Goal: Task Accomplishment & Management: Manage account settings

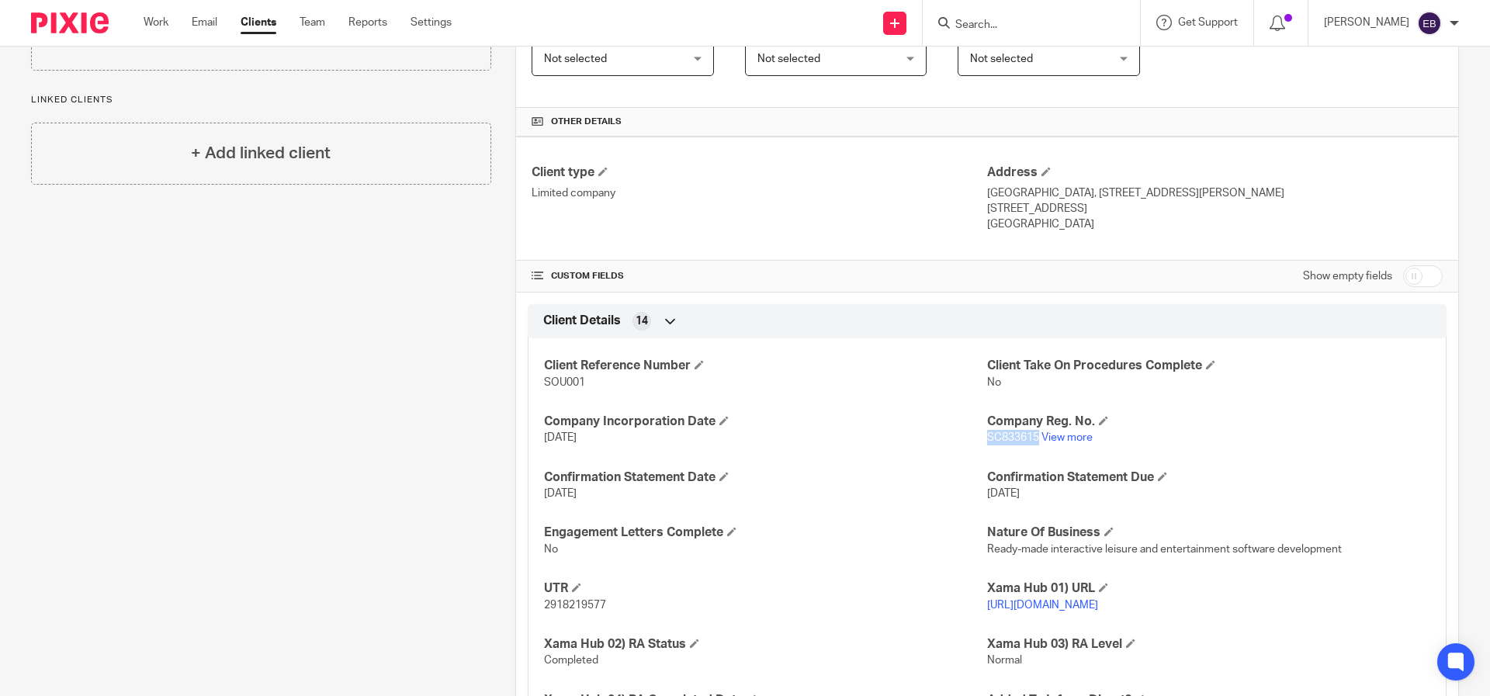
scroll to position [456, 0]
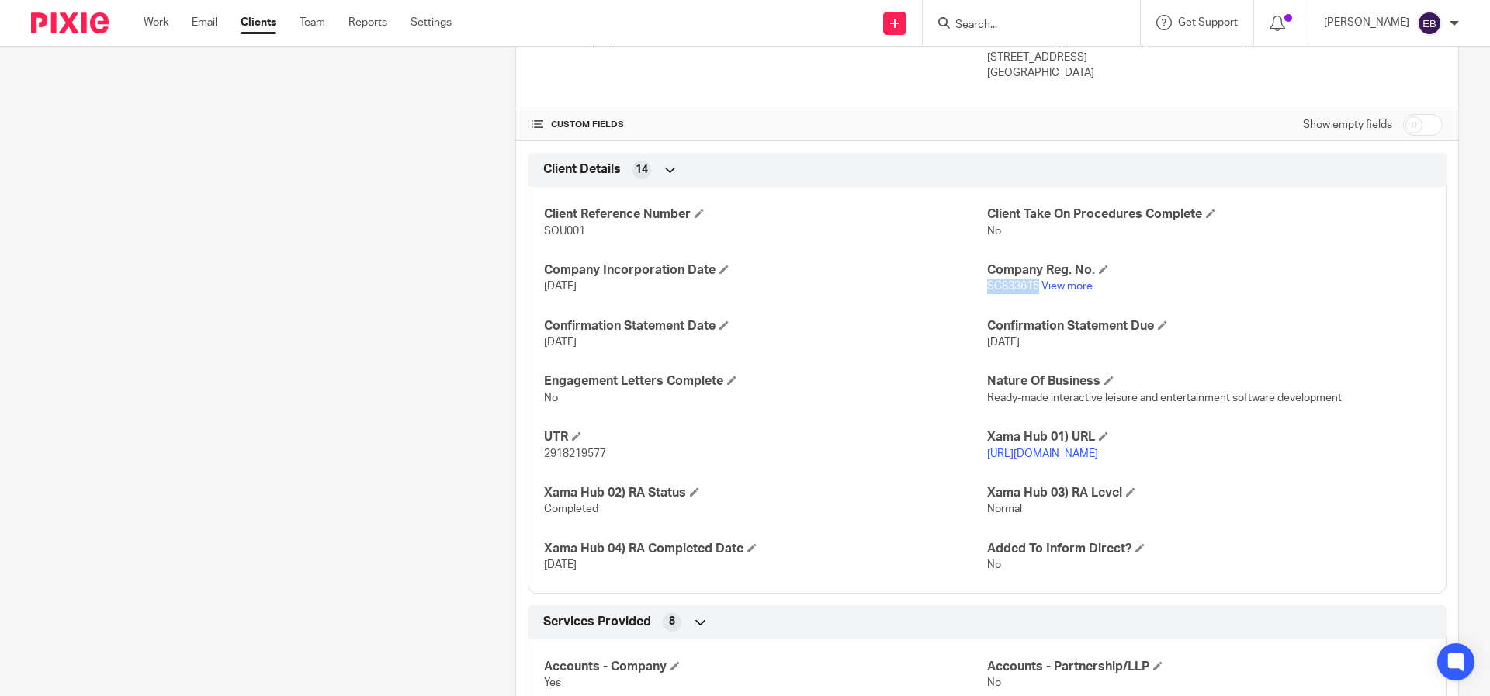
click at [1020, 292] on span "SC833615" at bounding box center [1013, 286] width 52 height 11
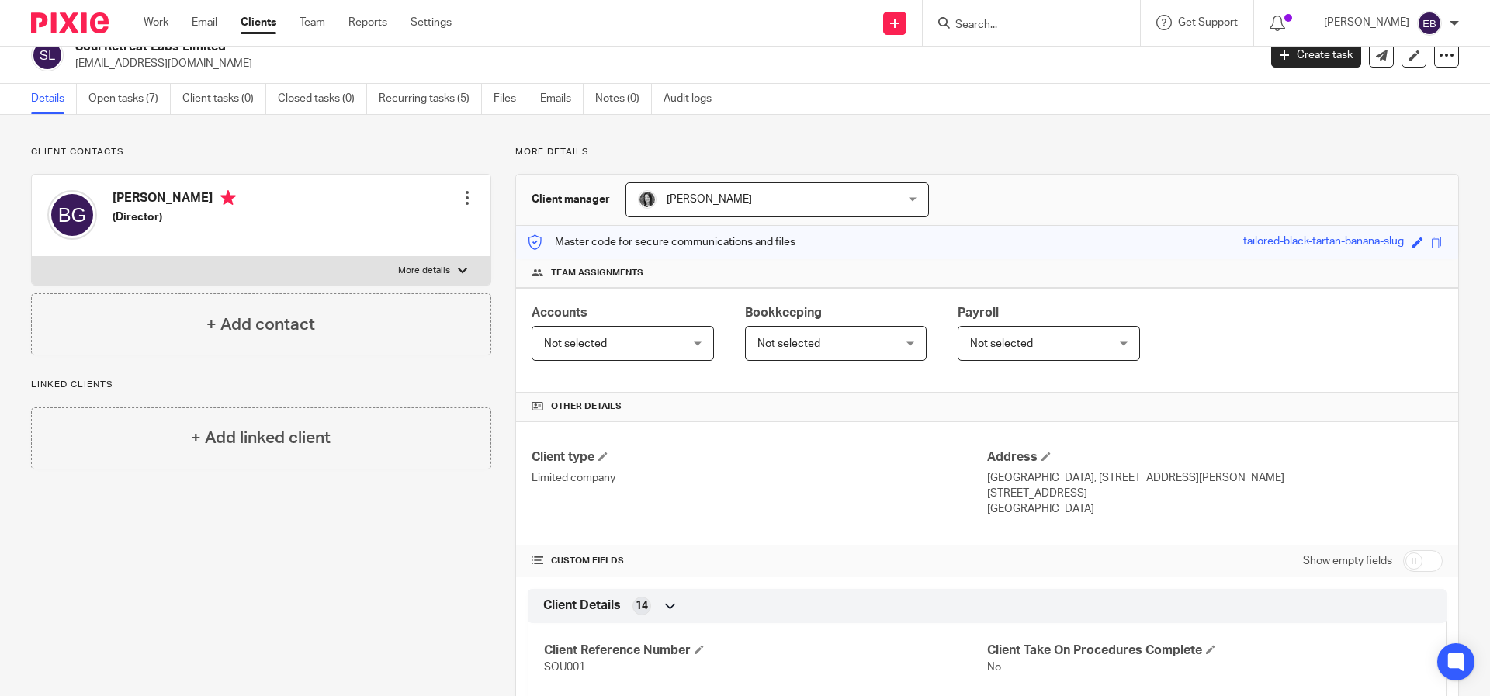
scroll to position [0, 0]
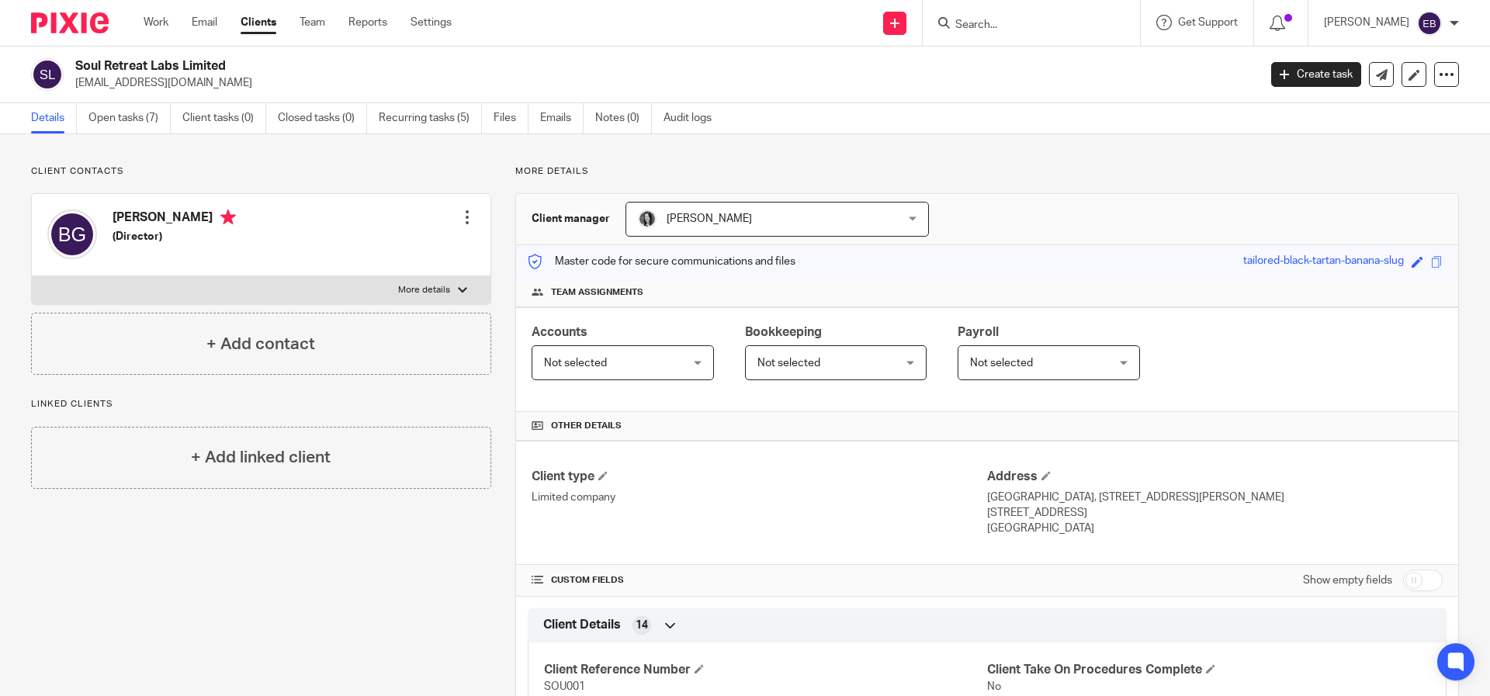
click at [1093, 23] on input "Search" at bounding box center [1024, 26] width 140 height 14
type input "E"
type input "40"
click at [1117, 52] on link at bounding box center [1047, 60] width 192 height 23
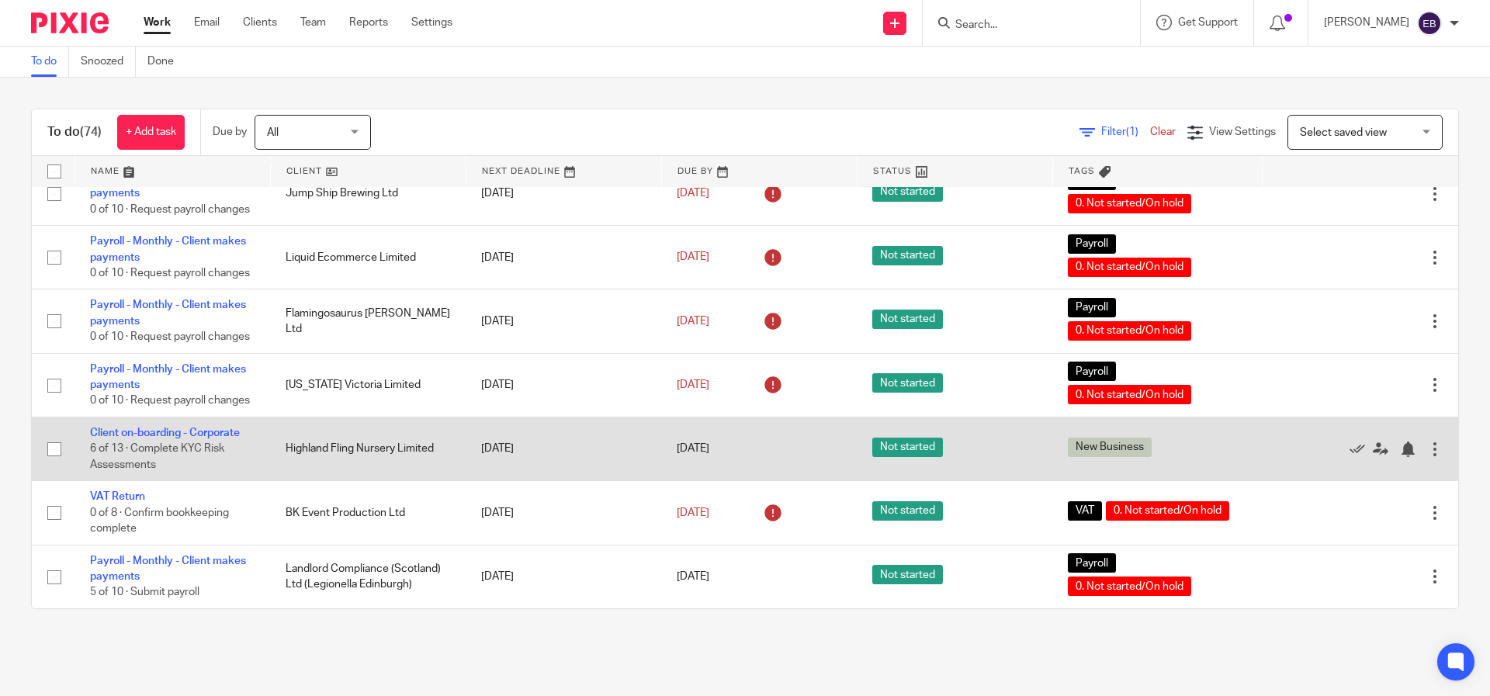
scroll to position [5108, 0]
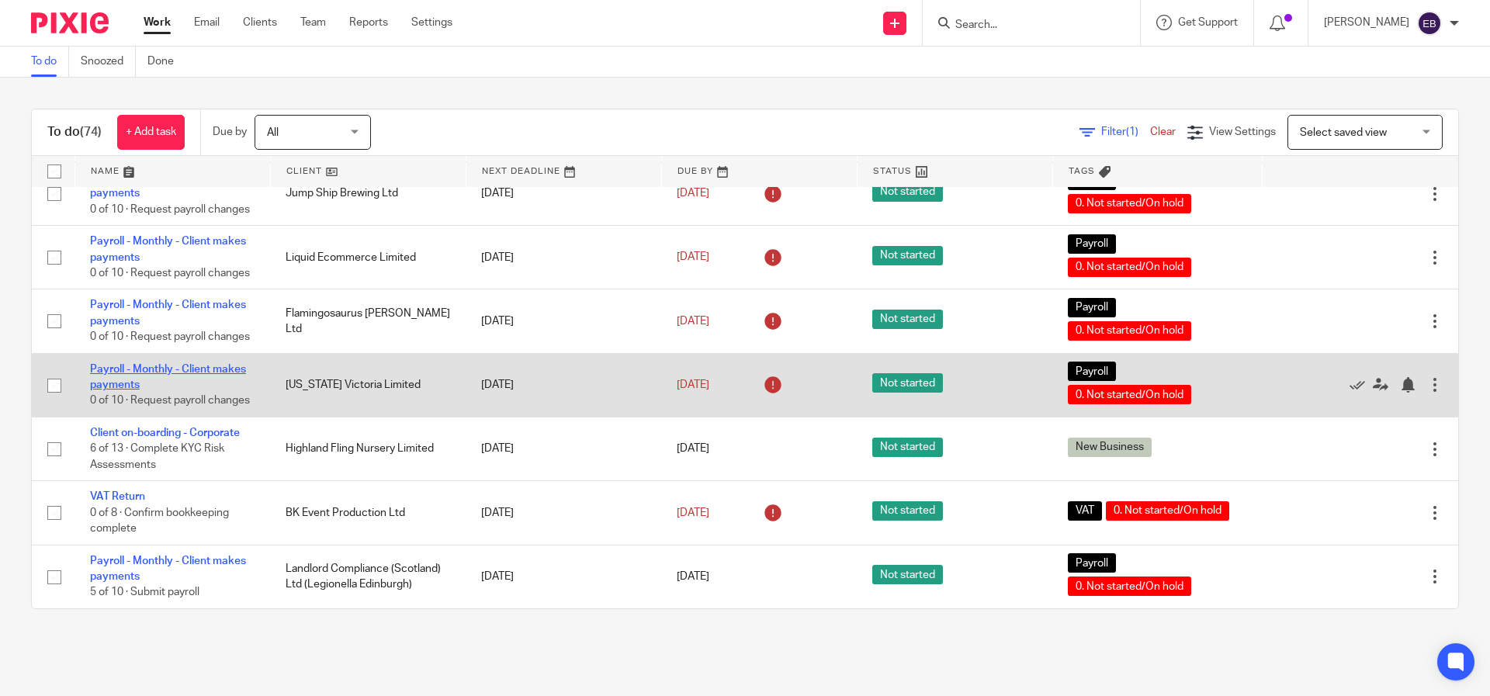
click at [116, 390] on link "Payroll - Monthly - Client makes payments" at bounding box center [168, 377] width 156 height 26
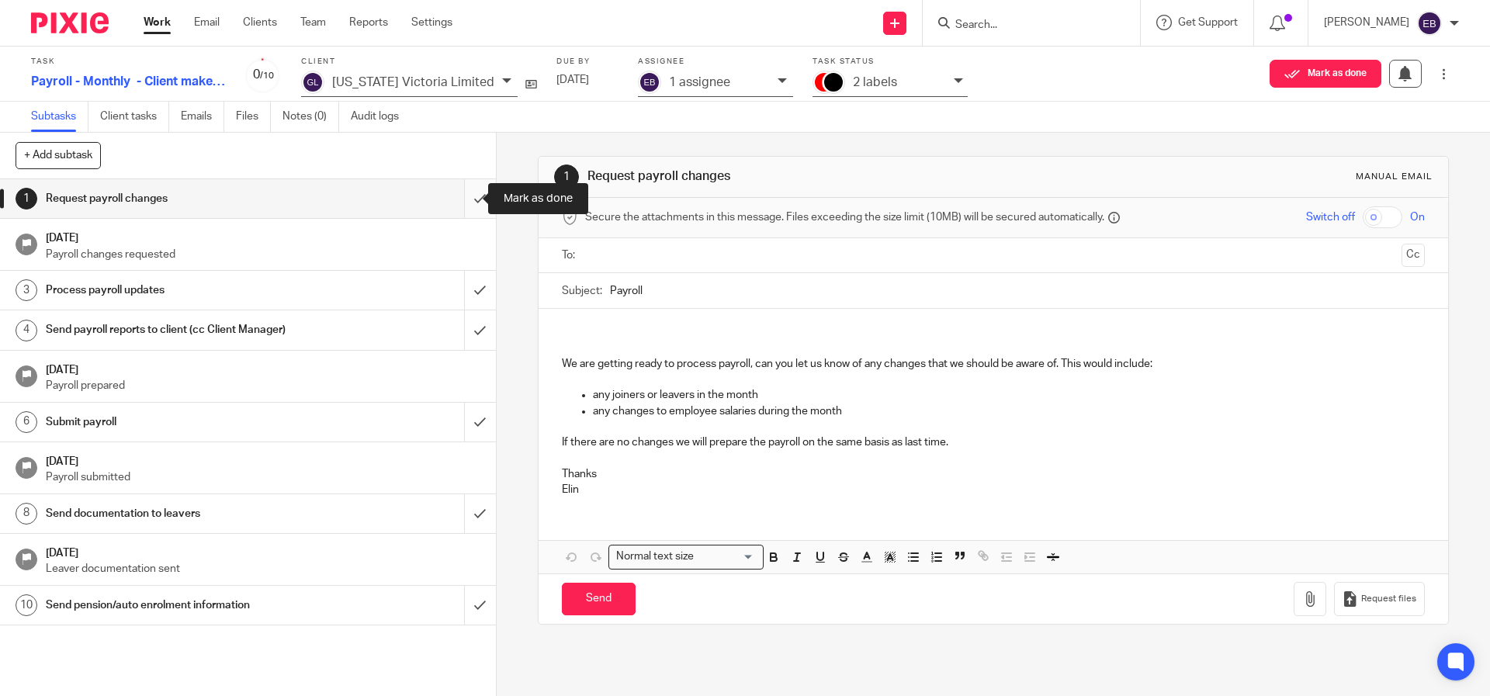
click at [455, 193] on input "submit" at bounding box center [248, 198] width 496 height 39
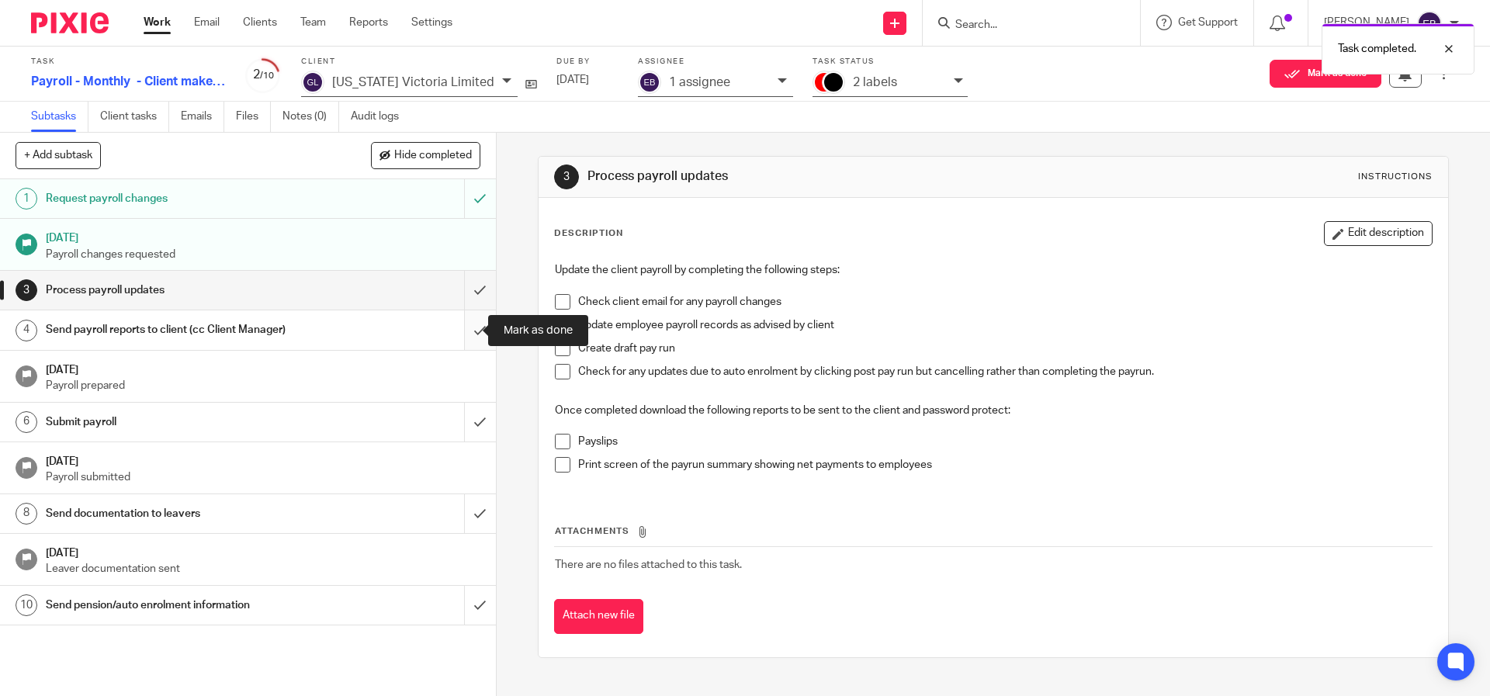
click at [461, 331] on input "submit" at bounding box center [248, 329] width 496 height 39
click at [440, 300] on link "3 Process payroll updates" at bounding box center [232, 290] width 464 height 39
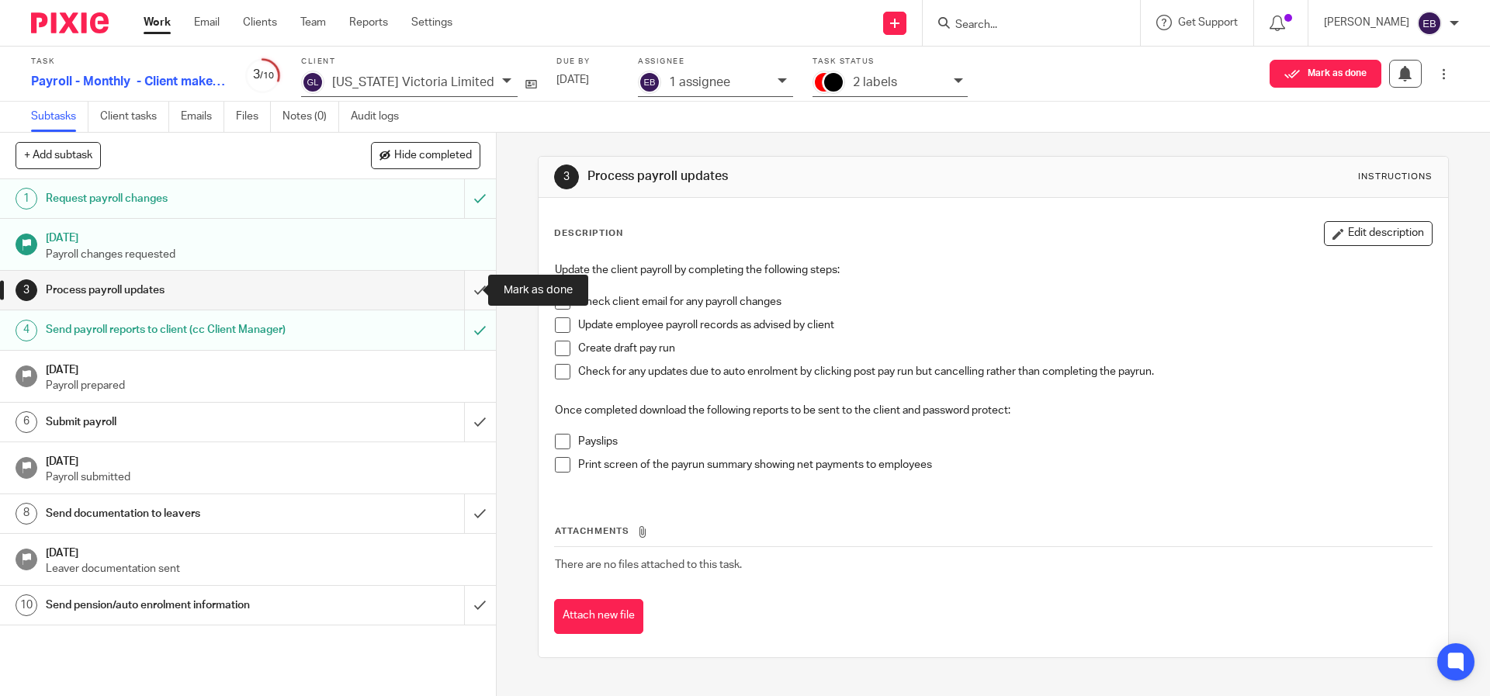
click at [459, 289] on input "submit" at bounding box center [248, 290] width 496 height 39
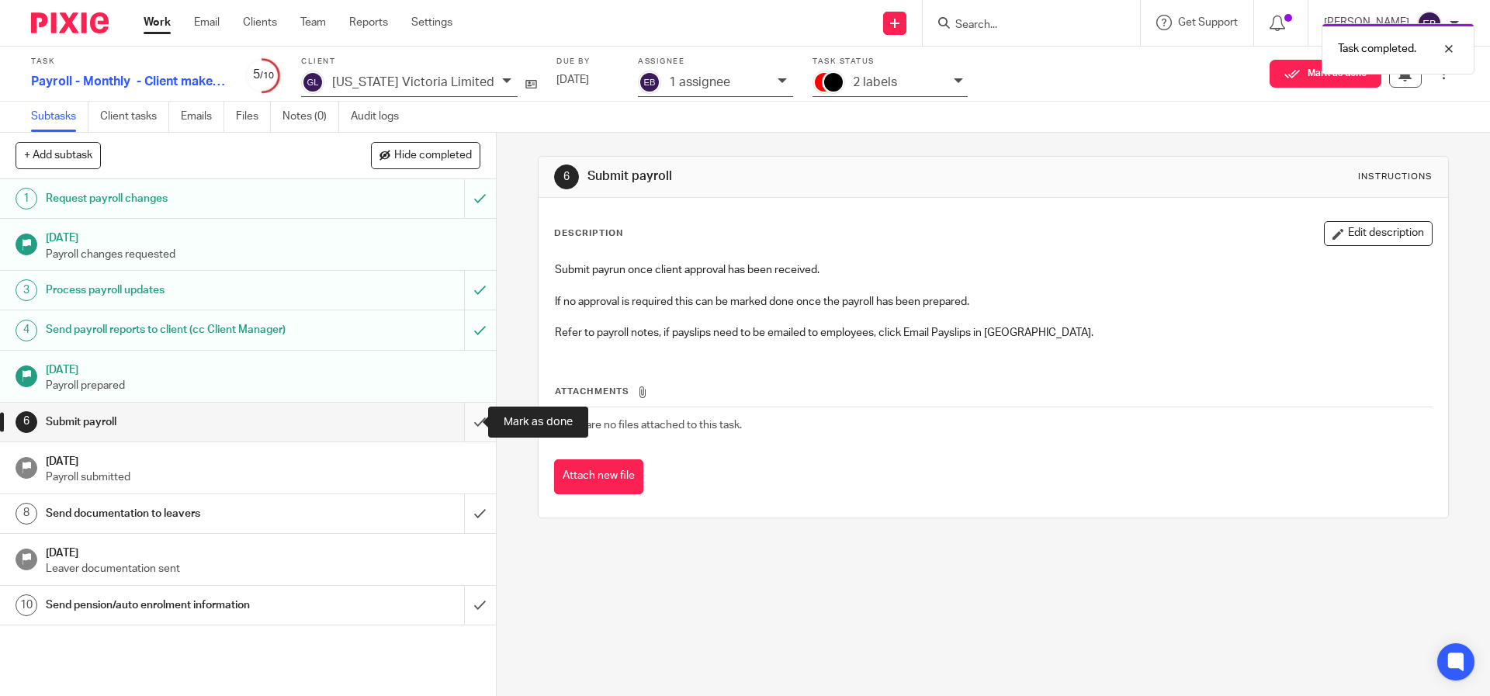
click at [456, 428] on input "submit" at bounding box center [248, 422] width 496 height 39
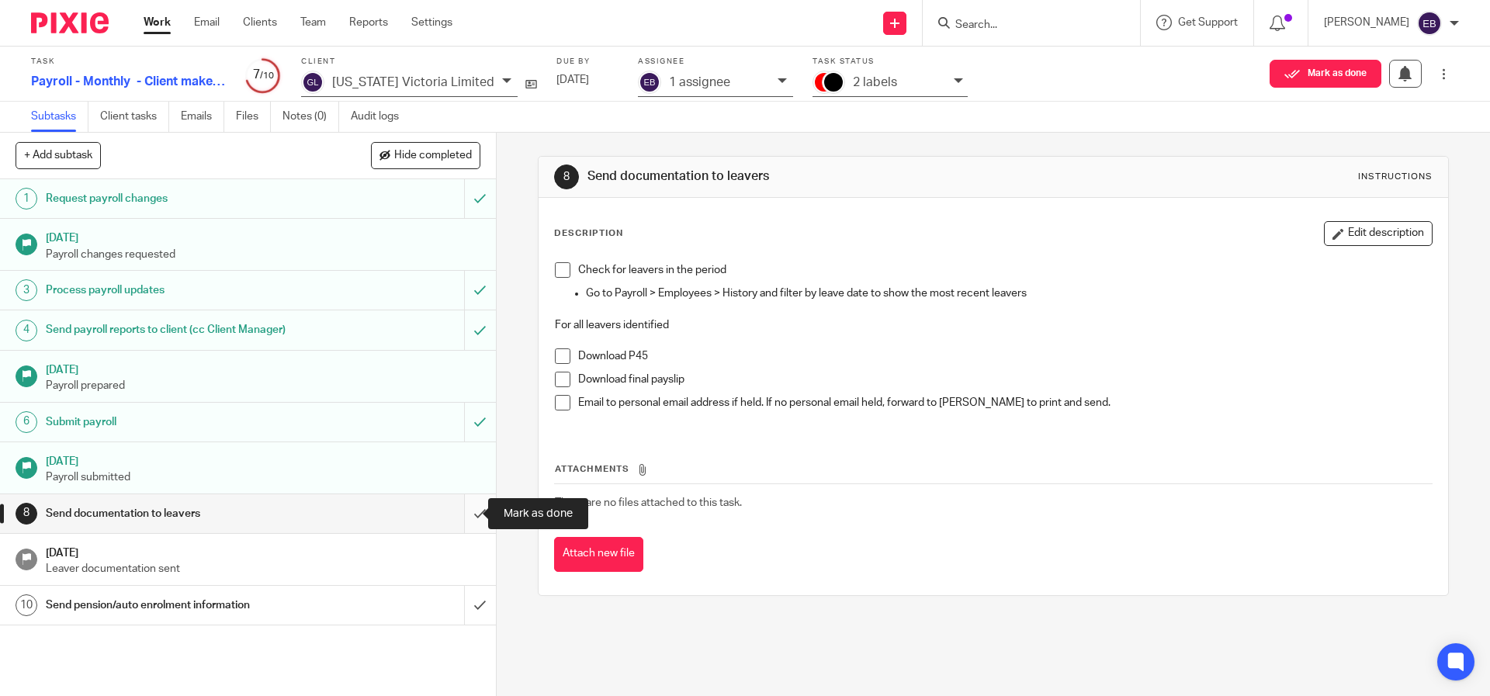
click at [462, 513] on input "submit" at bounding box center [248, 513] width 496 height 39
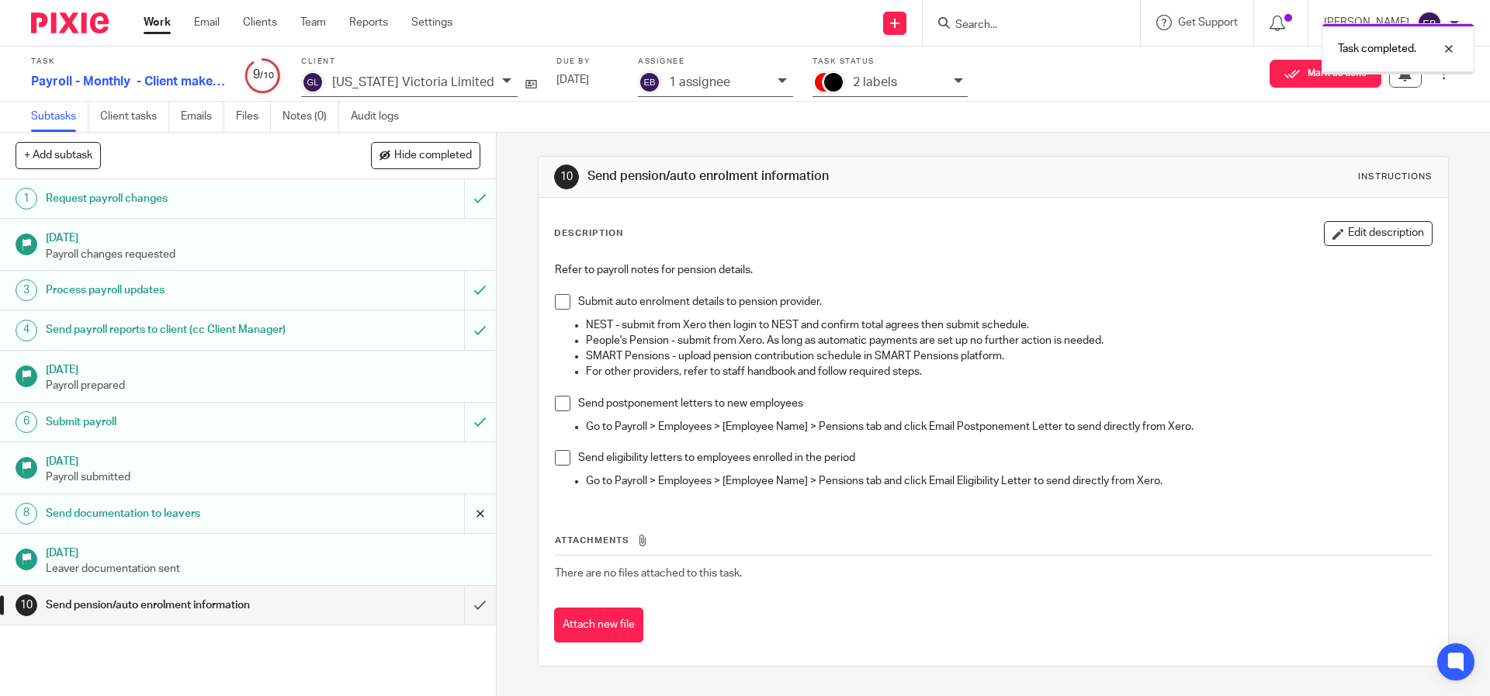
click at [459, 516] on input "submit" at bounding box center [248, 513] width 496 height 39
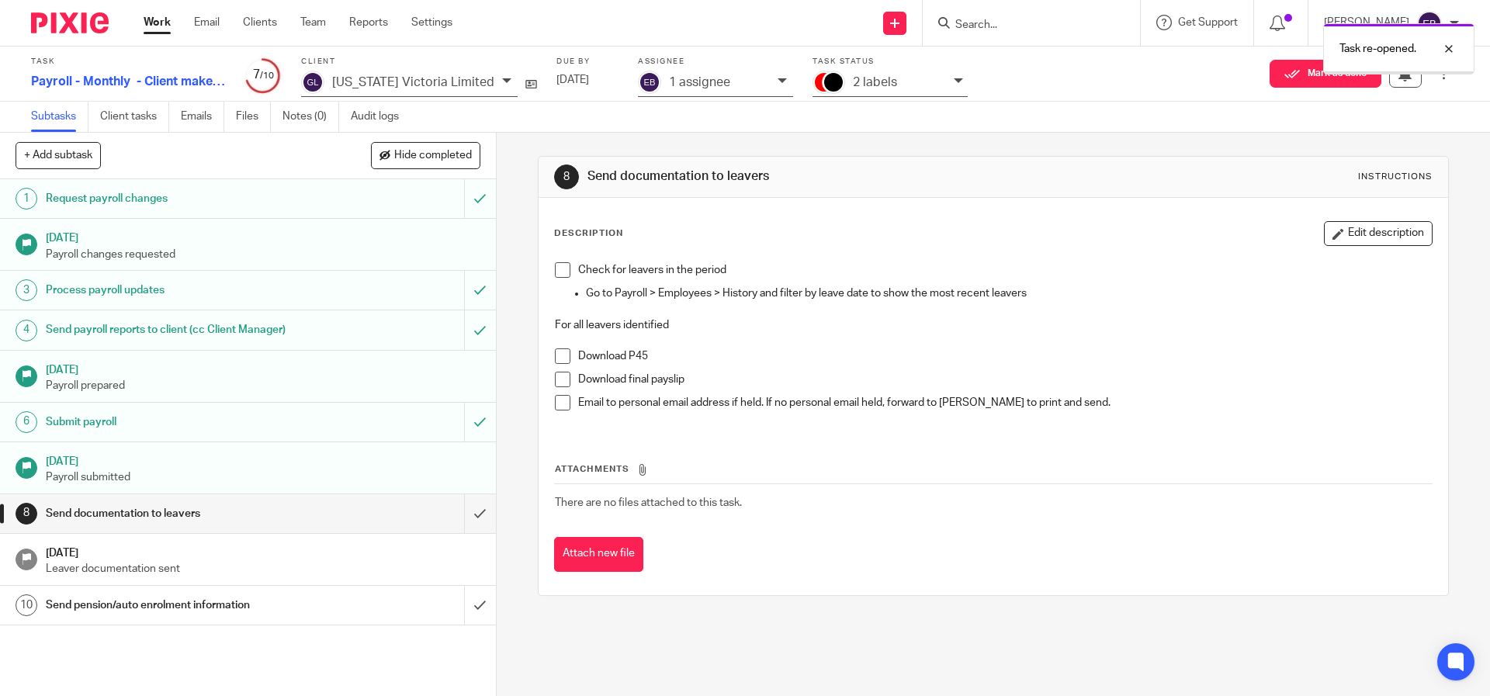
click at [684, 91] on div "1 assignee" at bounding box center [715, 84] width 155 height 26
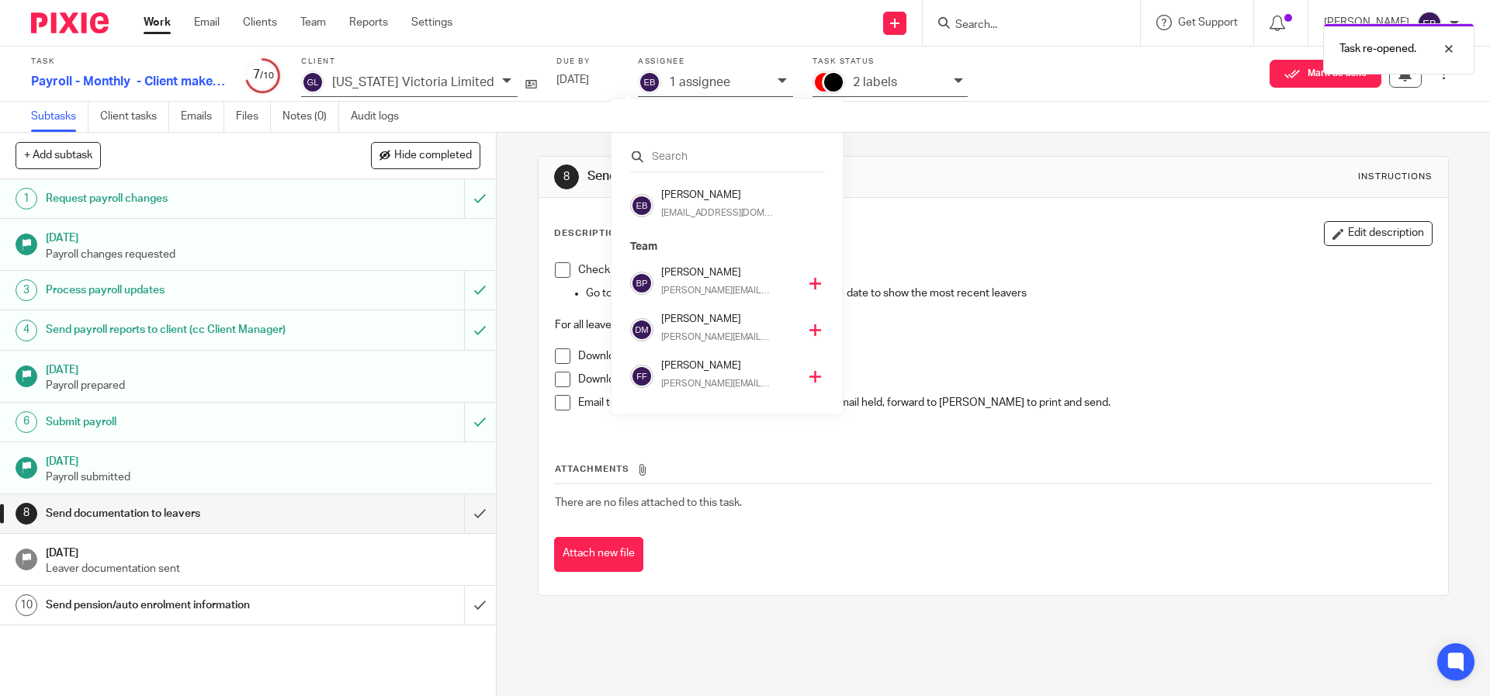
click at [686, 170] on div at bounding box center [727, 159] width 194 height 24
click at [685, 154] on input "text" at bounding box center [727, 157] width 194 height 16
type input "Mon"
click at [799, 328] on icon at bounding box center [804, 330] width 12 height 12
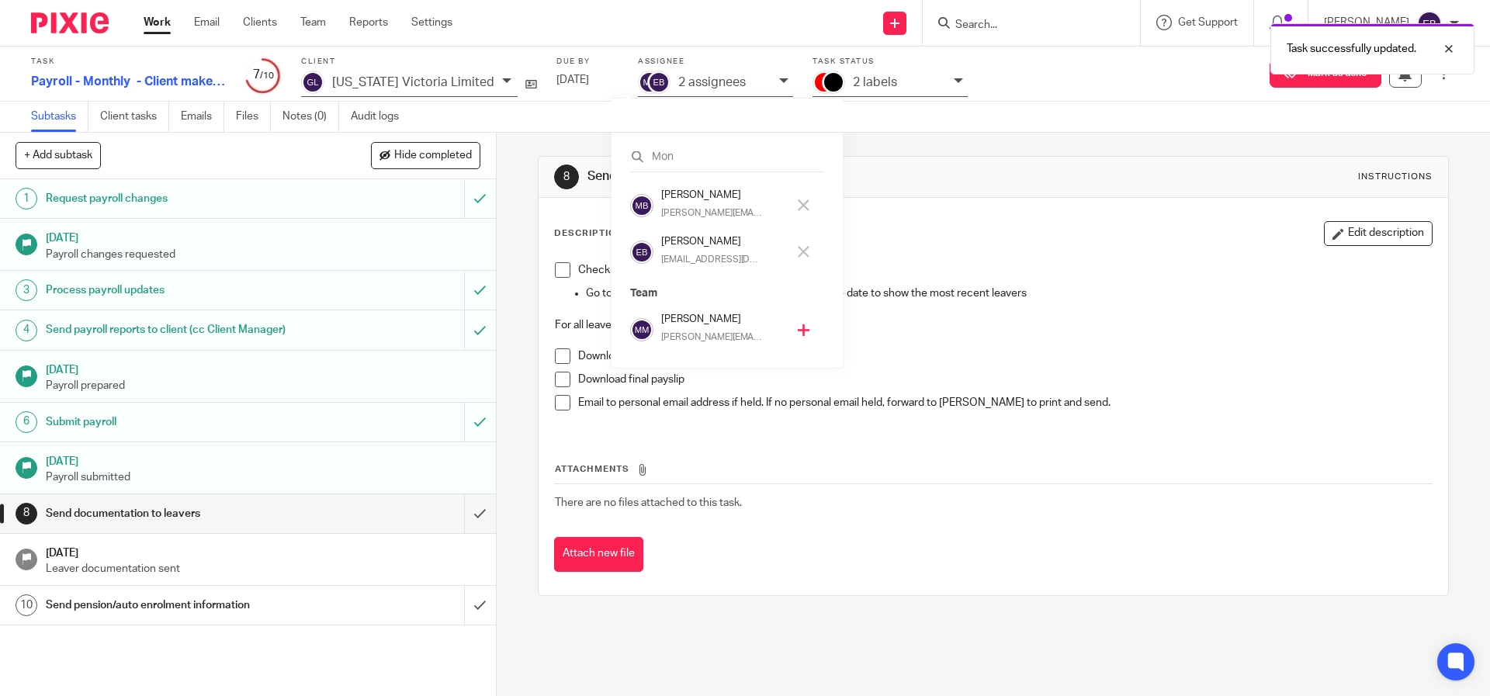
click at [804, 254] on icon at bounding box center [804, 252] width 12 height 12
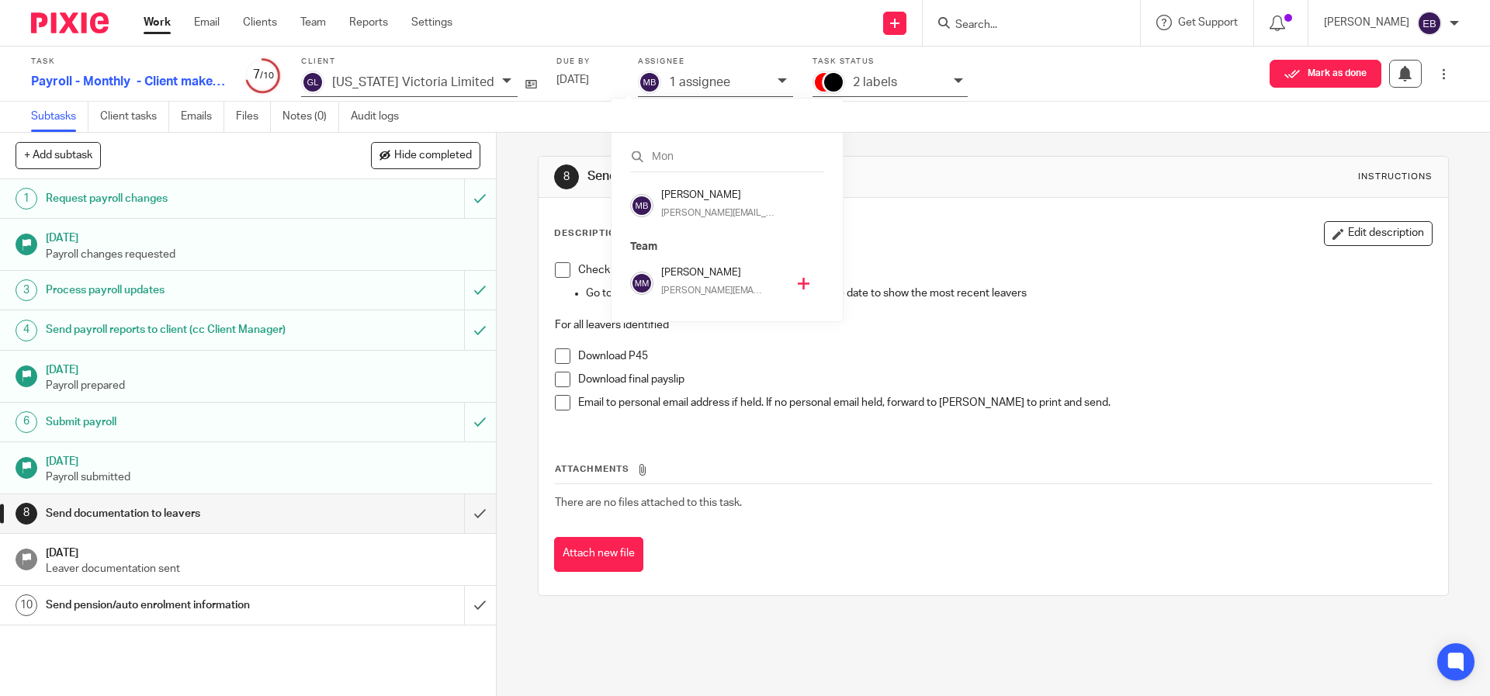
click at [324, 81] on div "[US_STATE] Victoria Limited" at bounding box center [409, 84] width 217 height 26
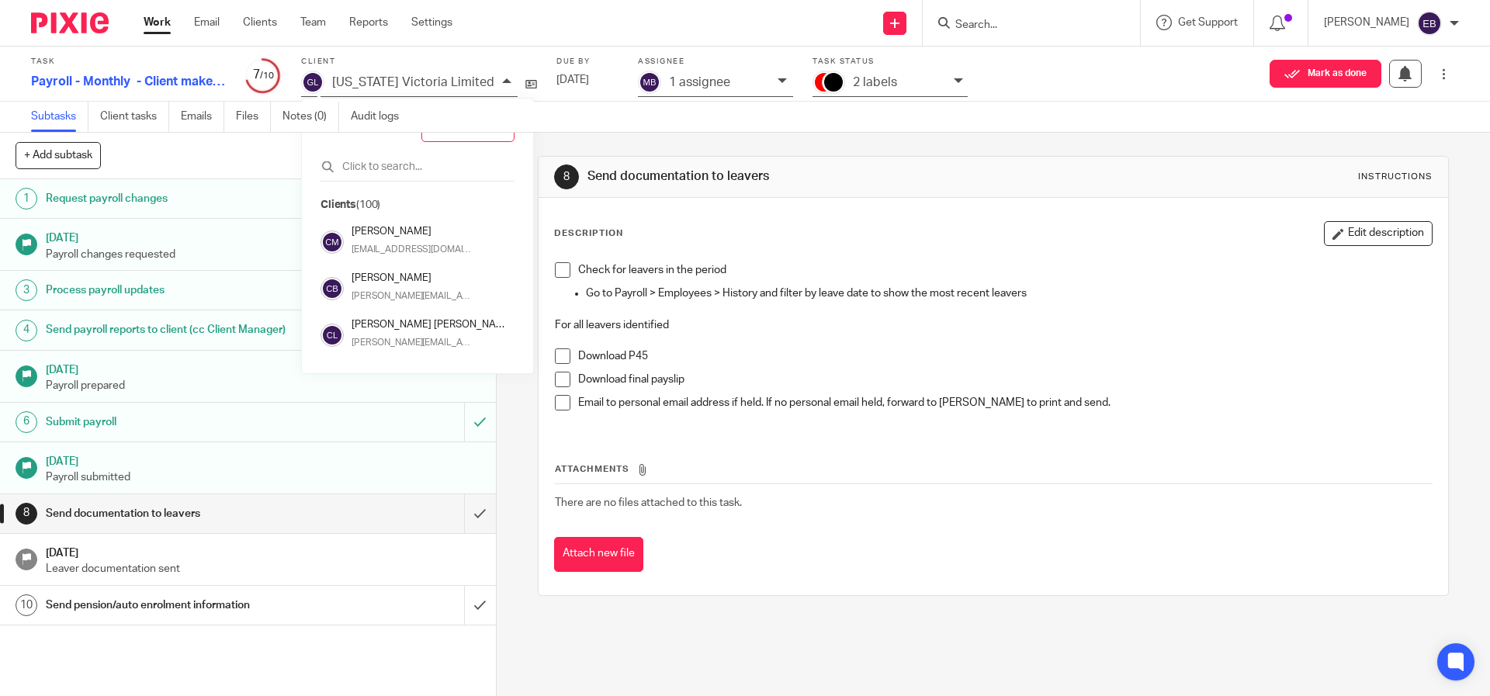
click at [149, 29] on link "Work" at bounding box center [157, 23] width 27 height 16
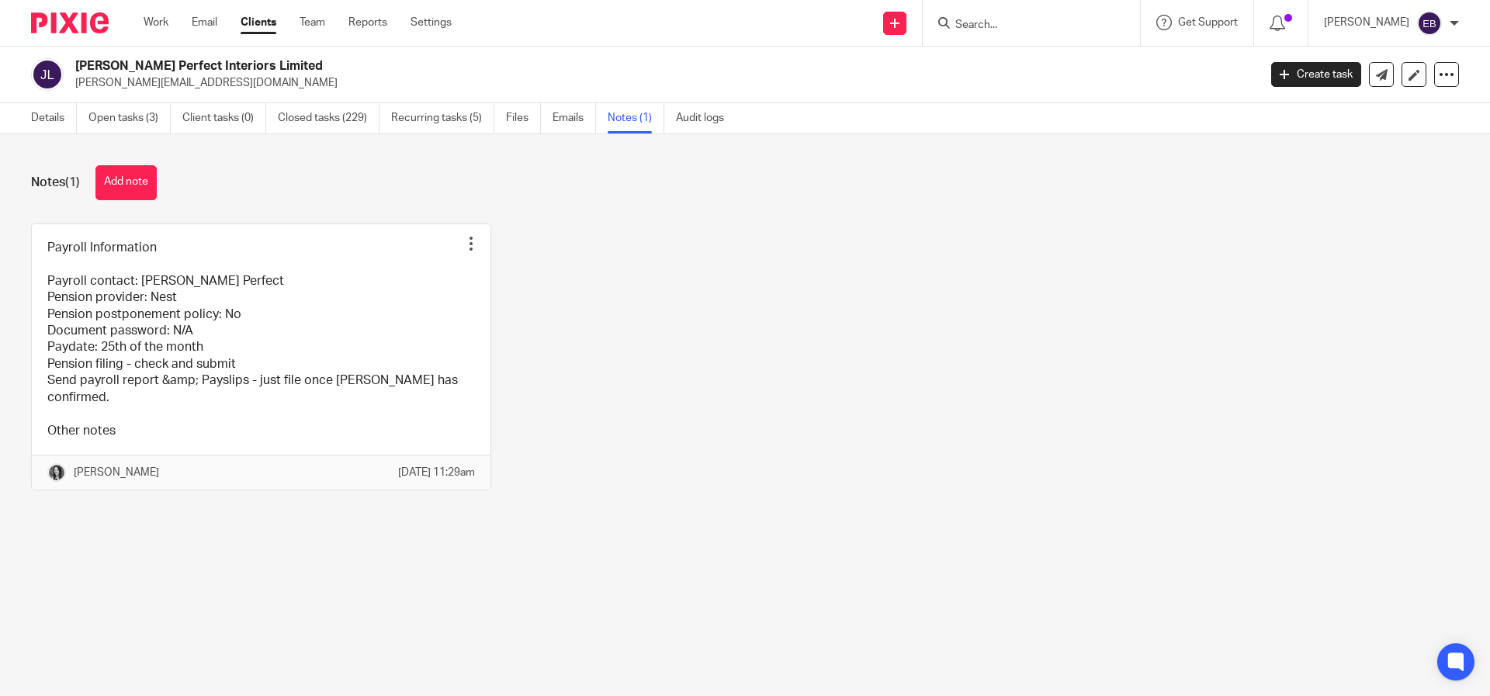
click at [1053, 29] on input "Search" at bounding box center [1024, 26] width 140 height 14
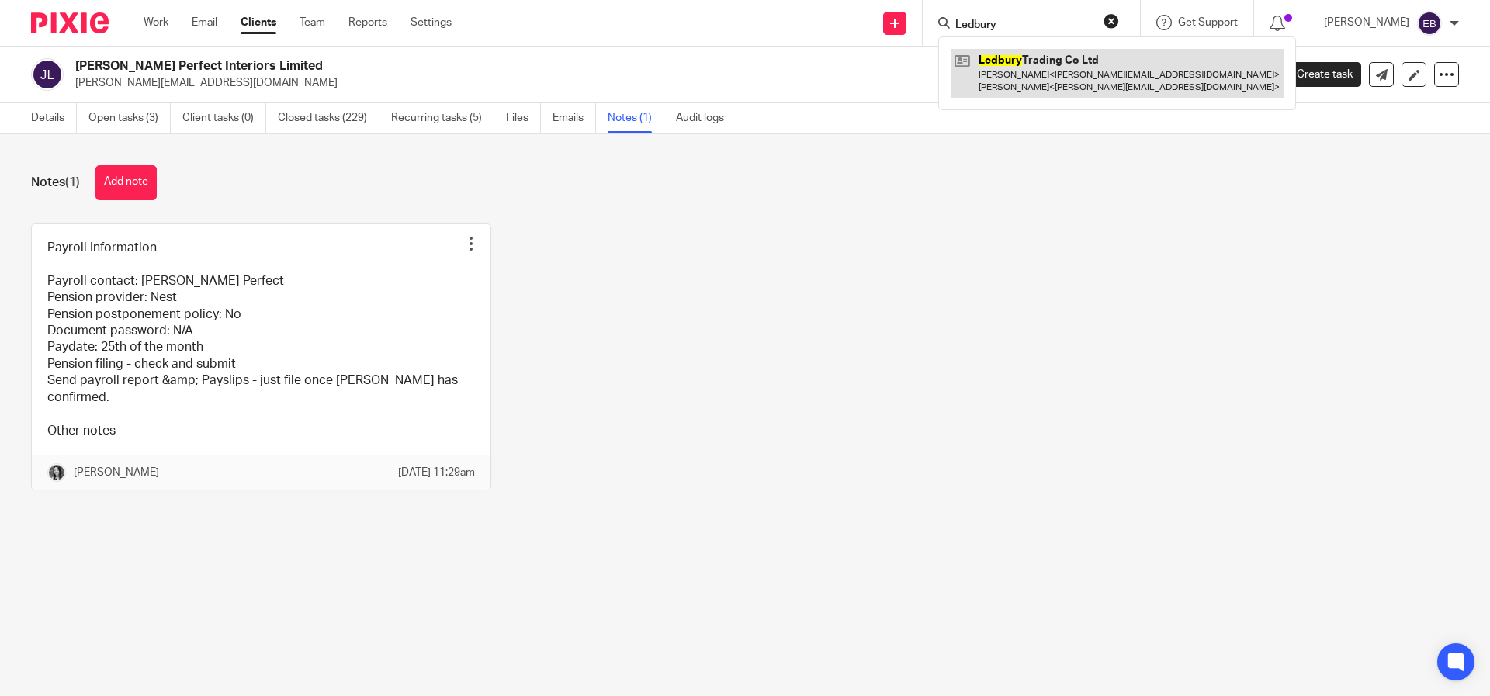
type input "Ledbury"
click at [1071, 58] on link at bounding box center [1117, 73] width 333 height 48
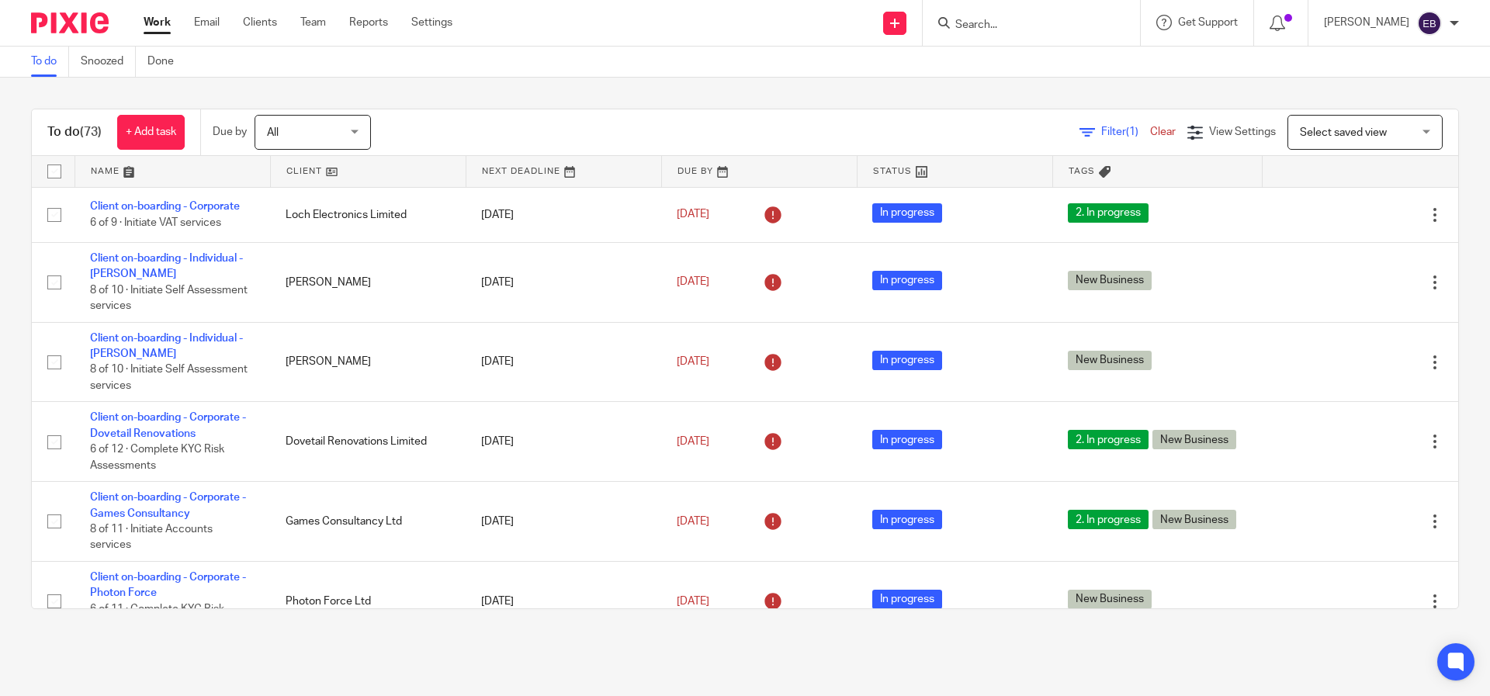
click at [96, 174] on link at bounding box center [172, 171] width 195 height 31
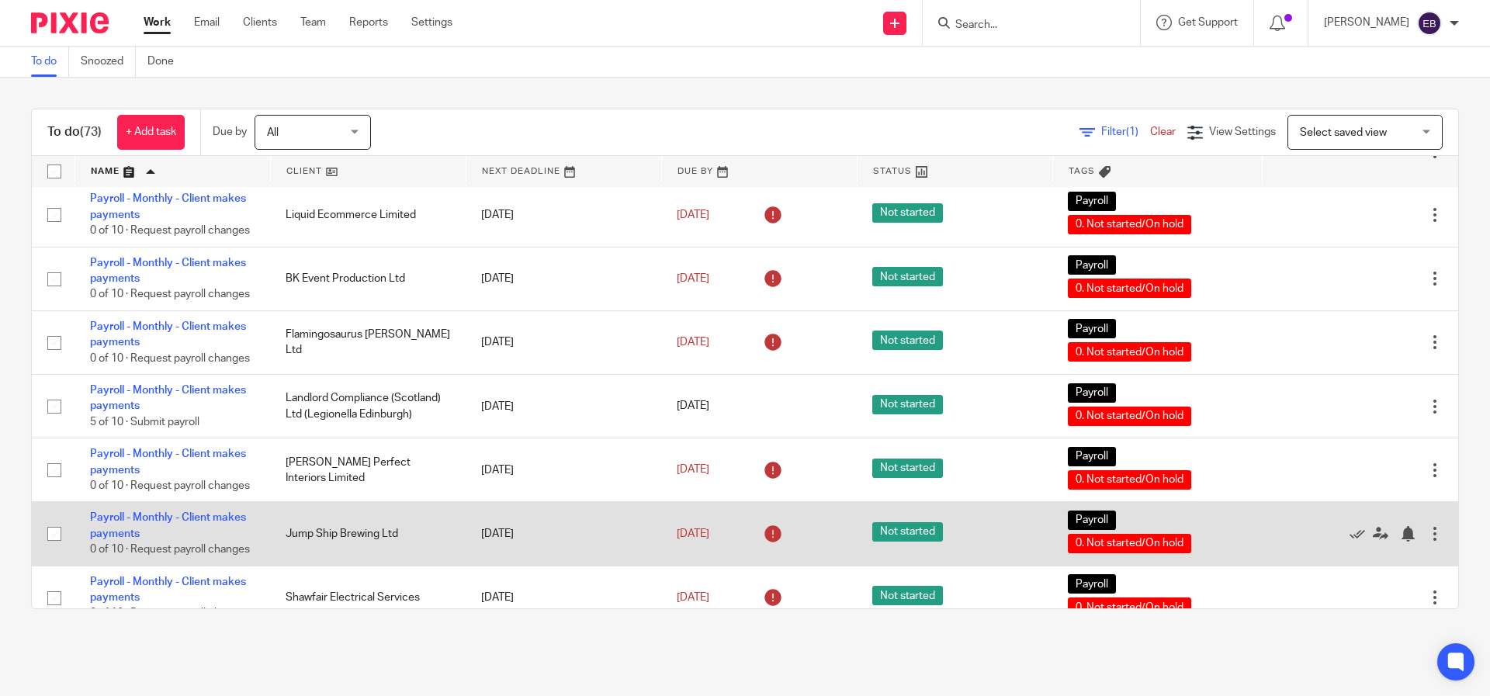
scroll to position [5105, 0]
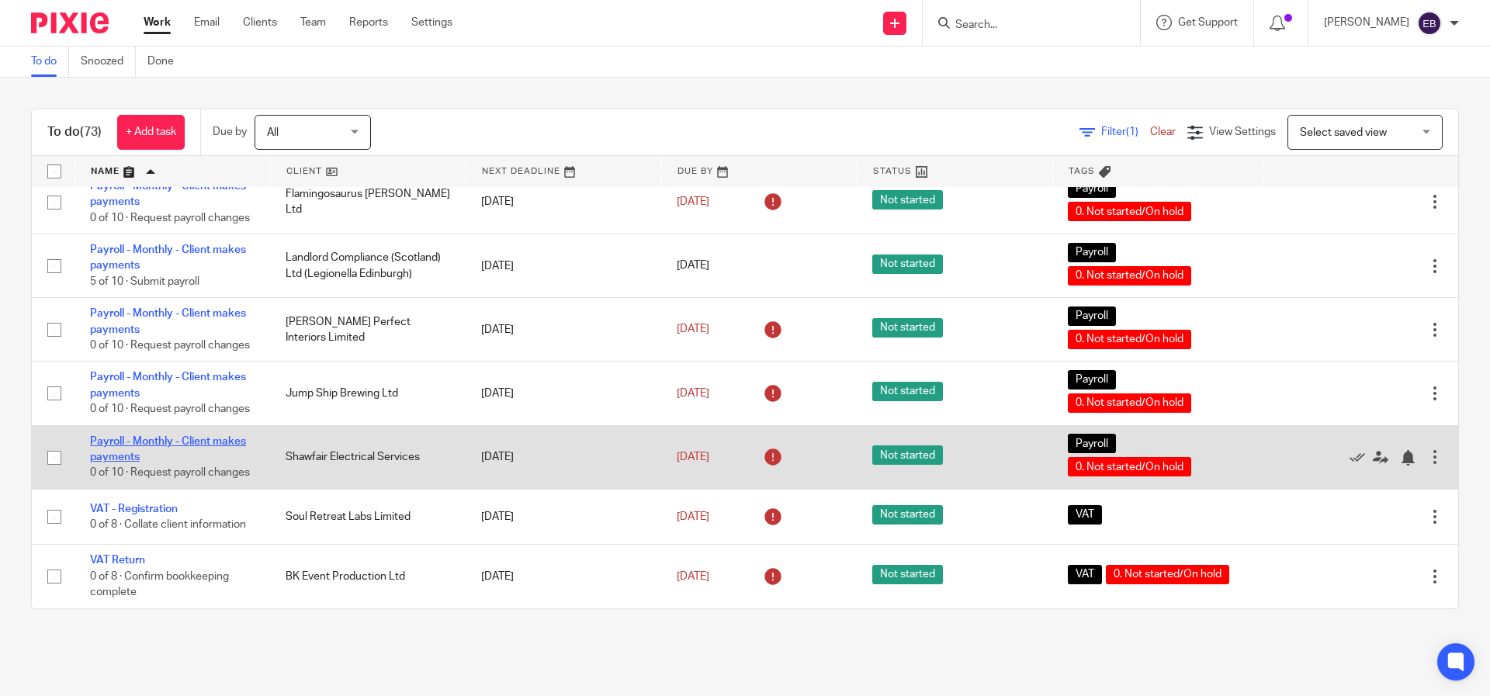
click at [184, 436] on link "Payroll - Monthly - Client makes payments" at bounding box center [168, 449] width 156 height 26
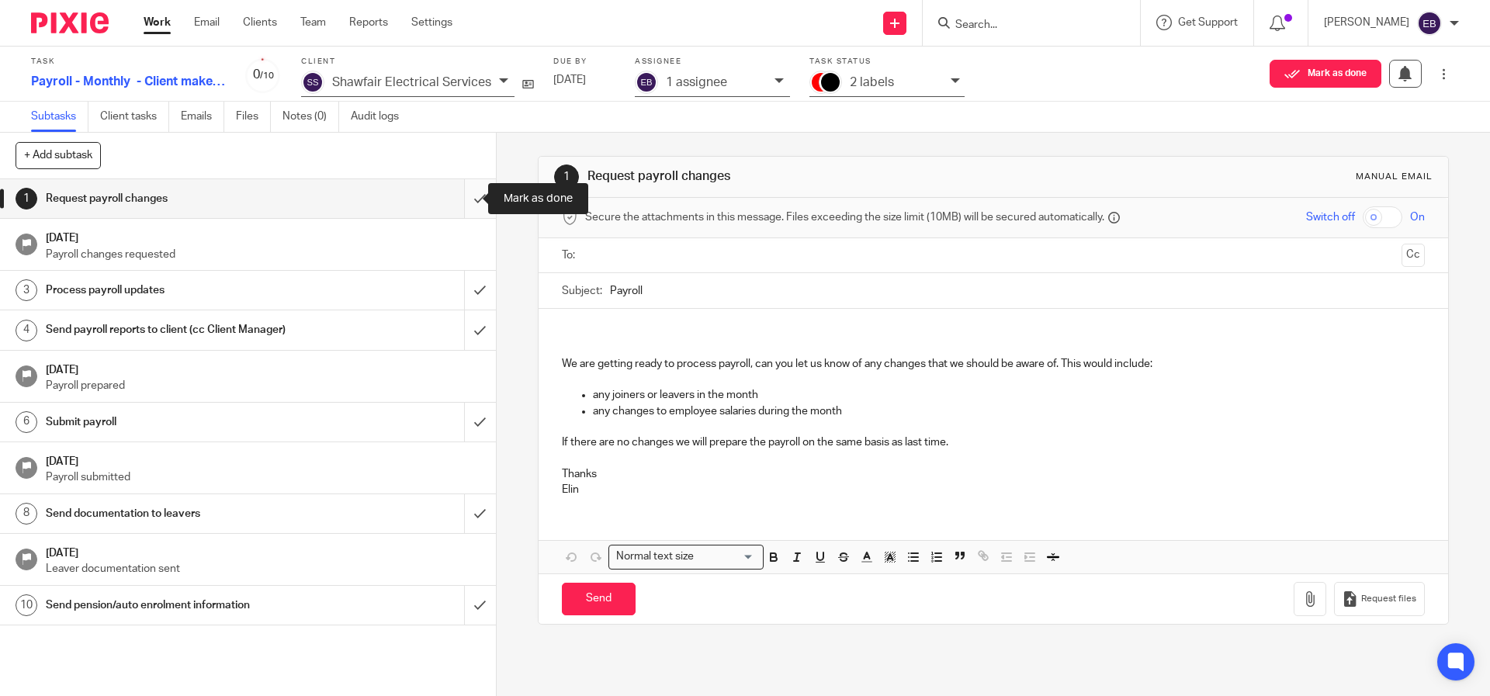
click at [473, 196] on input "submit" at bounding box center [248, 198] width 496 height 39
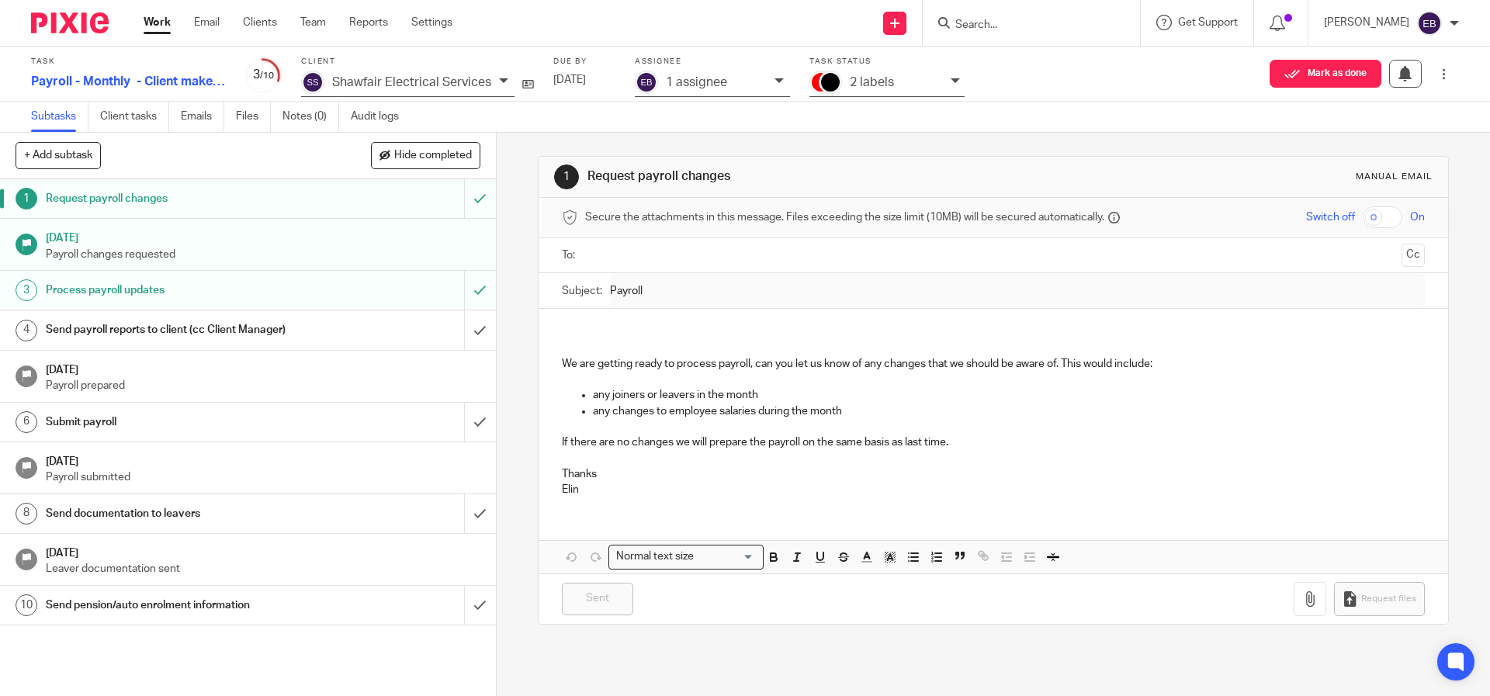
click at [164, 16] on link "Work" at bounding box center [157, 23] width 27 height 16
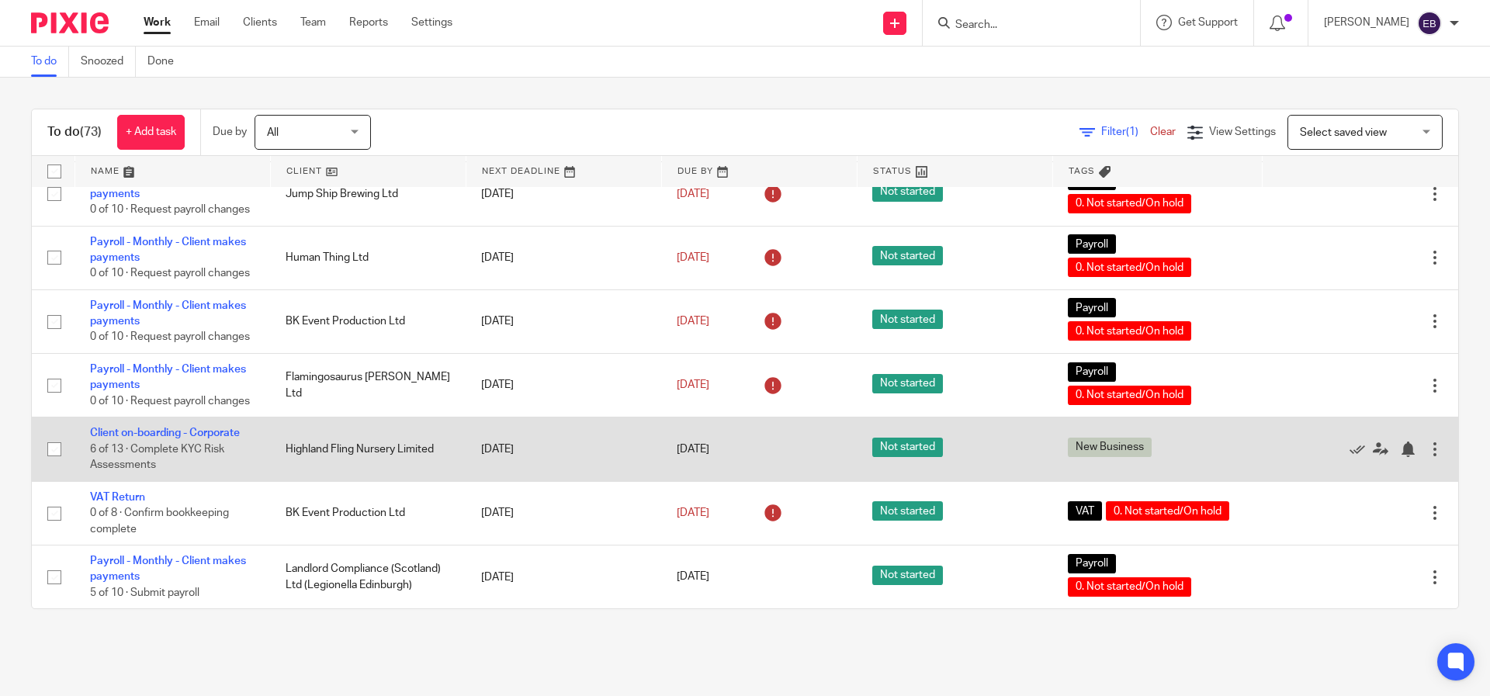
scroll to position [5105, 0]
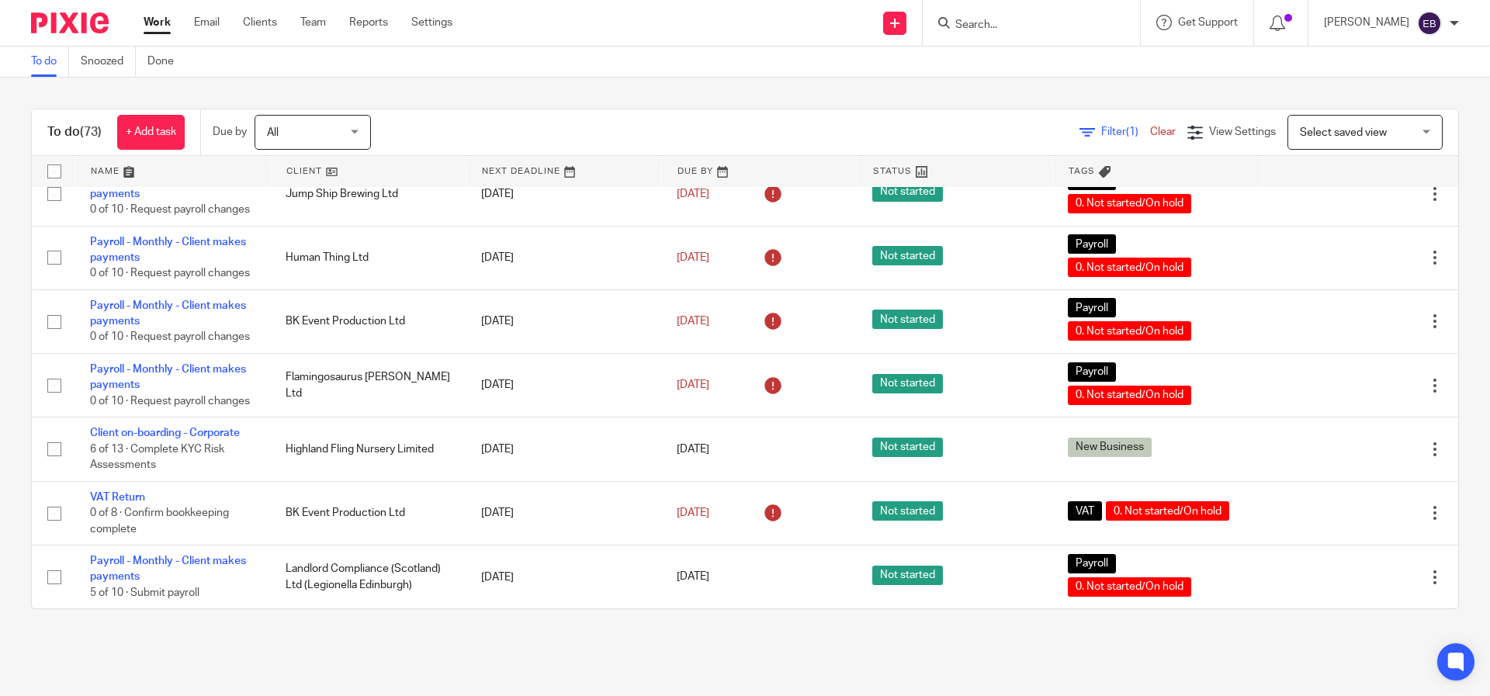
click at [120, 172] on link at bounding box center [172, 171] width 195 height 31
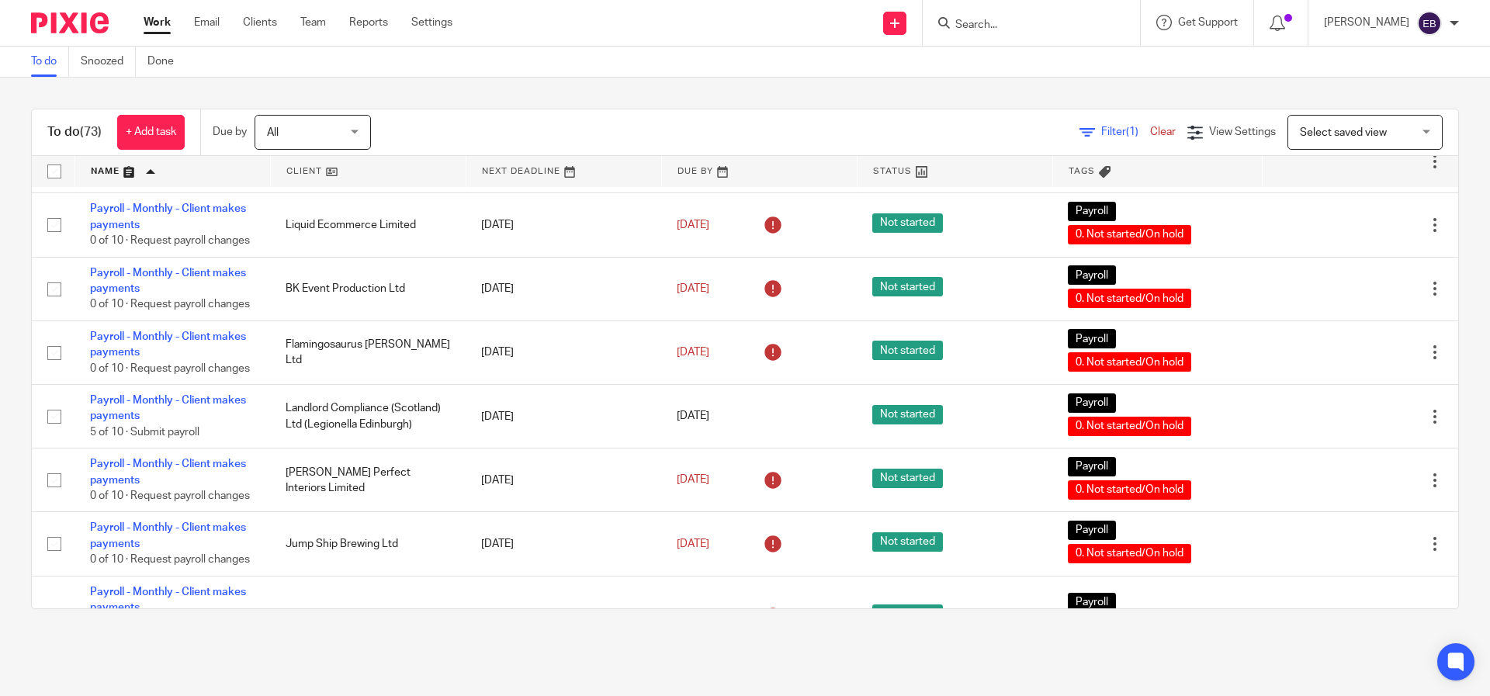
scroll to position [5105, 0]
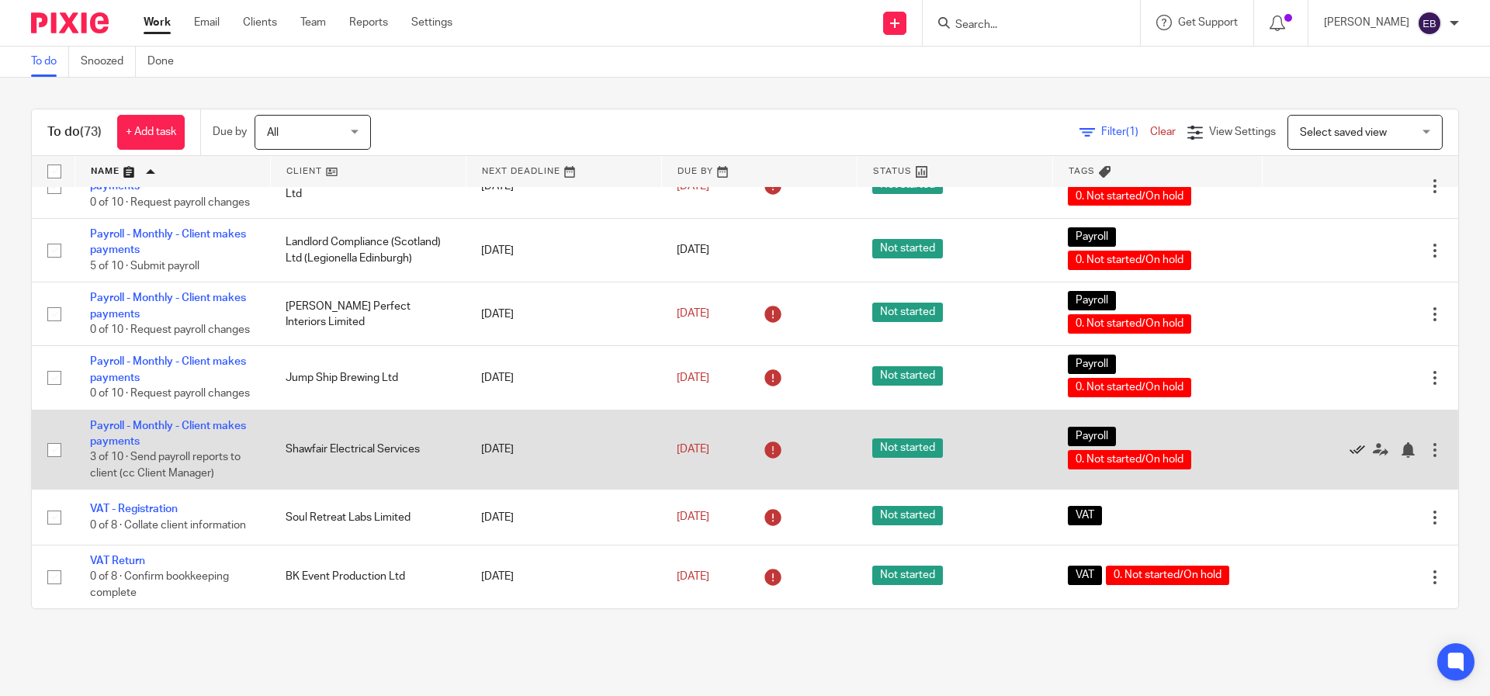
click at [1349, 447] on icon at bounding box center [1357, 450] width 16 height 16
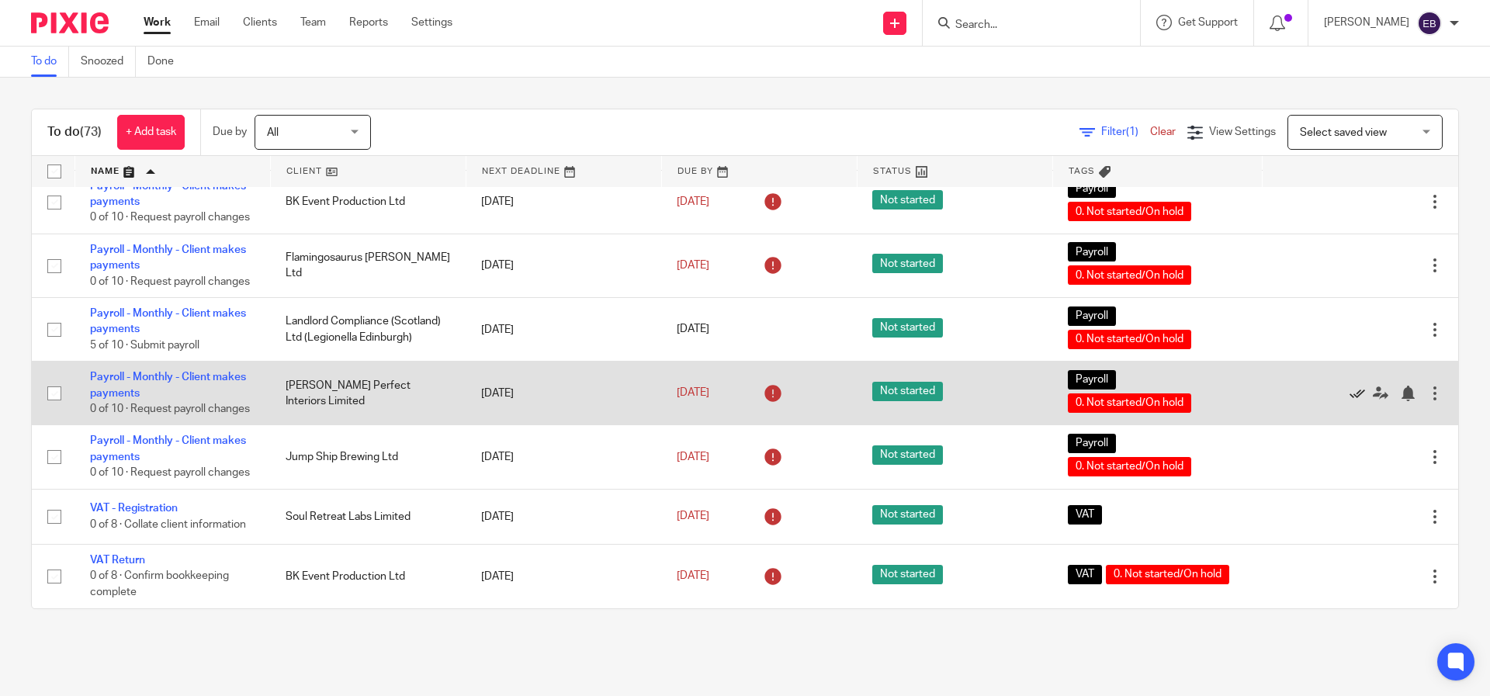
click at [1349, 386] on icon at bounding box center [1357, 394] width 16 height 16
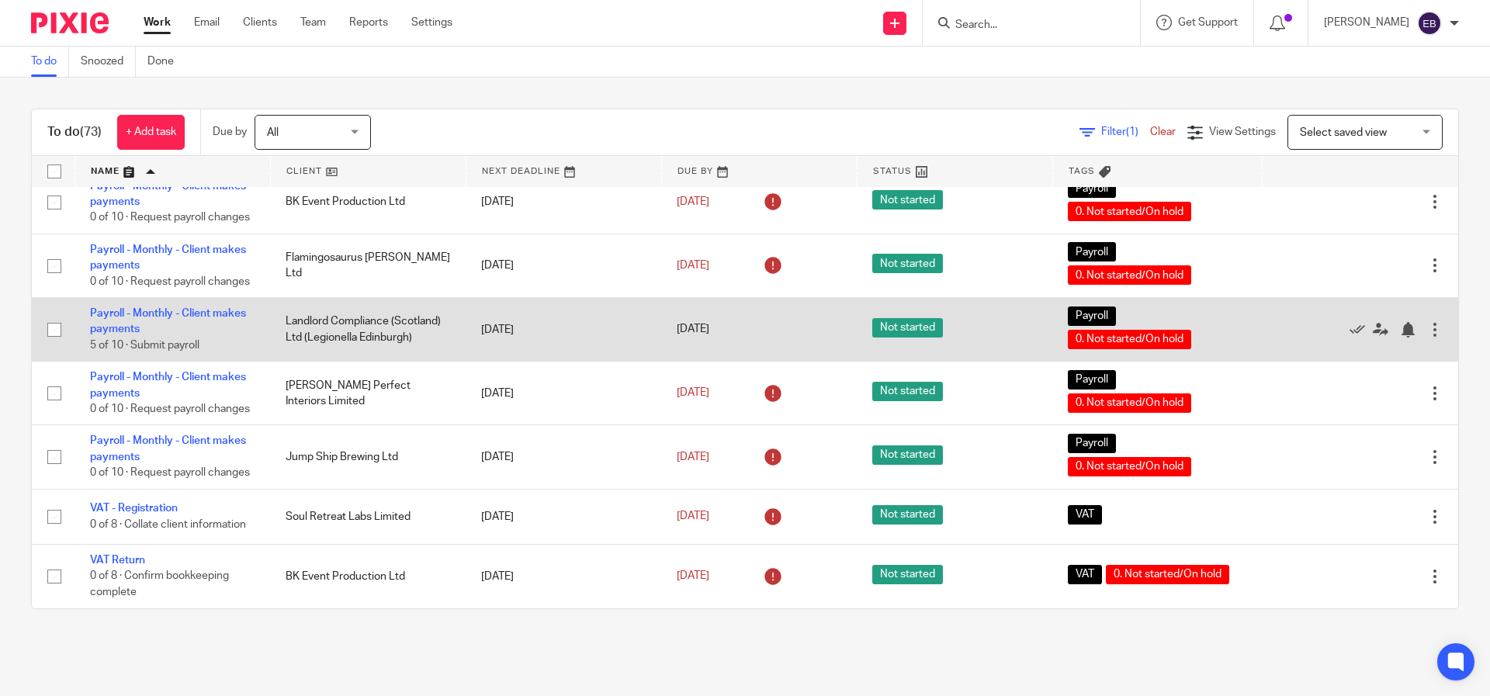
scroll to position [4942, 0]
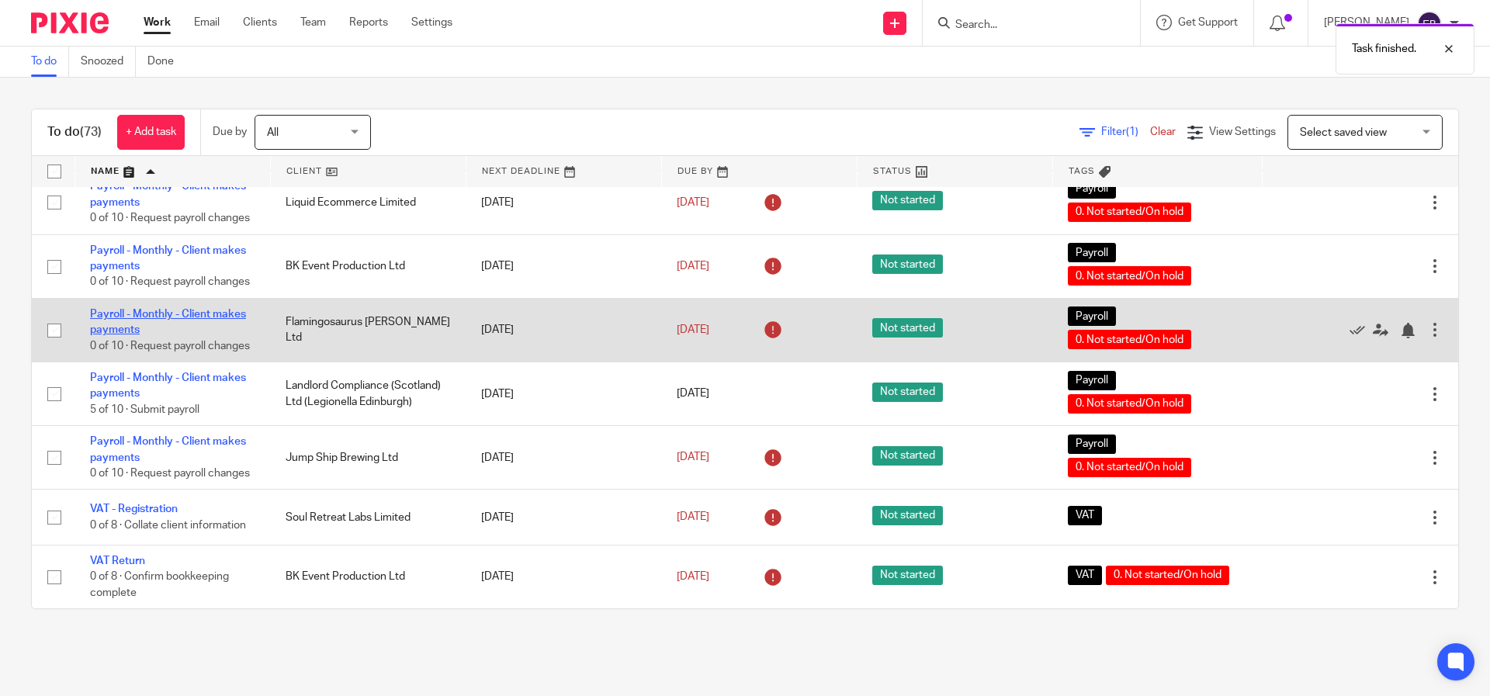
click at [144, 309] on link "Payroll - Monthly - Client makes payments" at bounding box center [168, 322] width 156 height 26
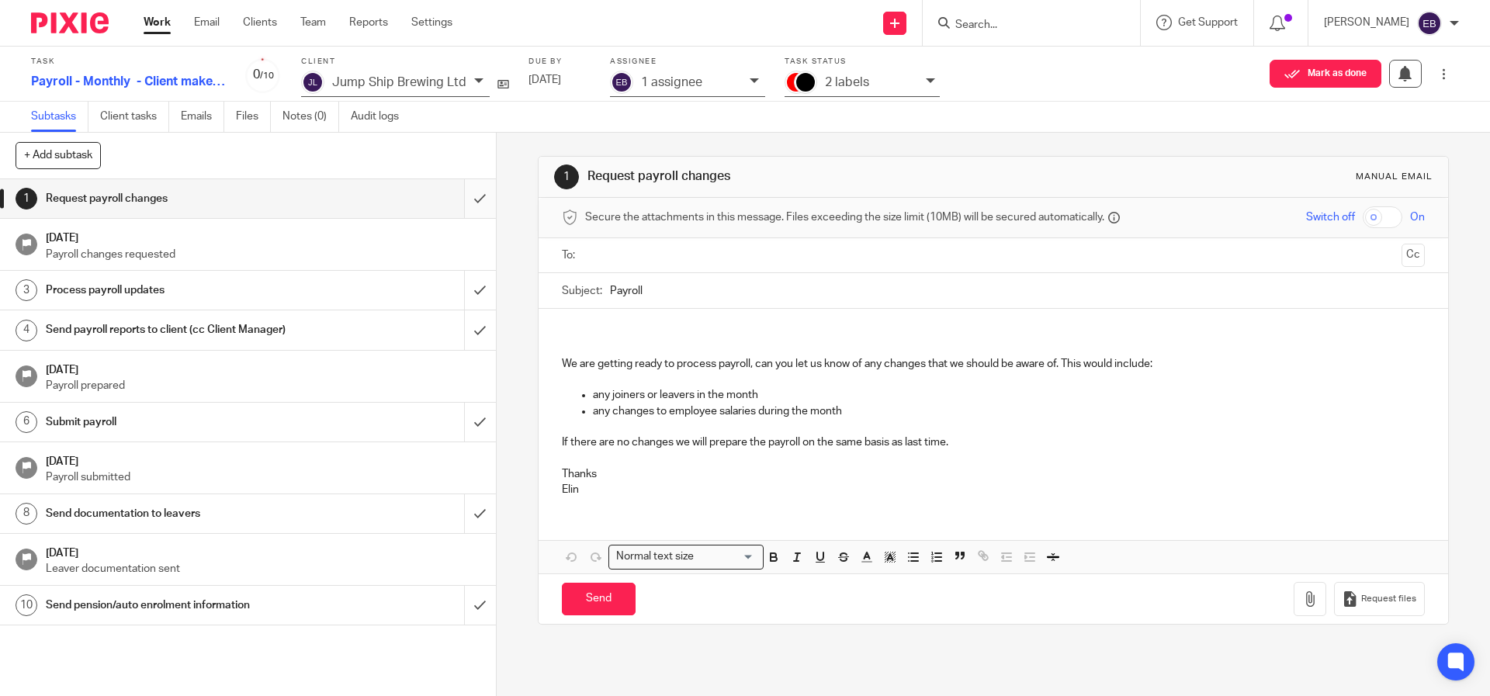
click at [469, 203] on input "submit" at bounding box center [248, 198] width 496 height 39
click at [722, 76] on p "1 assignee" at bounding box center [752, 82] width 61 height 14
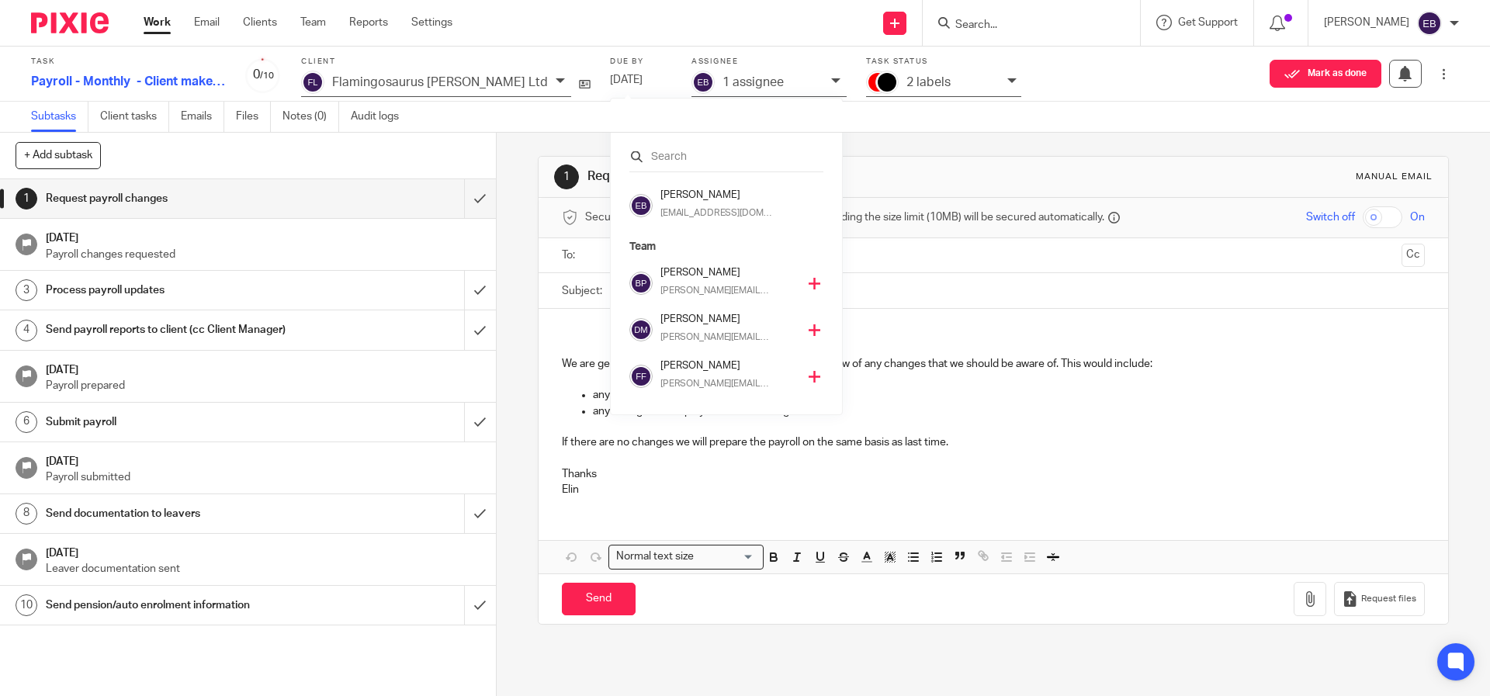
click at [694, 161] on input "text" at bounding box center [726, 157] width 194 height 16
type input "Moni"
click at [754, 325] on h4 "Monika Budziwojska" at bounding box center [723, 319] width 126 height 15
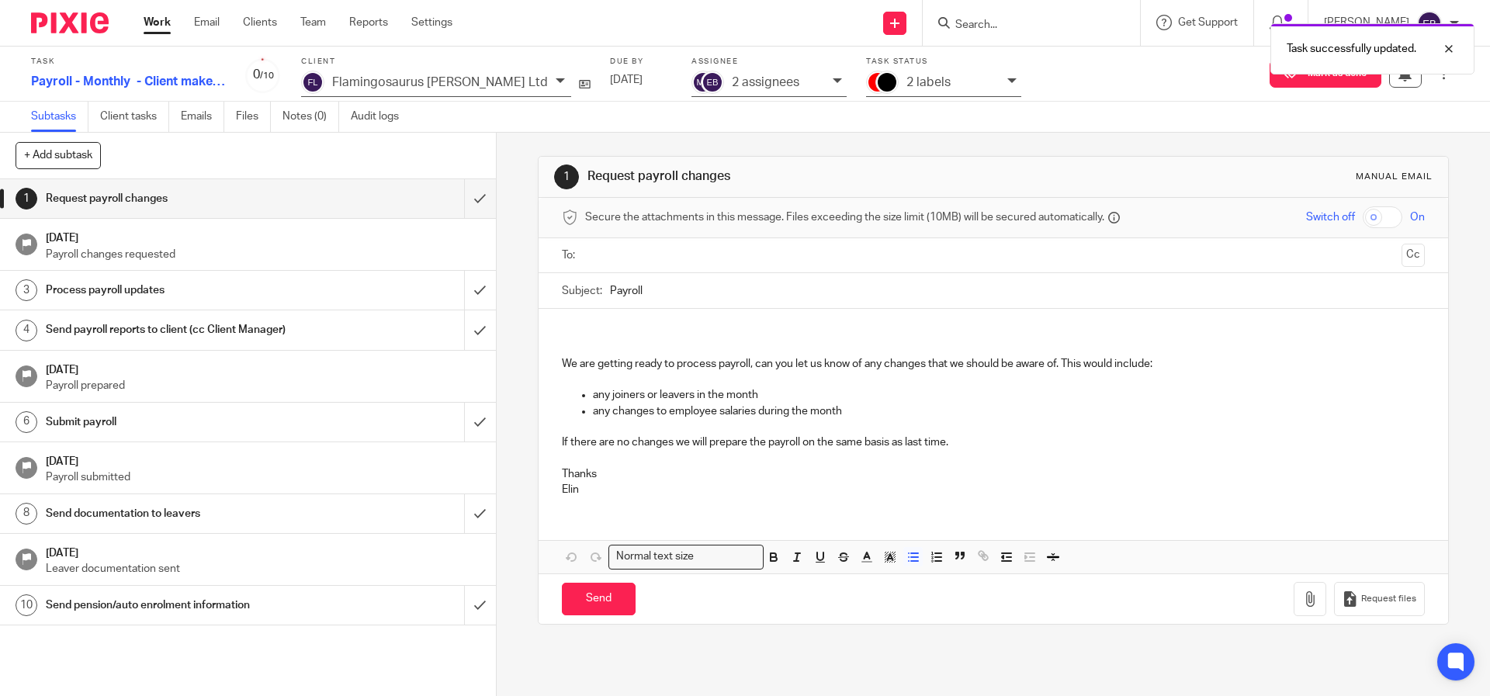
click at [884, 398] on p "any joiners or leavers in the month" at bounding box center [1008, 395] width 831 height 16
click at [749, 88] on div "2 assignees" at bounding box center [768, 84] width 155 height 26
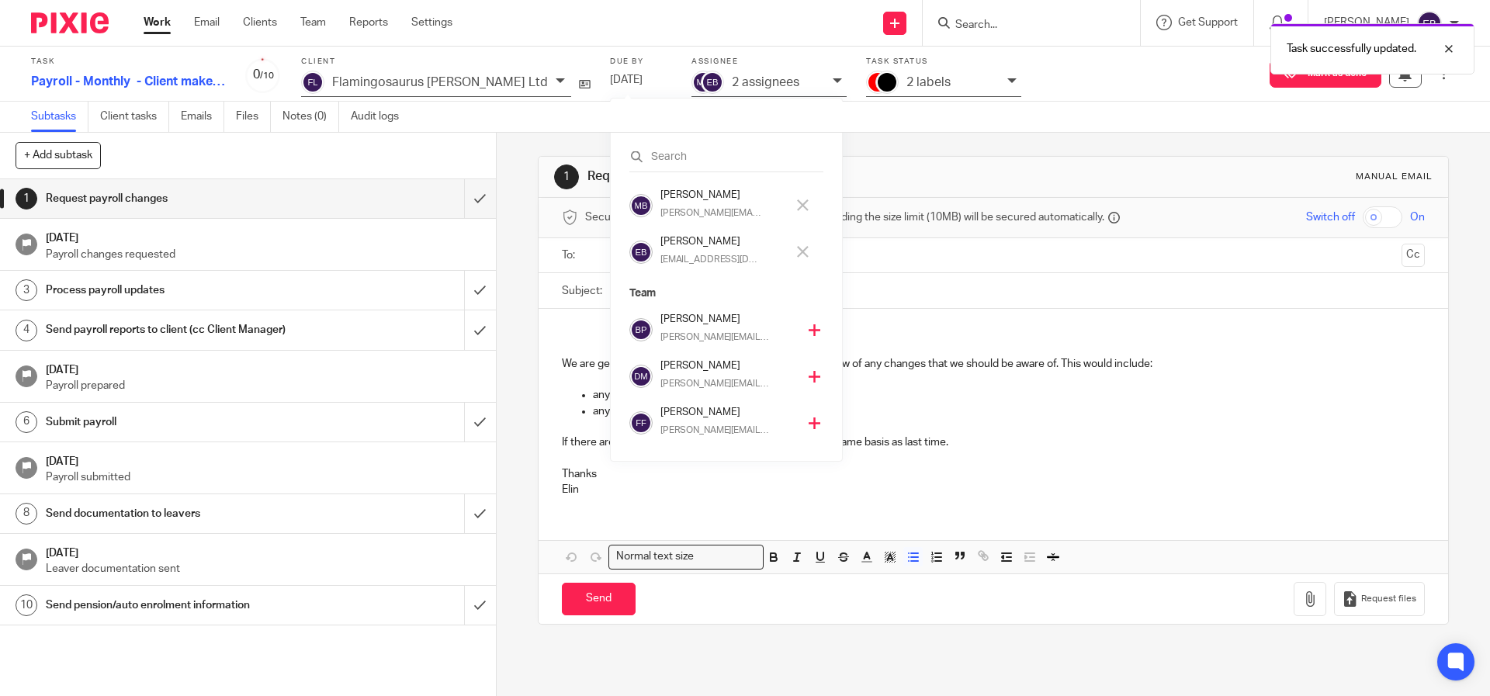
click at [810, 255] on button at bounding box center [803, 252] width 18 height 25
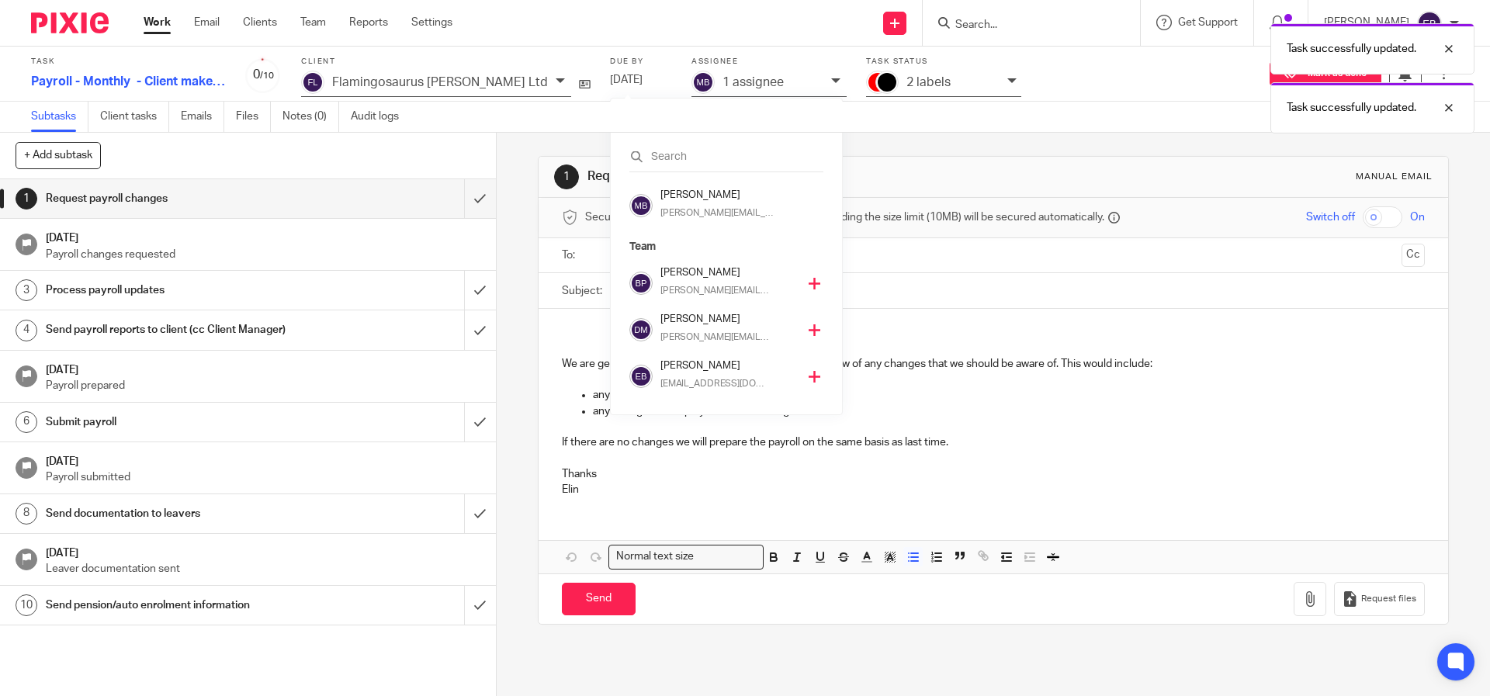
click at [807, 254] on p "Team" at bounding box center [726, 247] width 194 height 16
click at [886, 185] on div "1 Request payroll changes Manual email" at bounding box center [993, 177] width 878 height 25
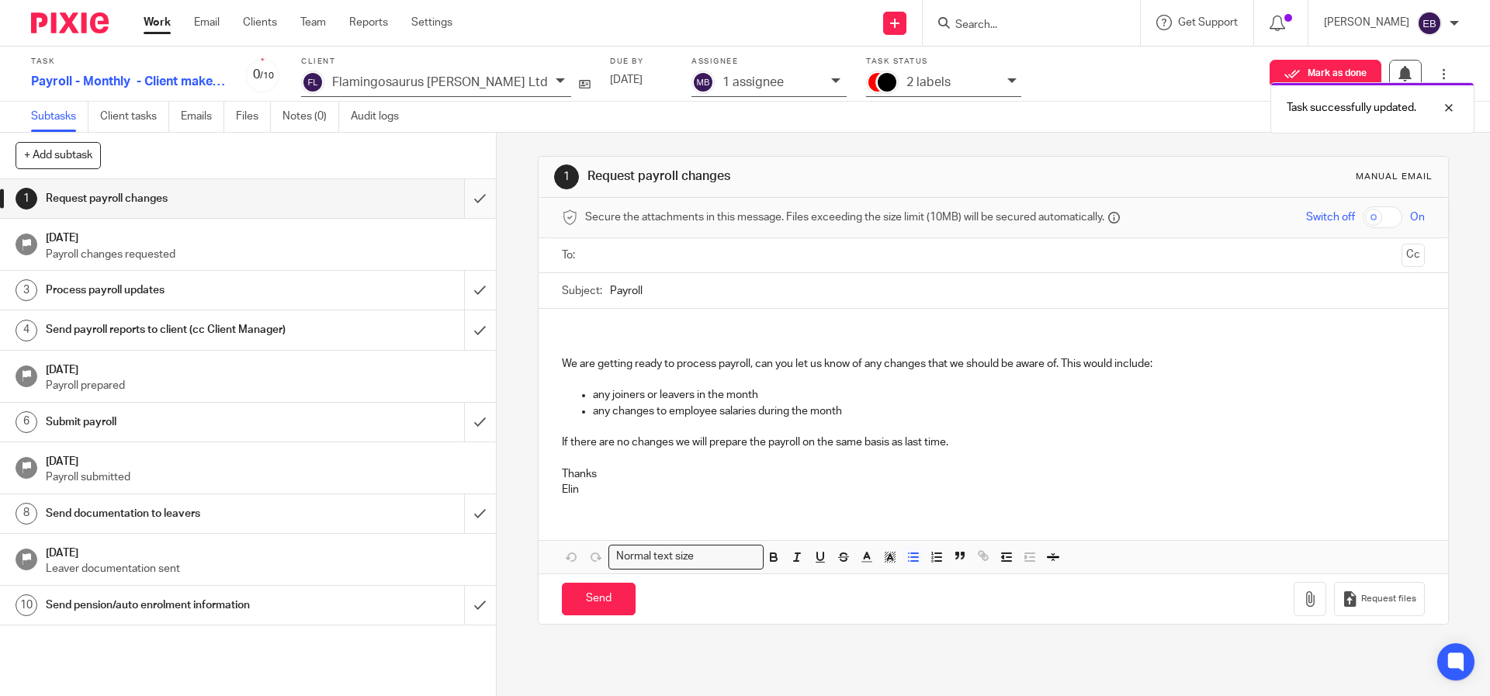
click at [462, 200] on input "submit" at bounding box center [248, 198] width 496 height 39
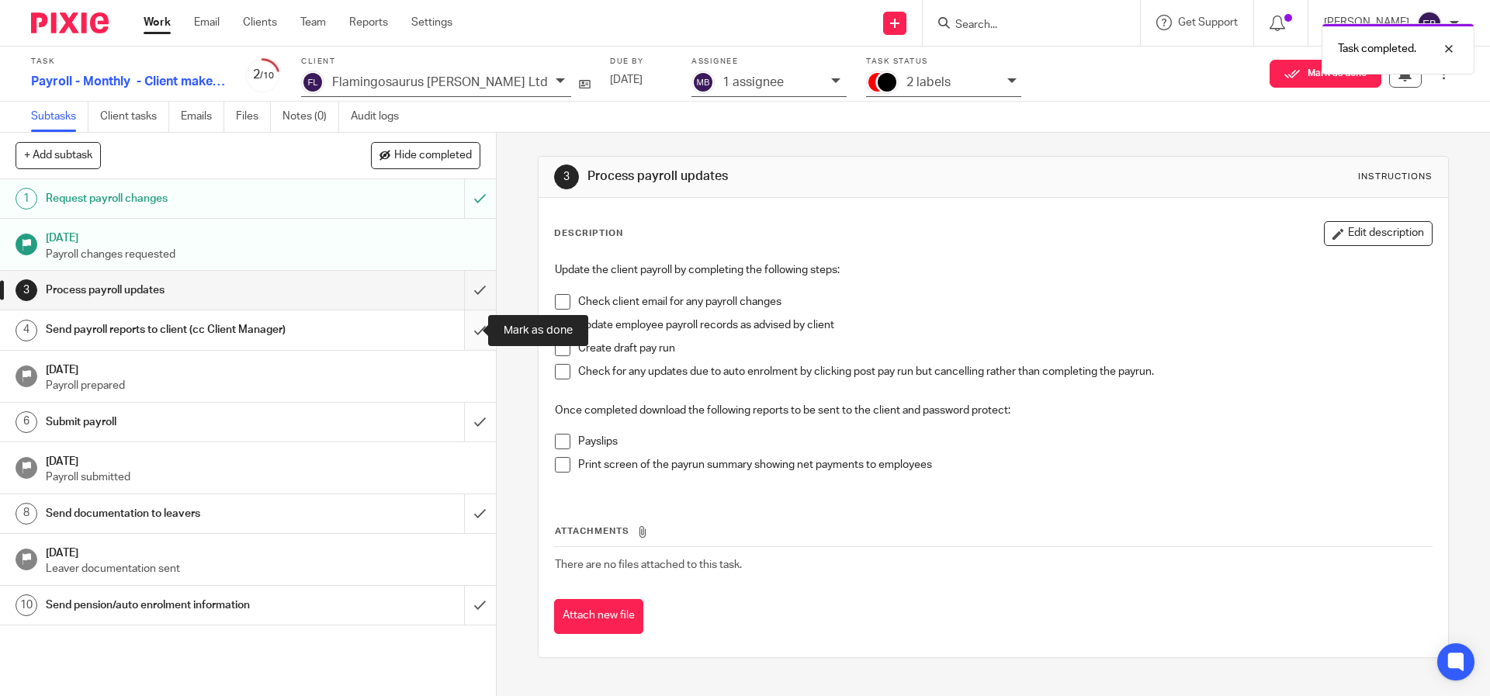
click at [465, 333] on input "submit" at bounding box center [248, 329] width 496 height 39
click at [473, 289] on input "submit" at bounding box center [248, 290] width 496 height 39
click at [464, 335] on input "submit" at bounding box center [248, 329] width 496 height 39
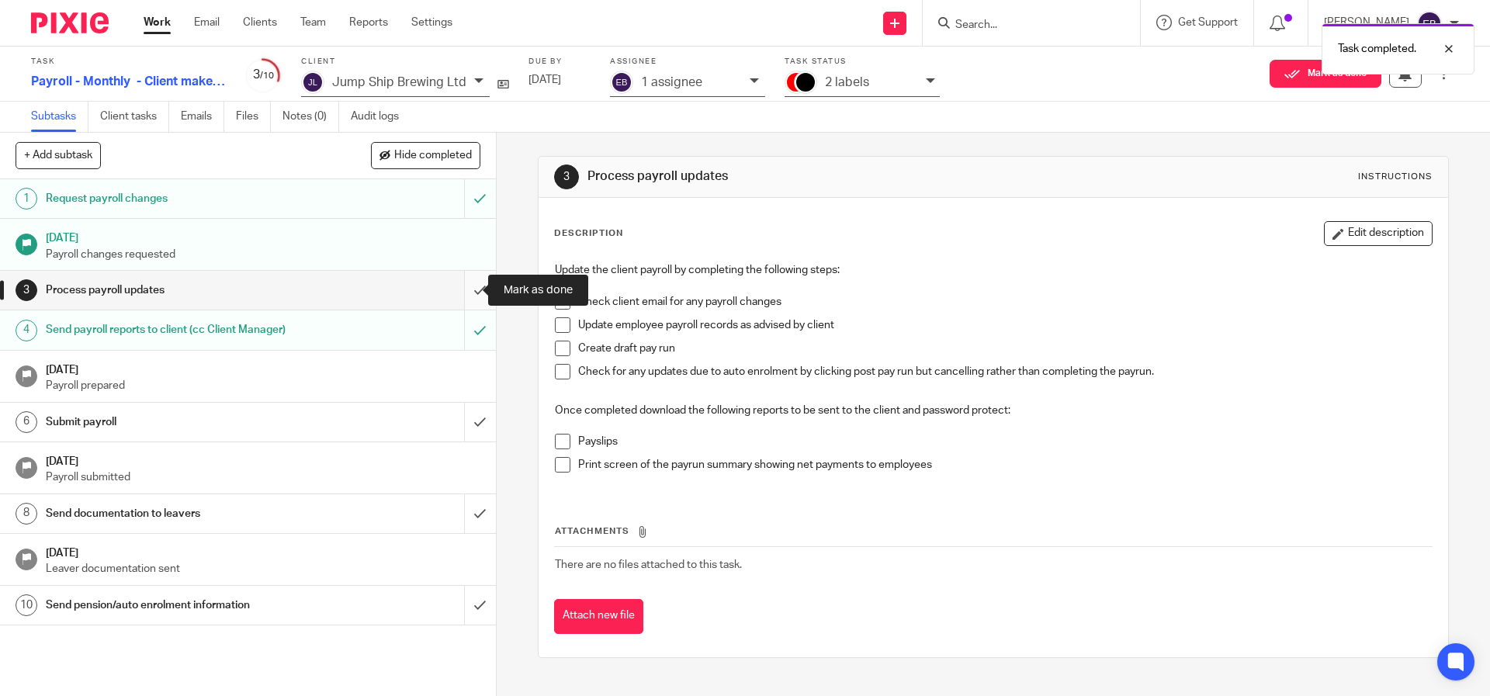
click at [460, 288] on input "submit" at bounding box center [248, 290] width 496 height 39
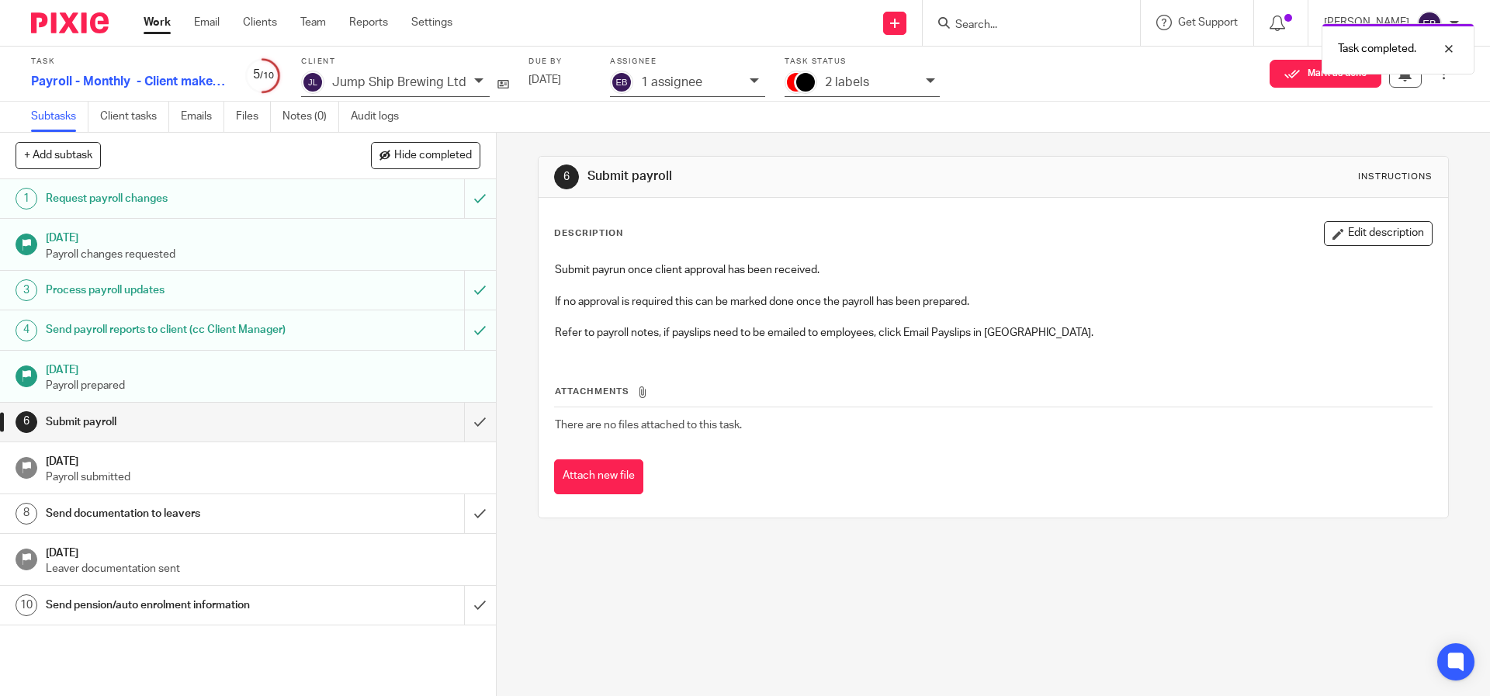
click at [470, 424] on input "submit" at bounding box center [248, 422] width 496 height 39
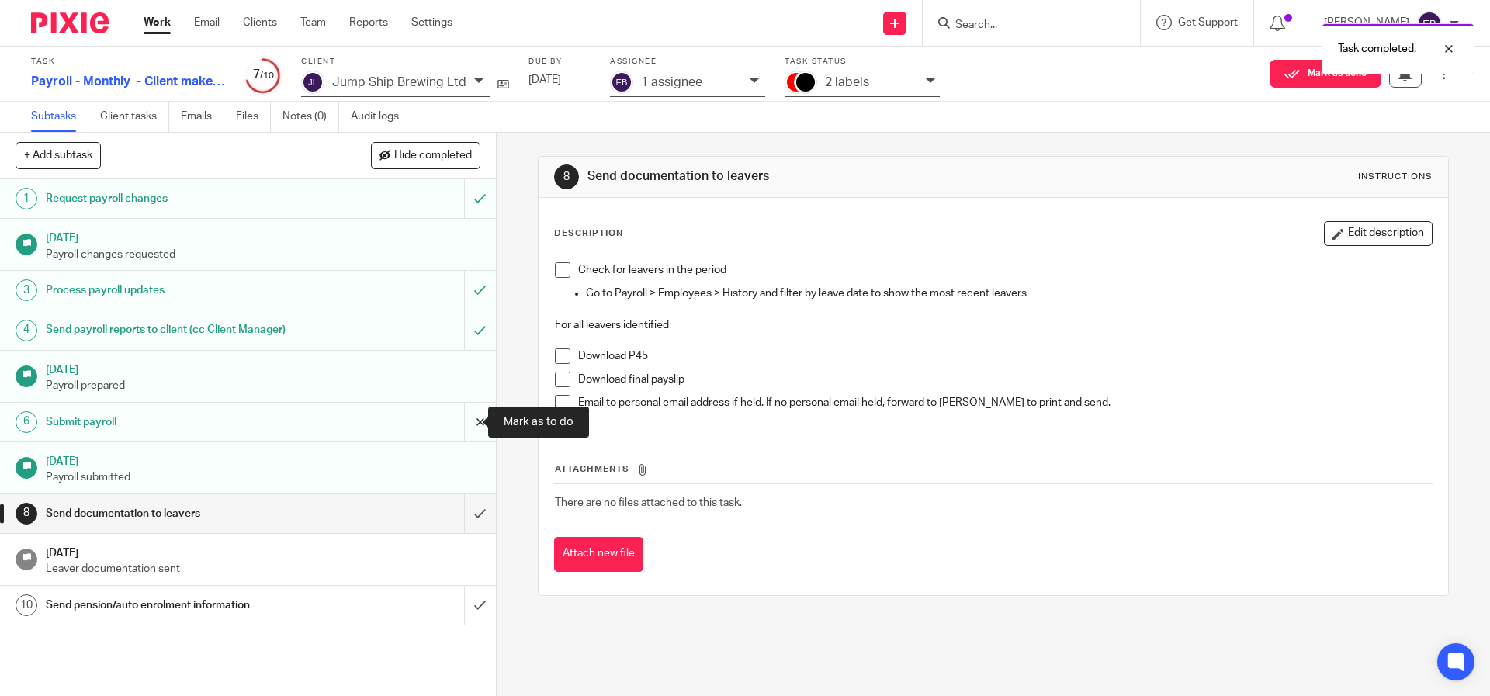
click at [459, 421] on input "submit" at bounding box center [248, 422] width 496 height 39
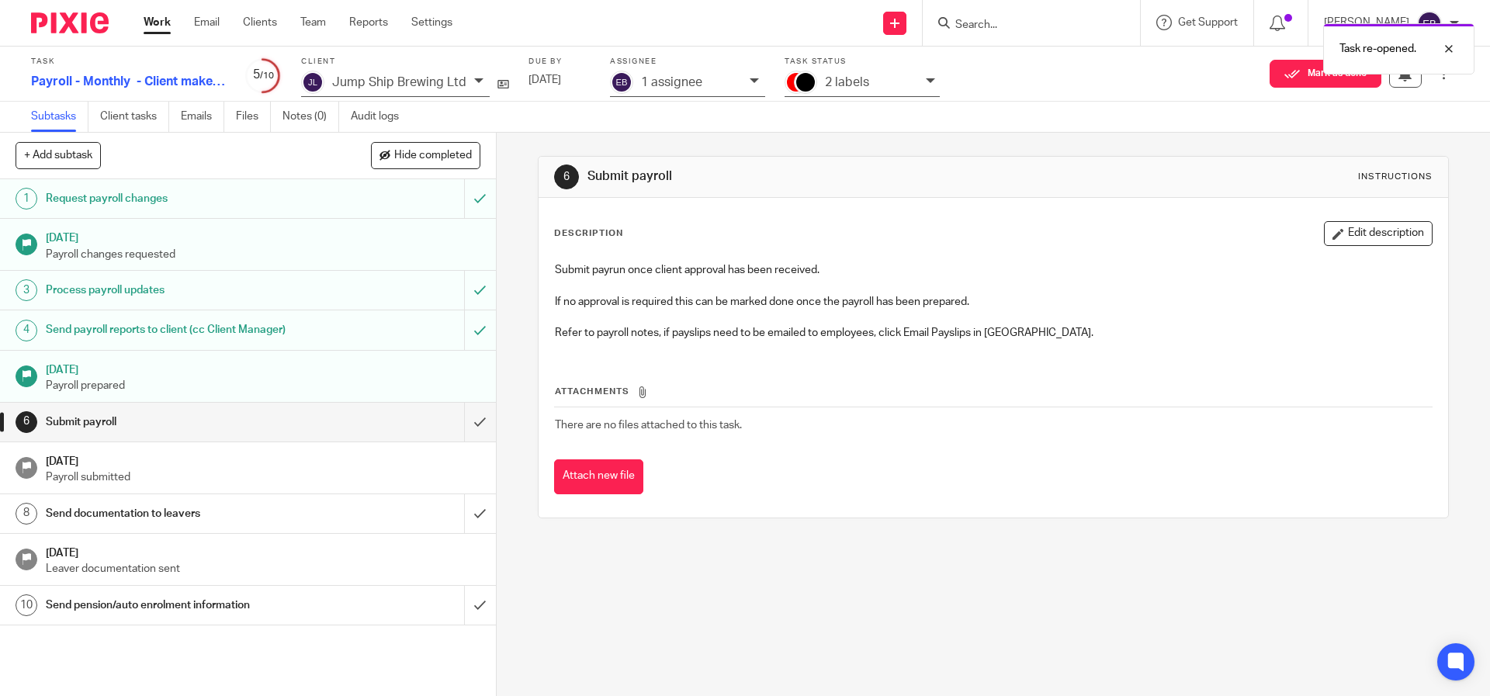
click at [708, 85] on div "1 assignee" at bounding box center [691, 83] width 101 height 18
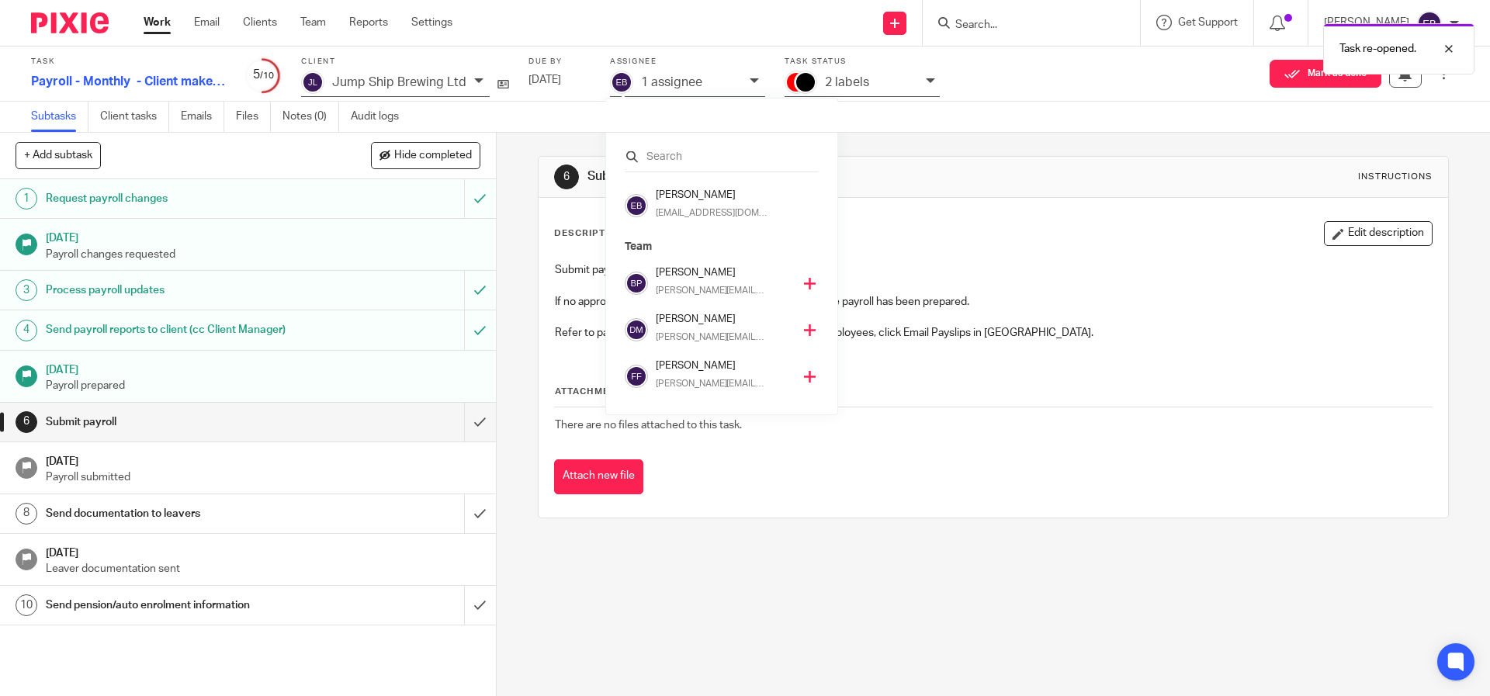
click at [677, 160] on input "text" at bounding box center [722, 157] width 194 height 16
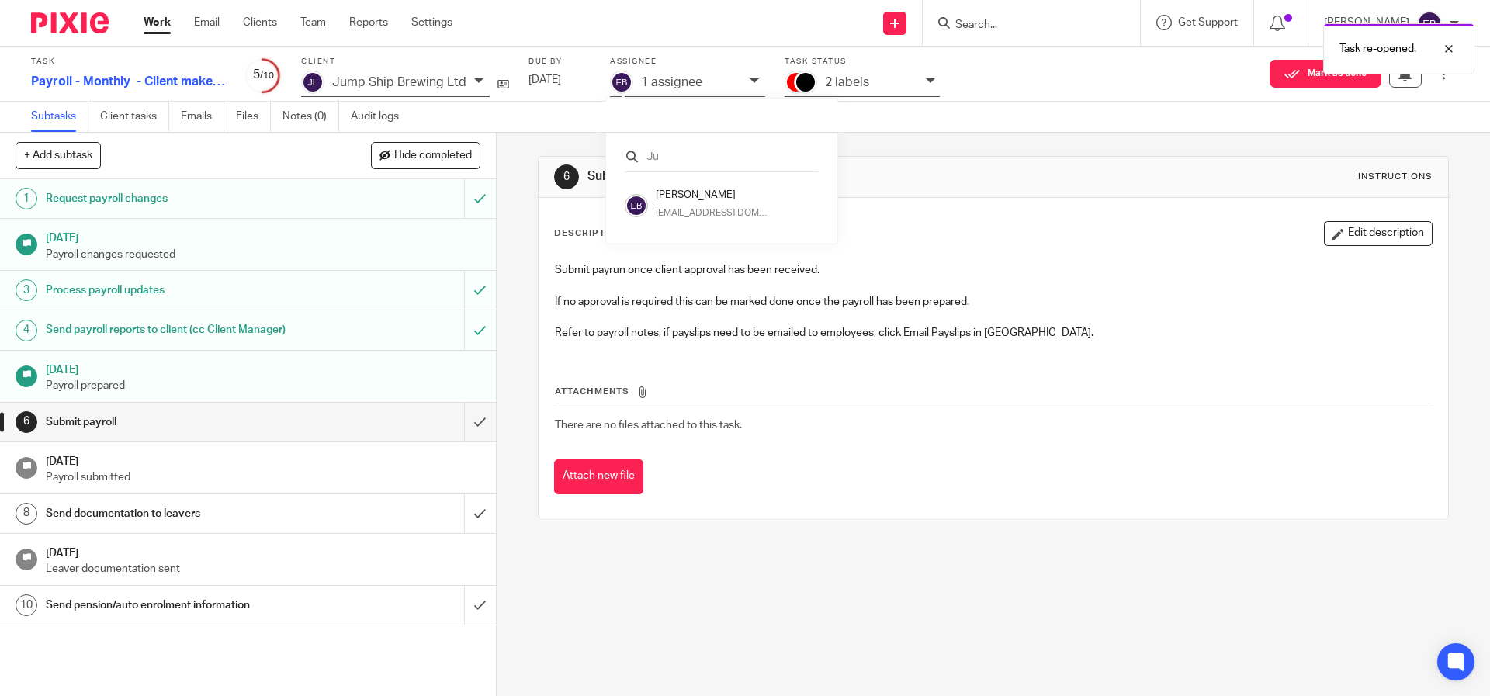
type input "J"
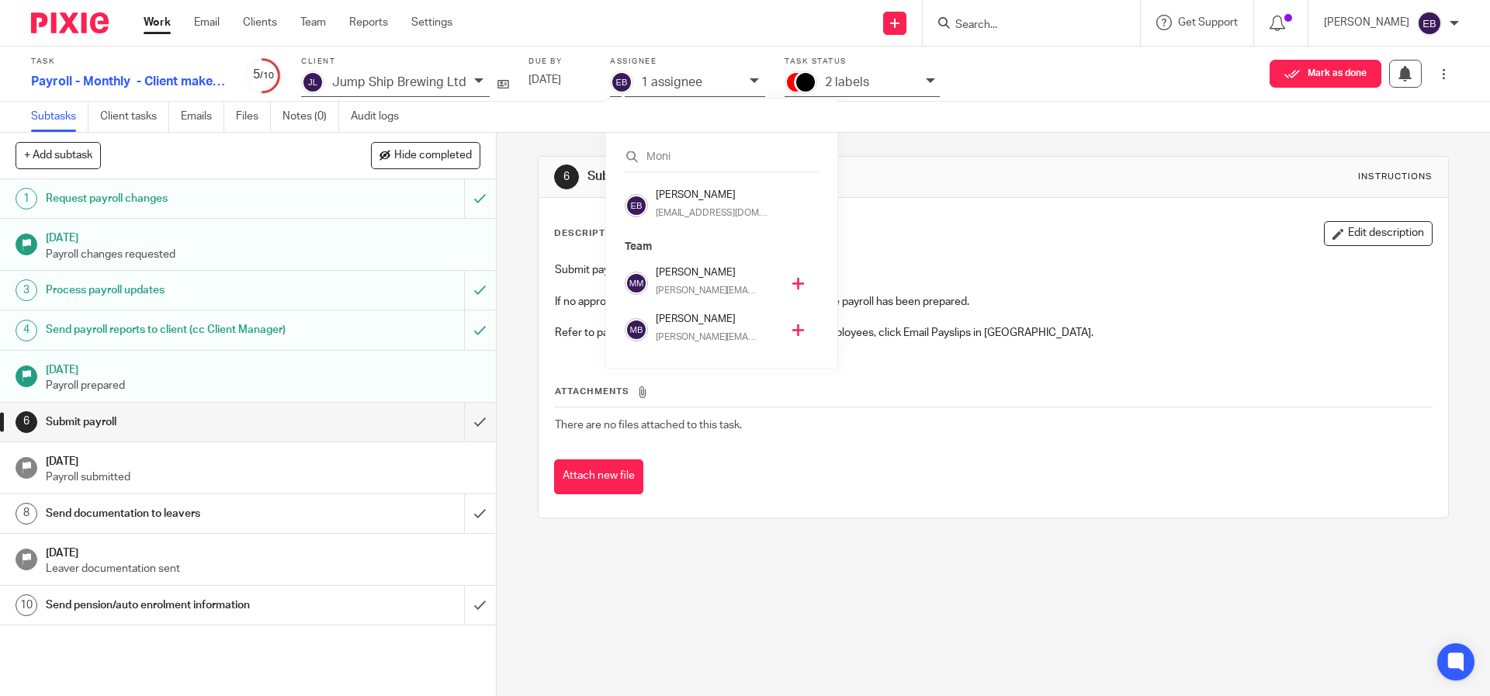
type input "Moni"
click at [794, 332] on icon at bounding box center [798, 330] width 12 height 12
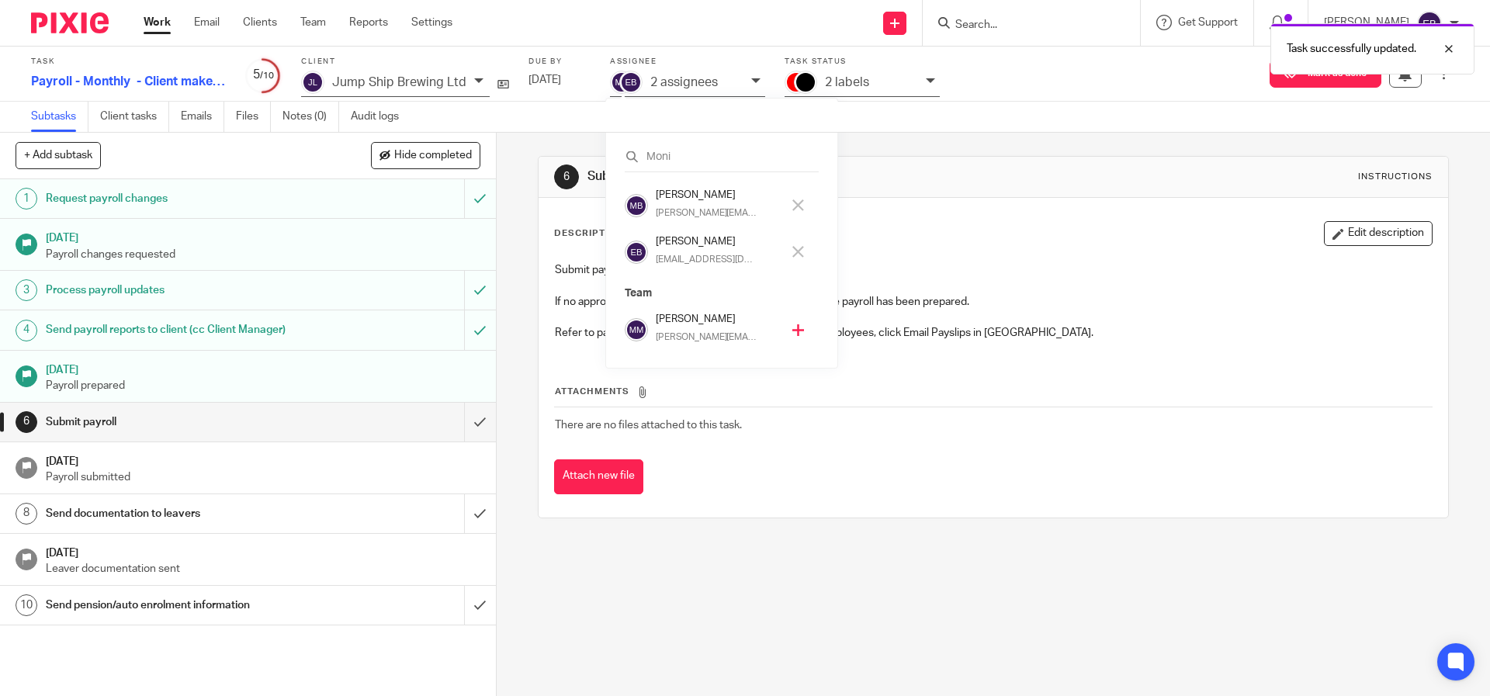
click at [803, 255] on icon at bounding box center [798, 252] width 12 height 12
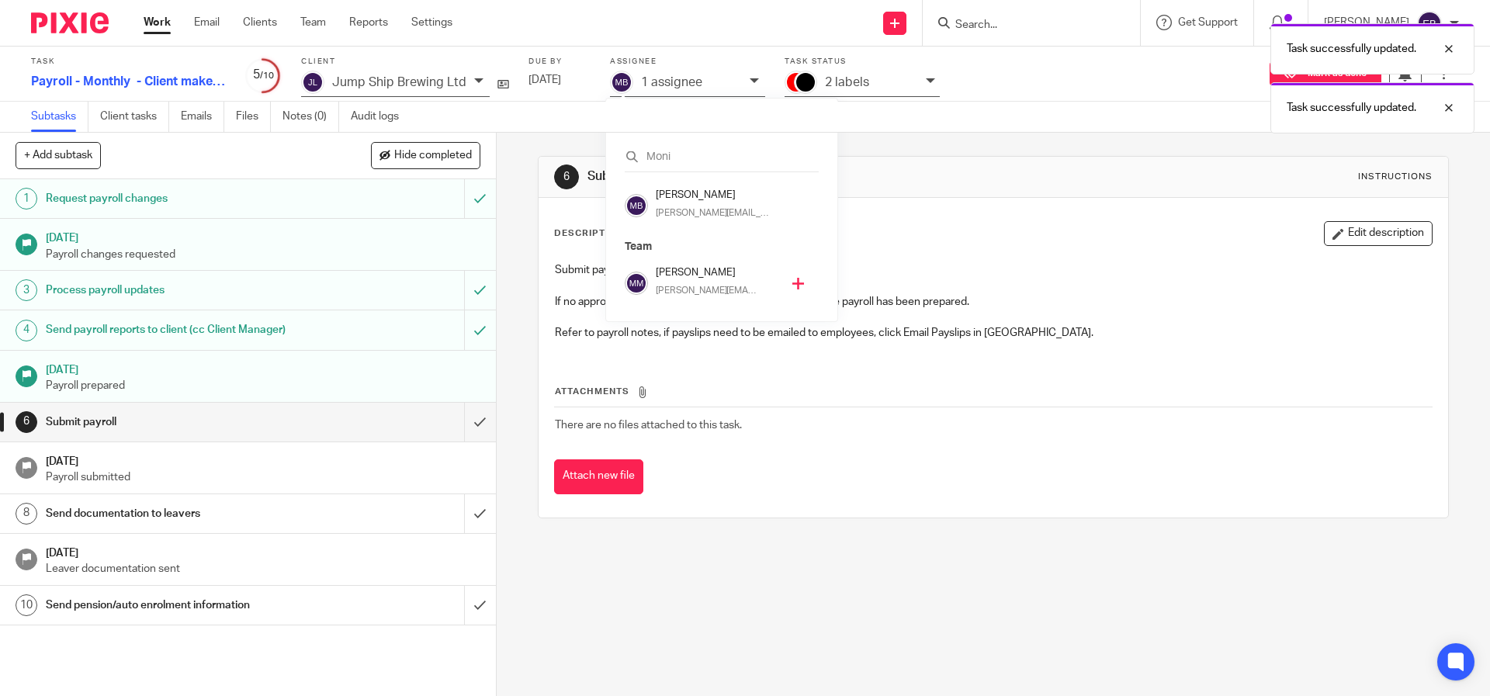
click at [999, 154] on div "6 Submit payroll Instructions Description Edit description Submit payrun once c…" at bounding box center [993, 337] width 910 height 409
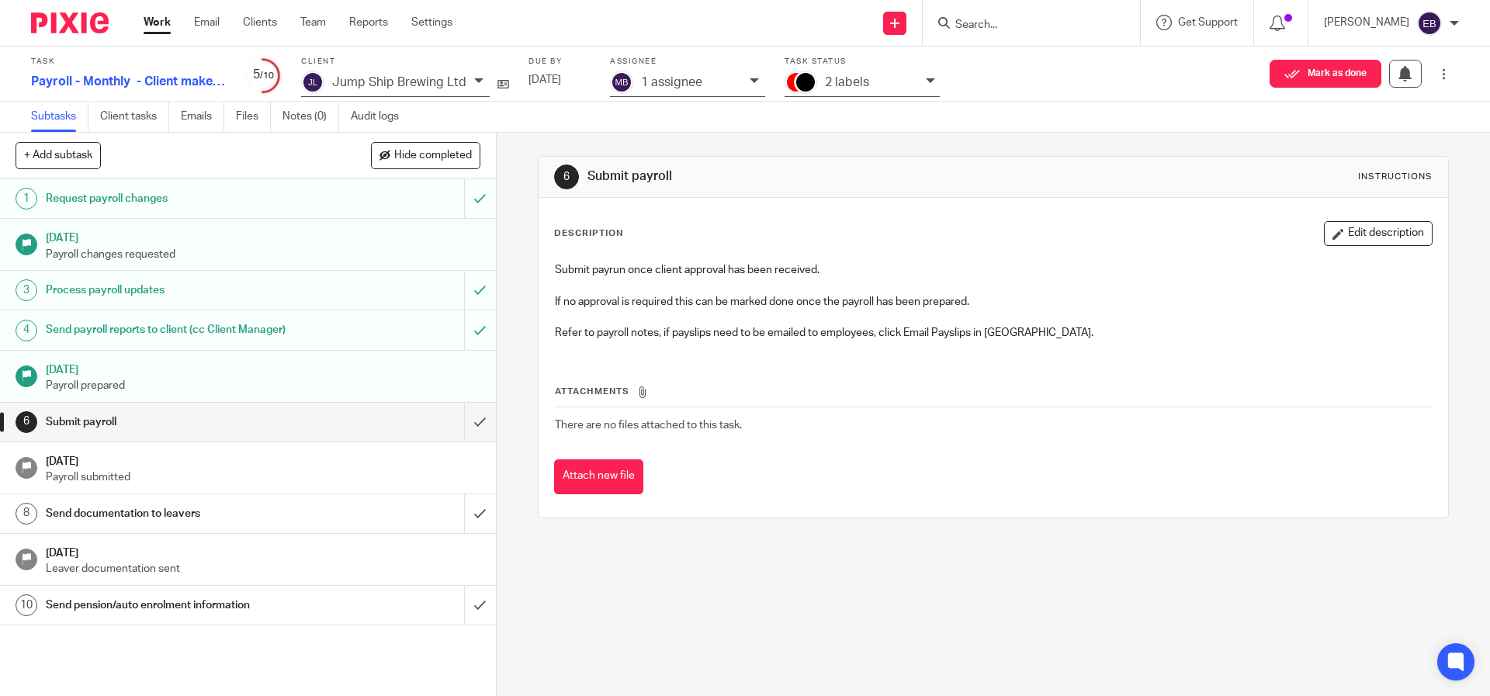
click at [152, 23] on link "Work" at bounding box center [157, 23] width 27 height 16
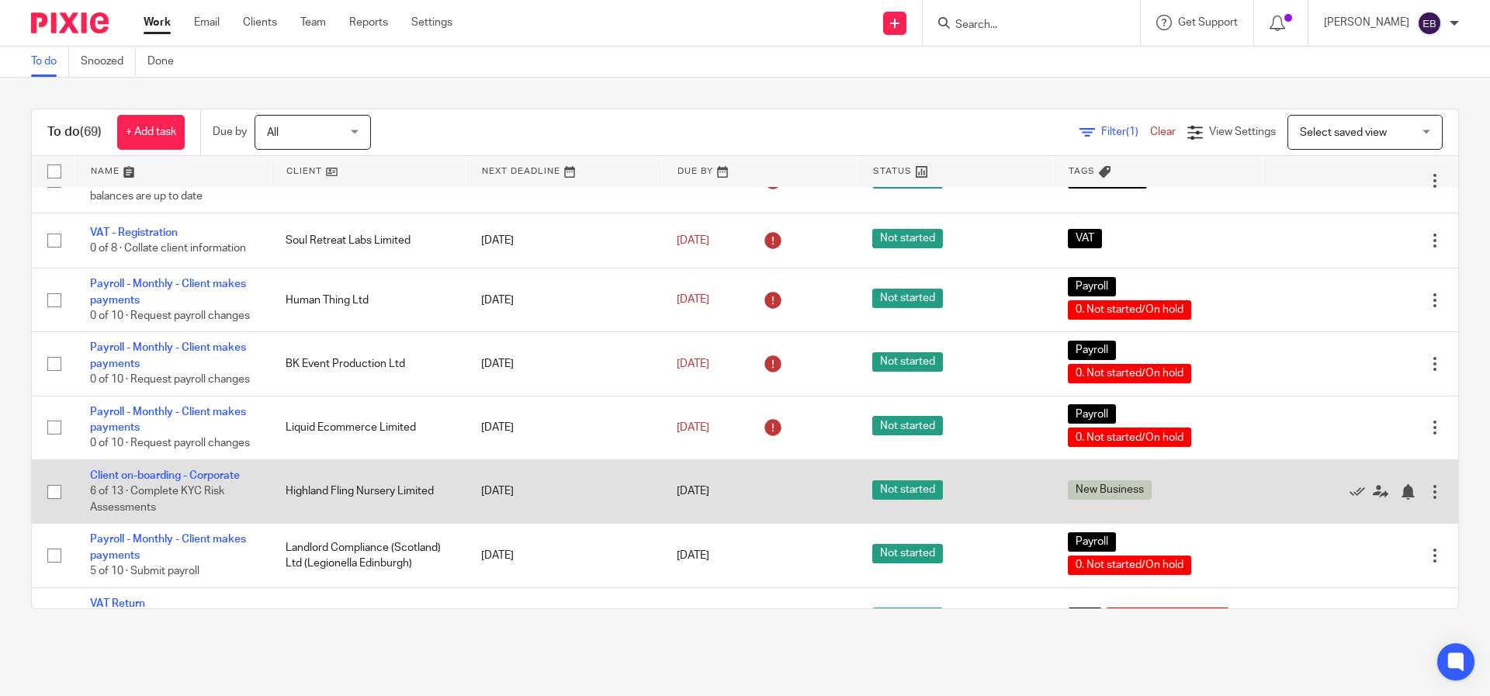
scroll to position [4779, 0]
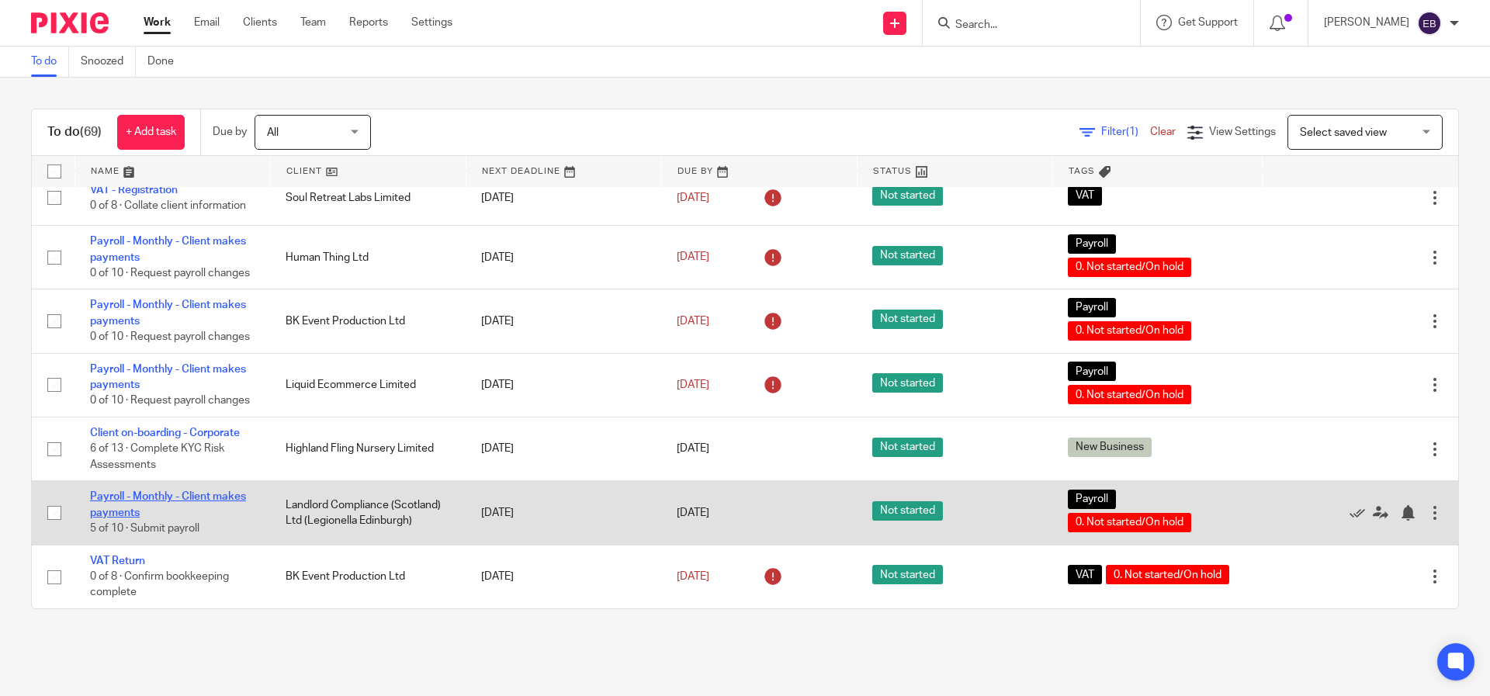
click at [159, 491] on link "Payroll - Monthly - Client makes payments" at bounding box center [168, 504] width 156 height 26
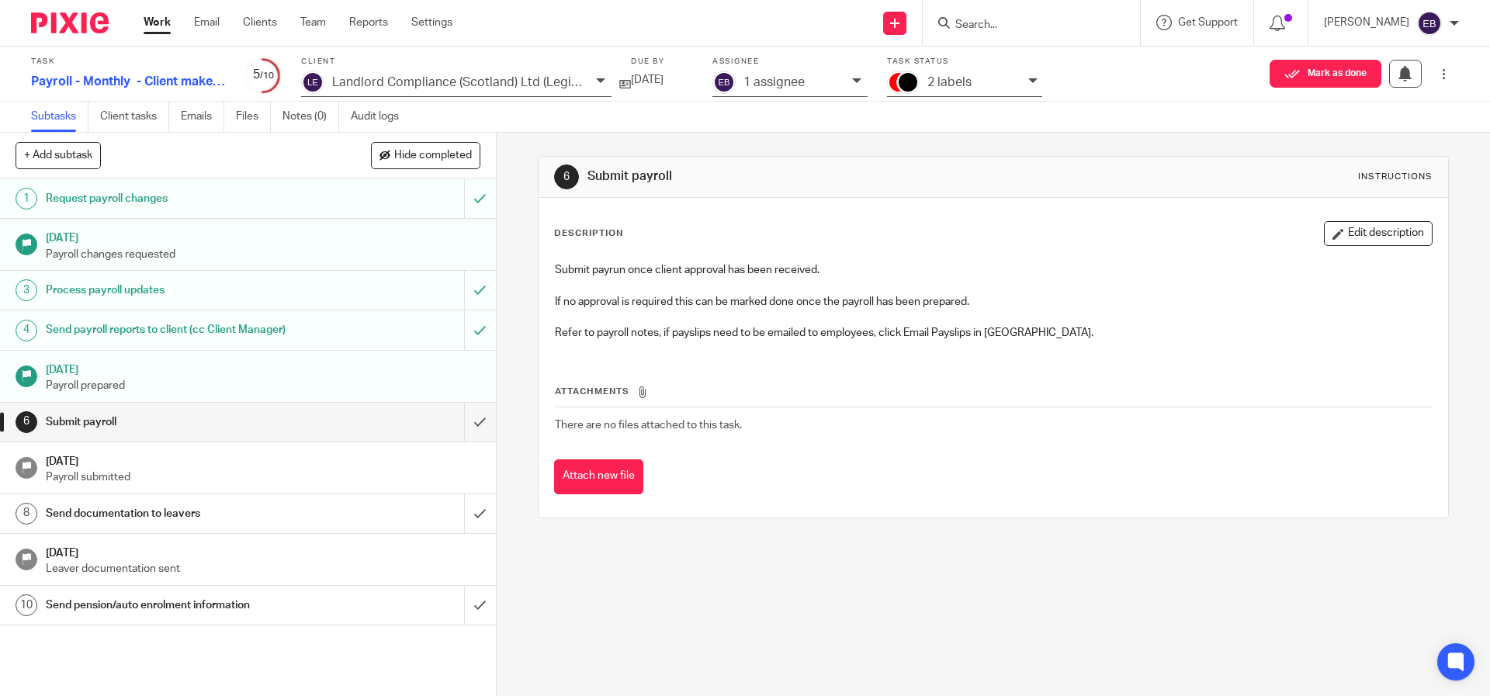
click at [786, 75] on p "1 assignee" at bounding box center [773, 82] width 61 height 14
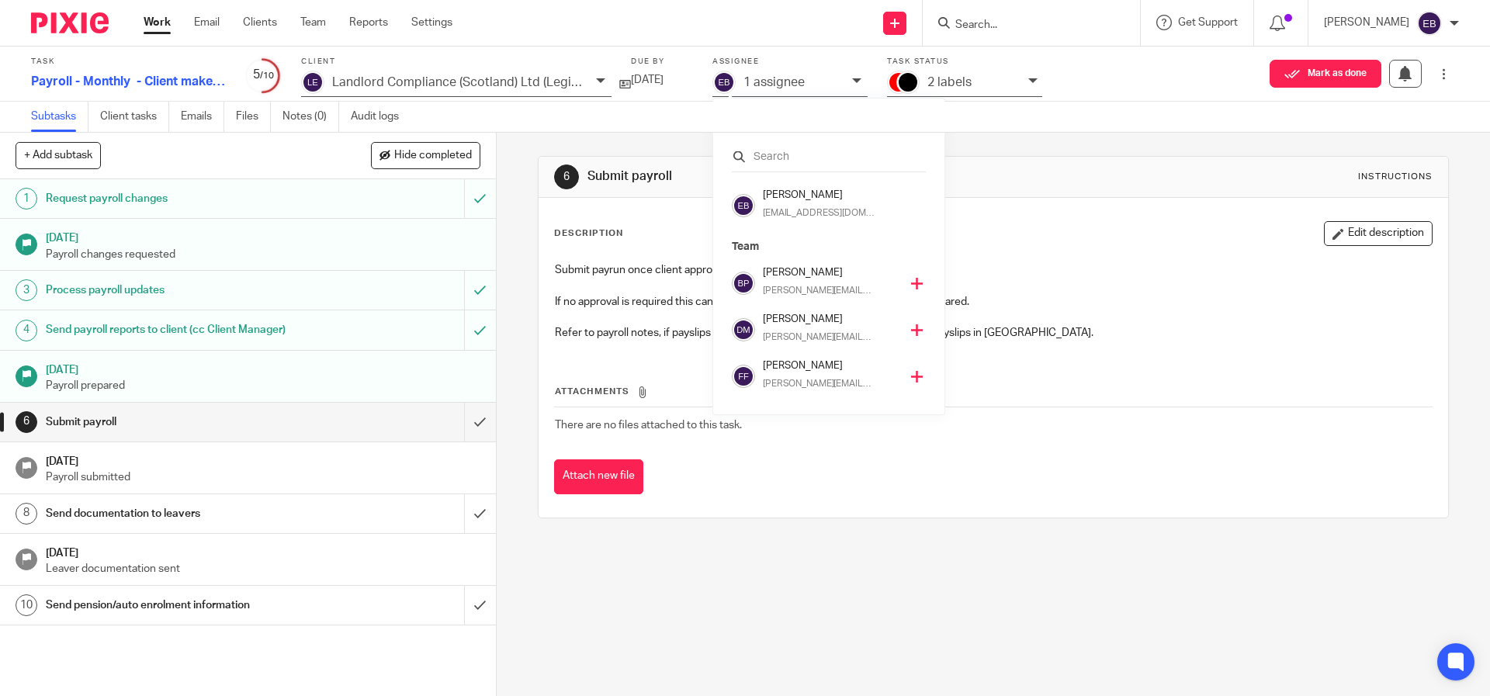
click at [803, 154] on input "text" at bounding box center [829, 157] width 194 height 16
type input "Moni"
click at [915, 330] on ul "Monica McKay monica@sense-ca.co.uk Monika Budziwojska monika@sense-ca.co.uk" at bounding box center [829, 306] width 194 height 82
click at [909, 331] on icon at bounding box center [905, 330] width 12 height 12
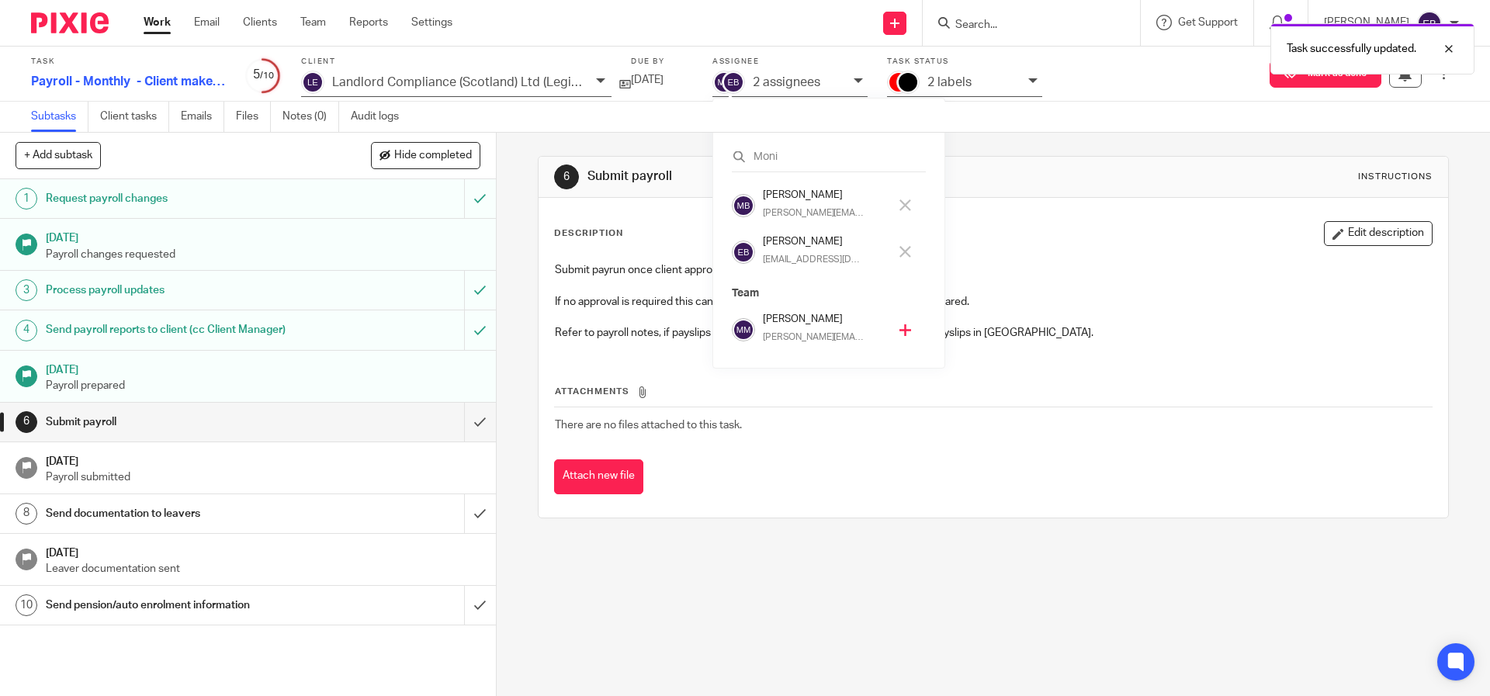
click at [904, 249] on icon at bounding box center [905, 252] width 12 height 12
click at [946, 428] on td "There are no files attached to this task." at bounding box center [993, 425] width 878 height 37
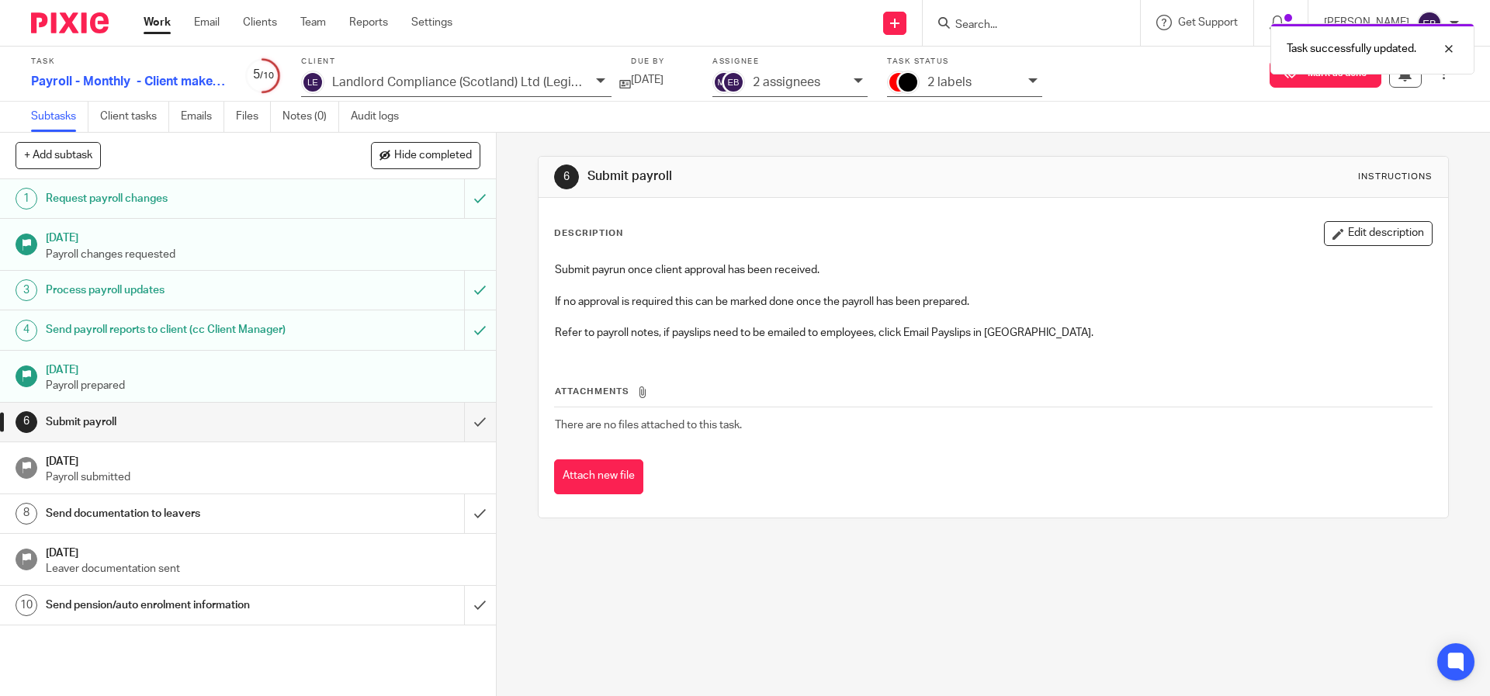
click at [161, 26] on link "Work" at bounding box center [157, 23] width 27 height 16
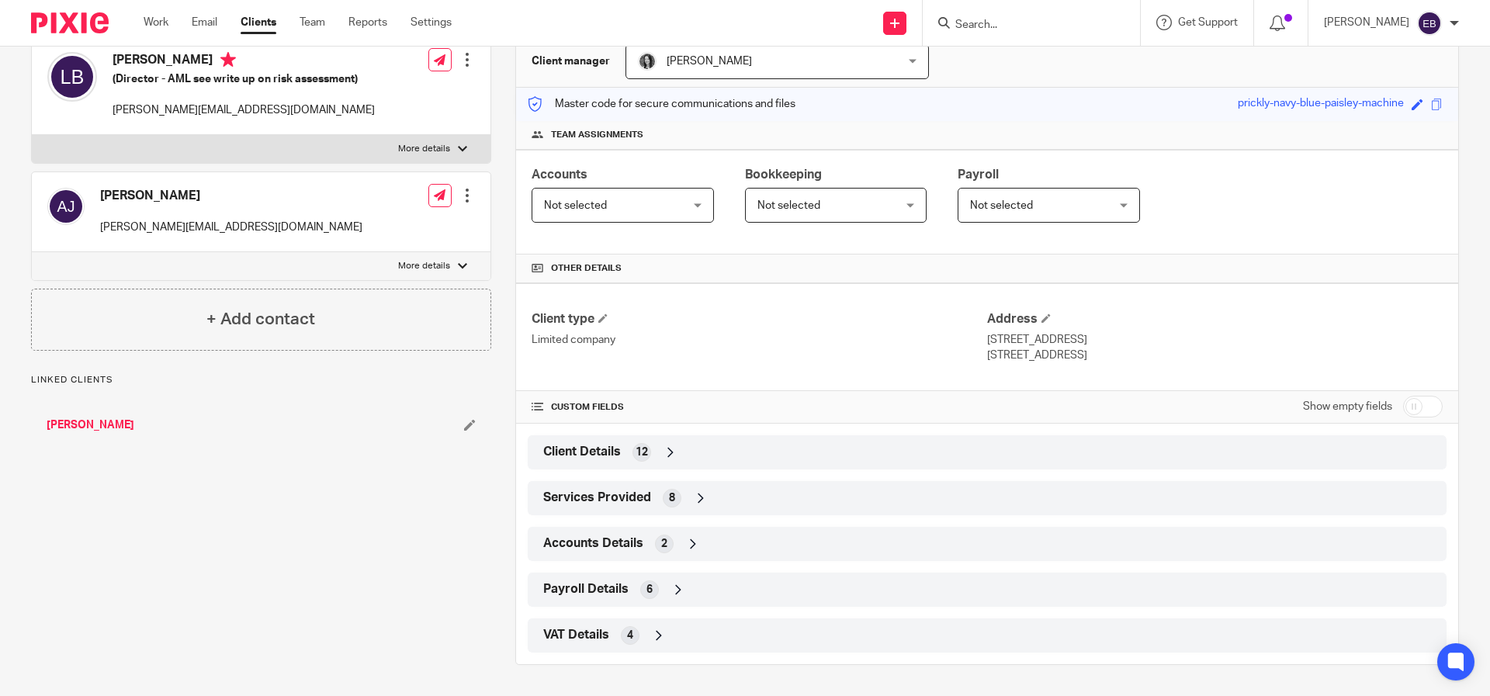
scroll to position [148, 0]
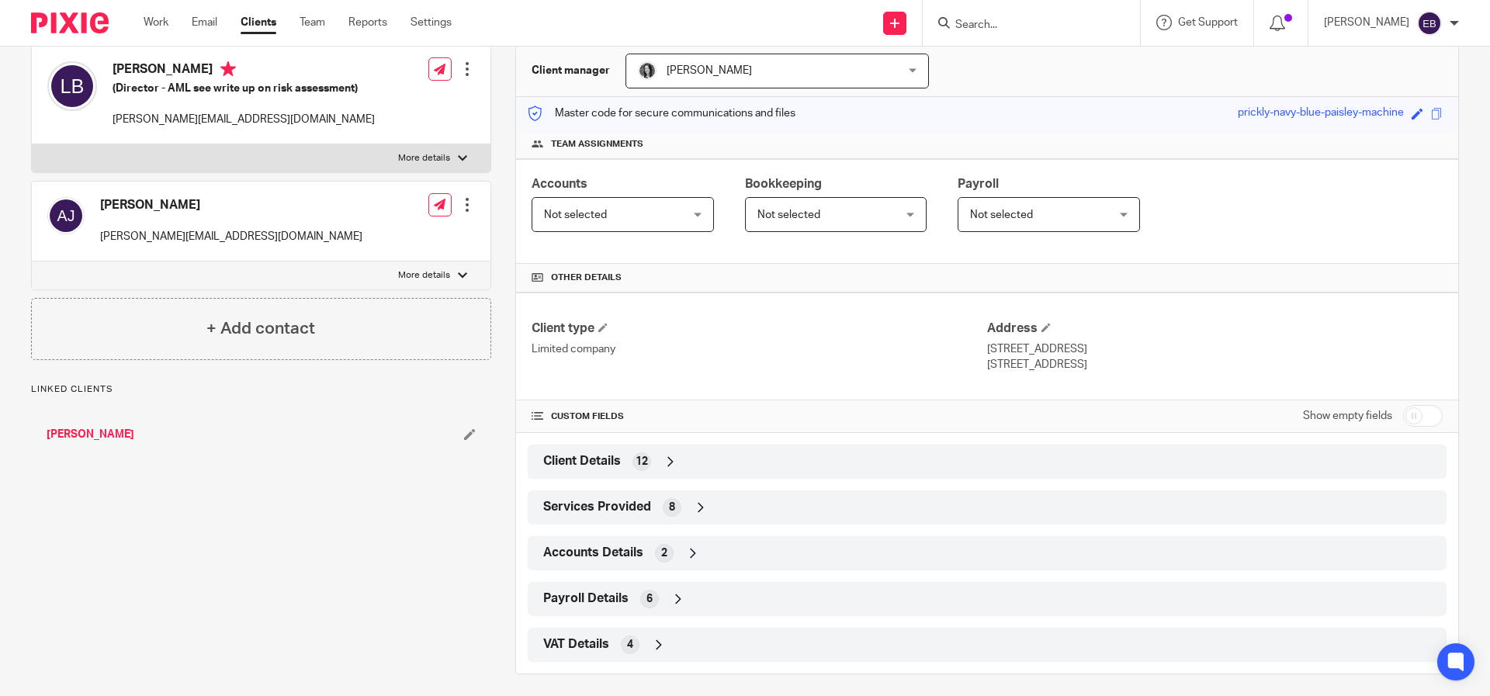
click at [585, 638] on span "VAT Details" at bounding box center [576, 644] width 66 height 16
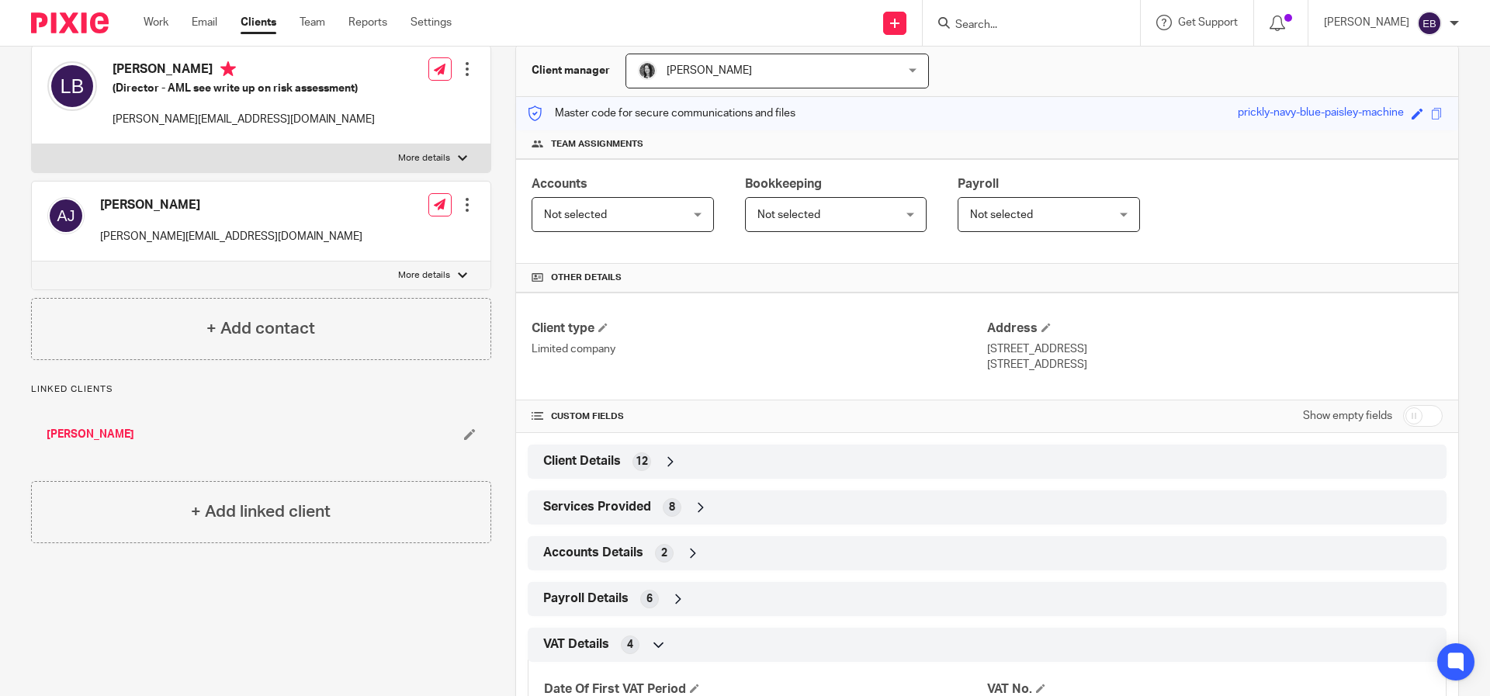
scroll to position [285, 0]
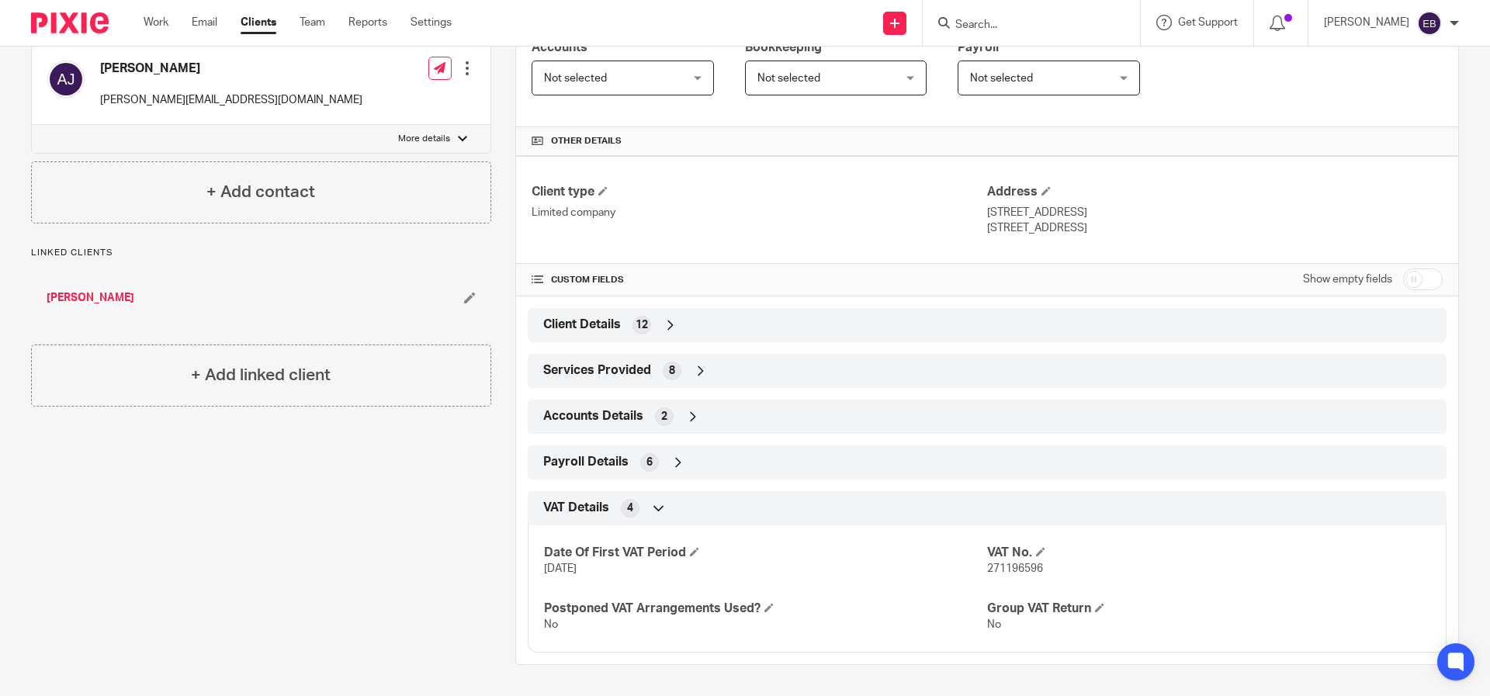
click at [1027, 570] on span "271196596" at bounding box center [1015, 568] width 56 height 11
drag, startPoint x: 1037, startPoint y: 570, endPoint x: 979, endPoint y: 573, distance: 58.2
click at [987, 573] on p "271196596" at bounding box center [1208, 569] width 443 height 16
copy span "271196596"
click at [594, 329] on span "Client Details" at bounding box center [582, 325] width 78 height 16
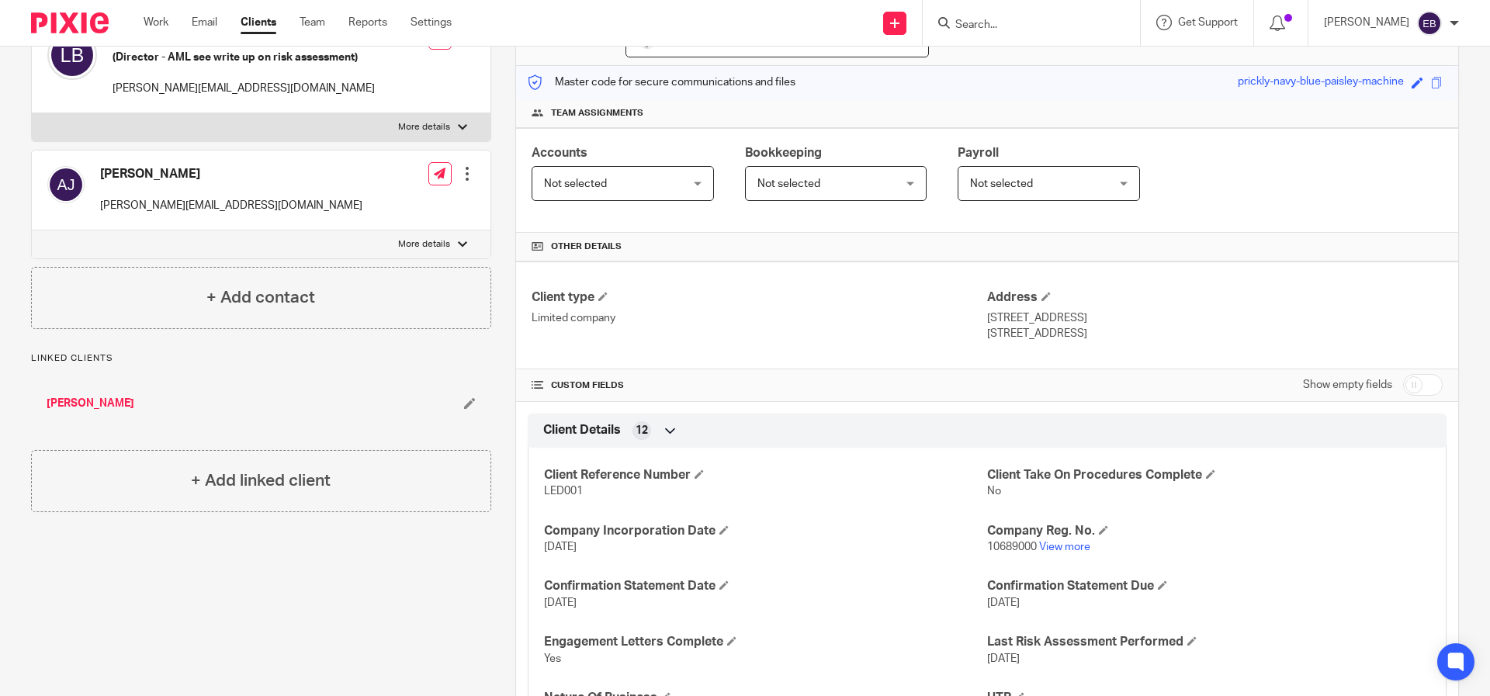
scroll to position [159, 0]
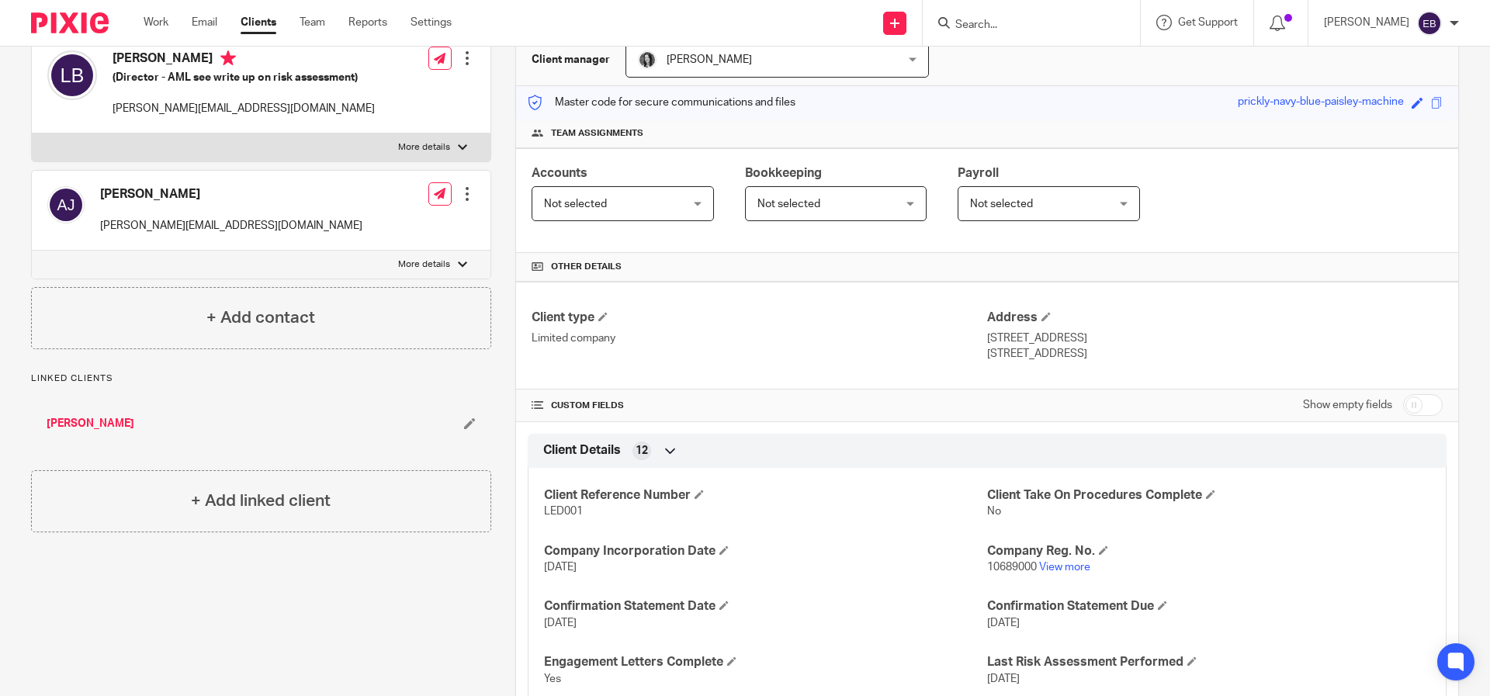
click at [185, 74] on h5 "(Director - AML see write up on risk assessment)" at bounding box center [244, 78] width 262 height 16
click at [468, 61] on div at bounding box center [467, 58] width 16 height 16
click at [246, 61] on h4 "Leah Benrimoj" at bounding box center [244, 59] width 262 height 19
click at [449, 146] on label "More details" at bounding box center [261, 147] width 459 height 28
click at [32, 133] on input "More details" at bounding box center [31, 133] width 1 height 1
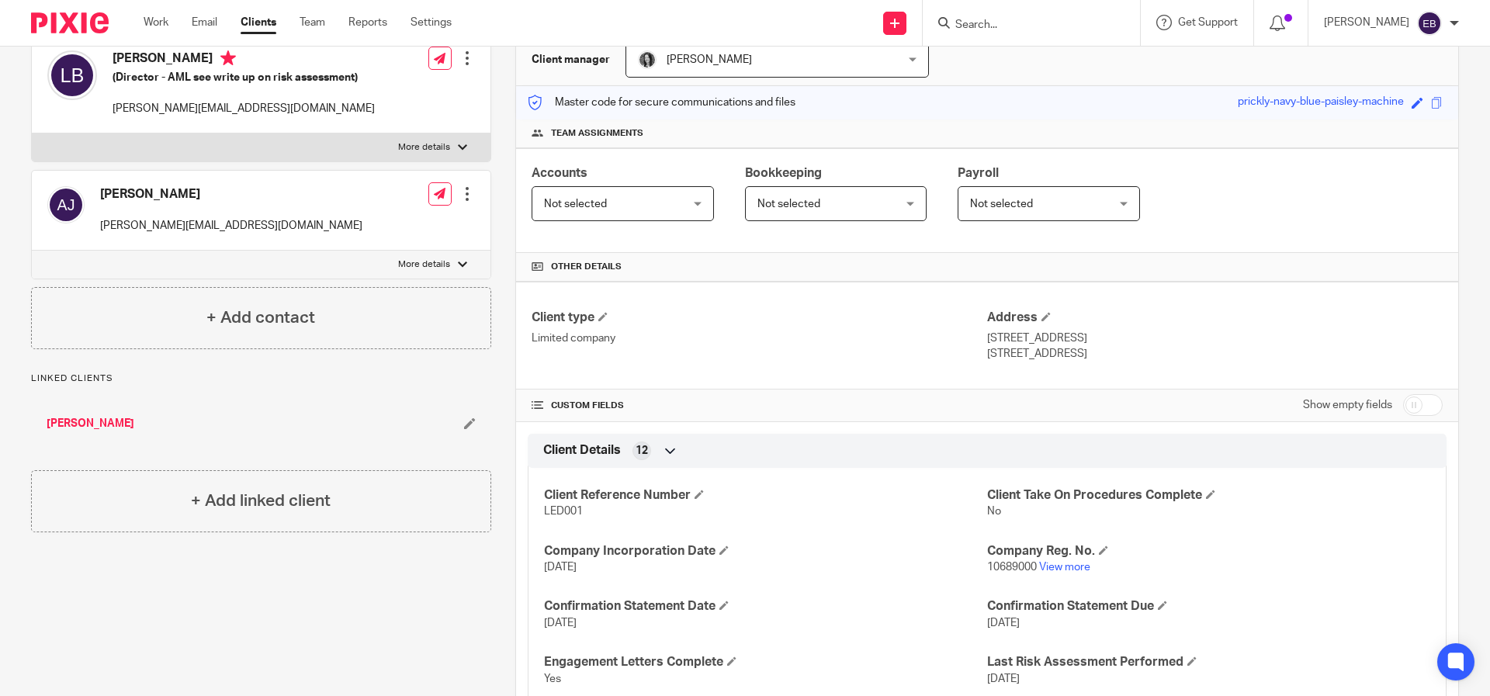
checkbox input "true"
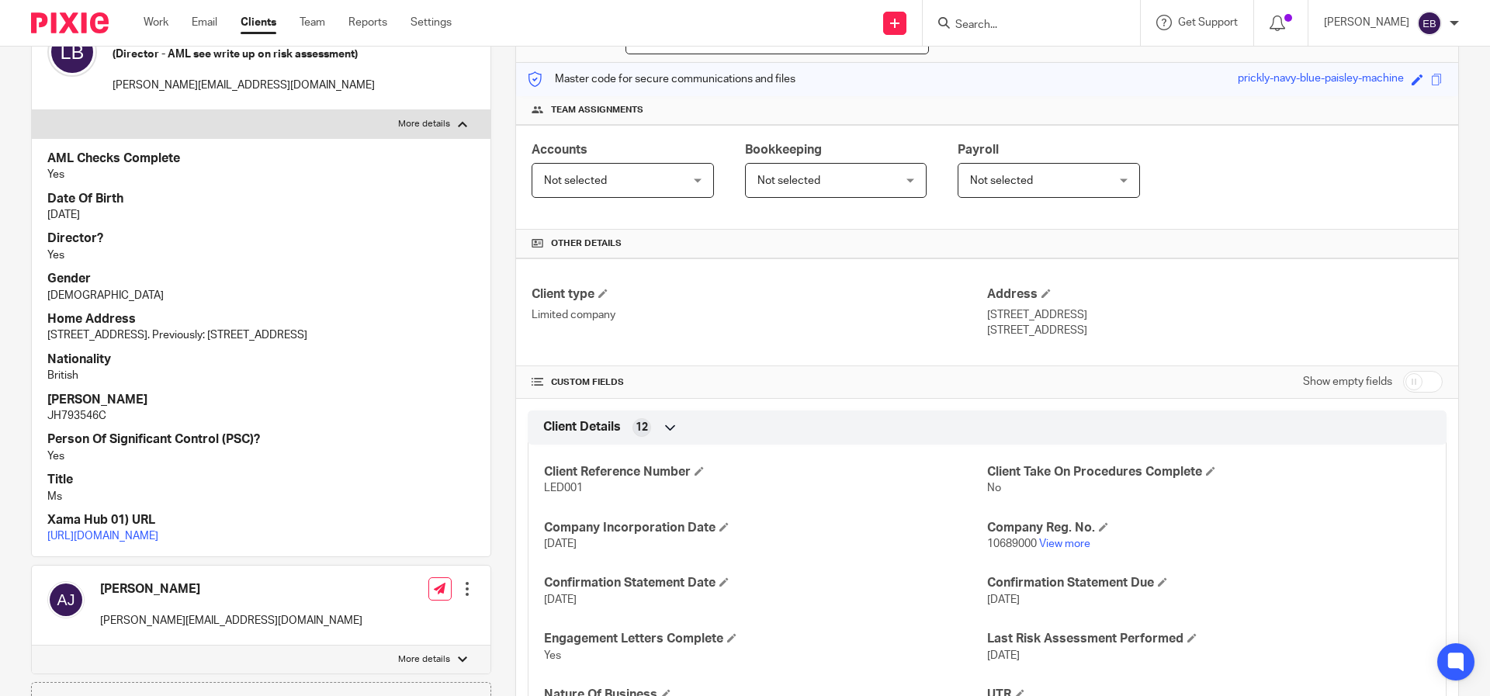
scroll to position [0, 0]
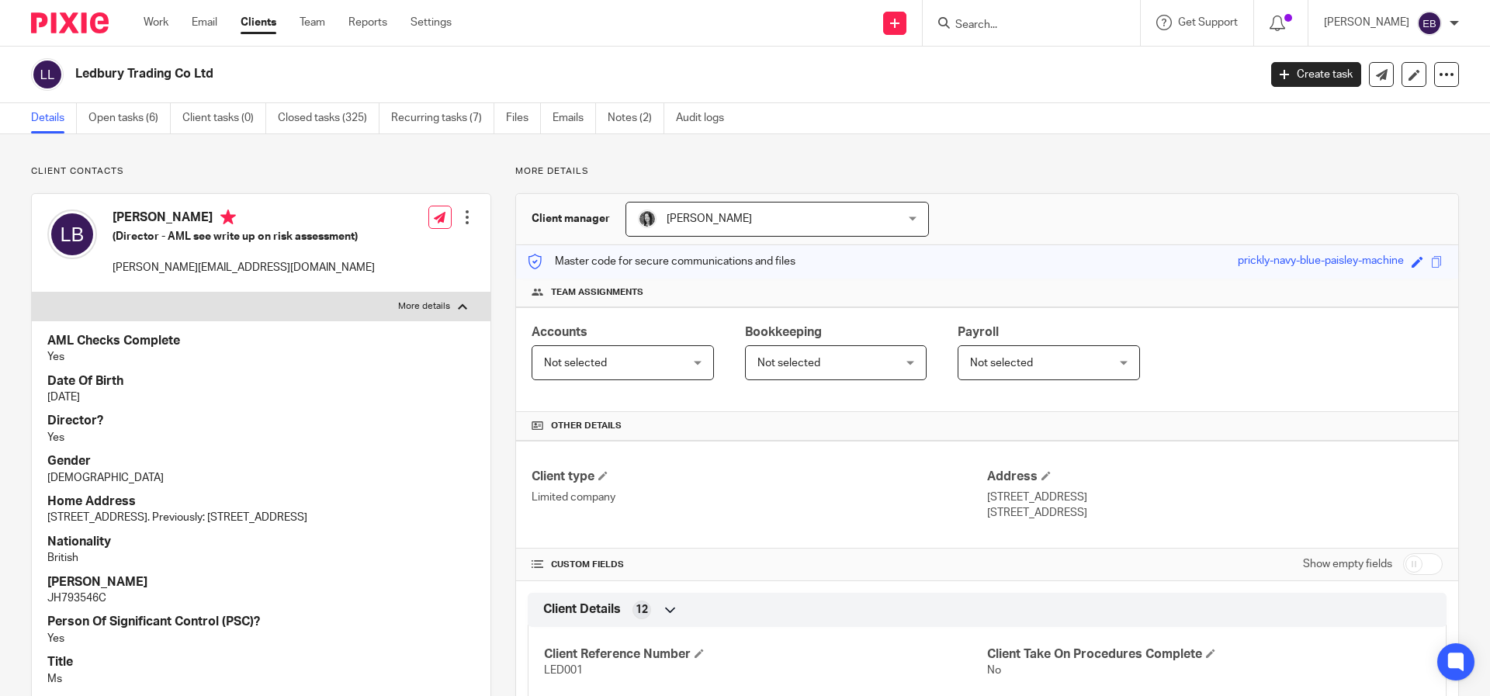
click at [1045, 24] on input "Search" at bounding box center [1024, 26] width 140 height 14
type input "Eighty"
click at [1141, 67] on link at bounding box center [1047, 60] width 192 height 23
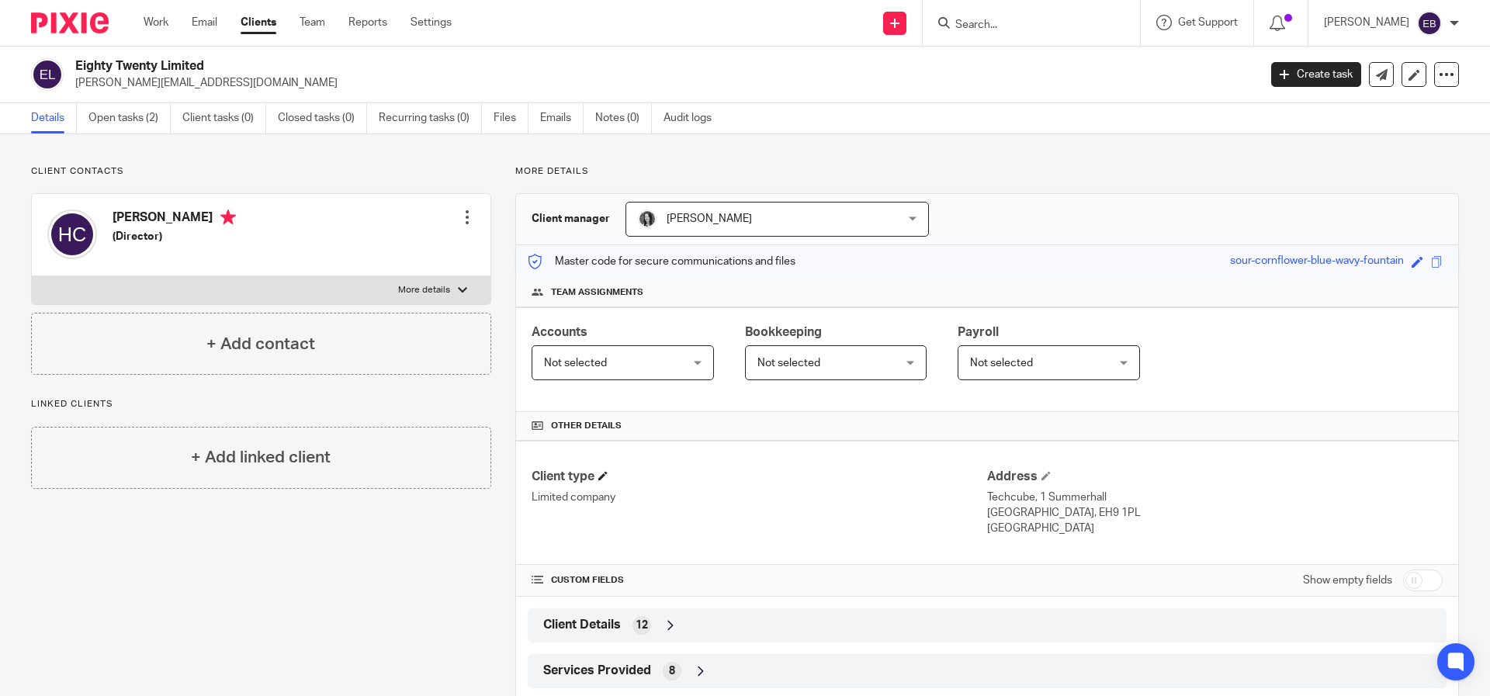
scroll to position [81, 0]
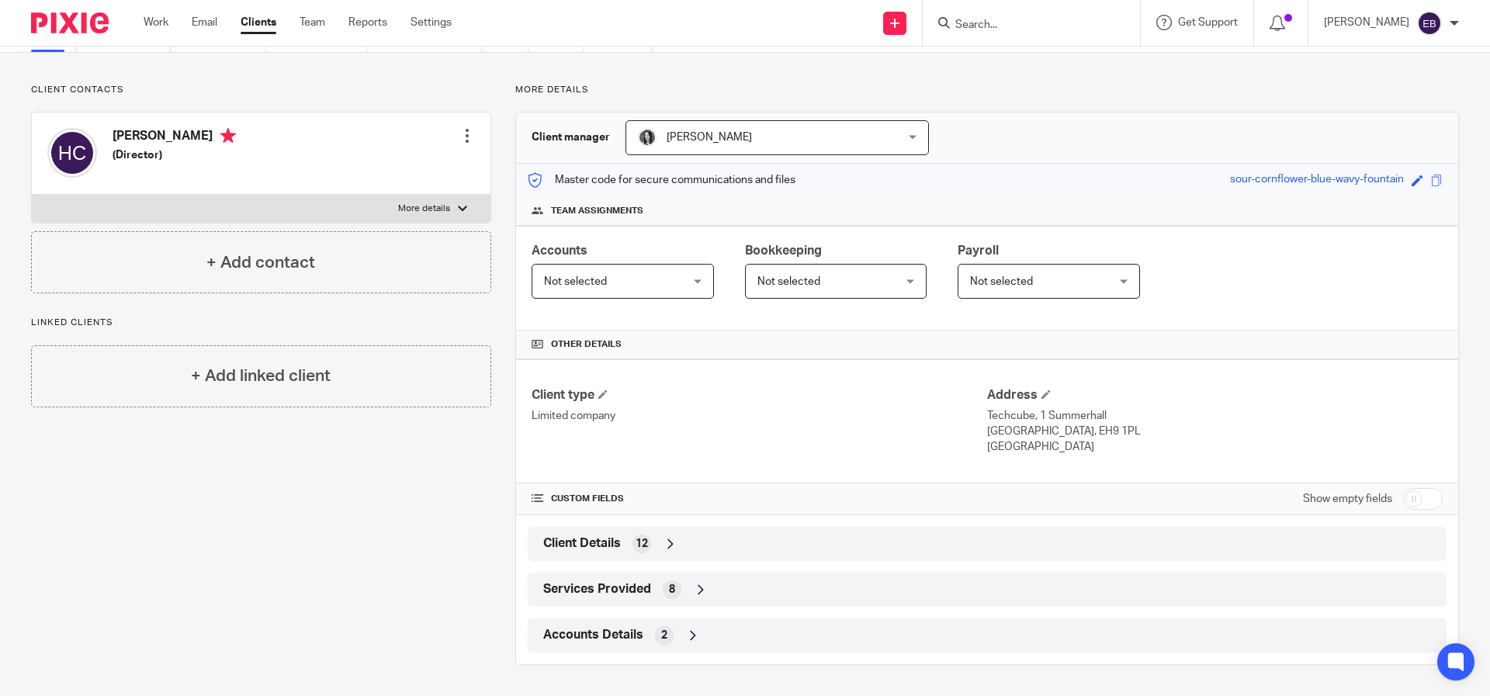
click at [565, 545] on span "Client Details" at bounding box center [582, 543] width 78 height 16
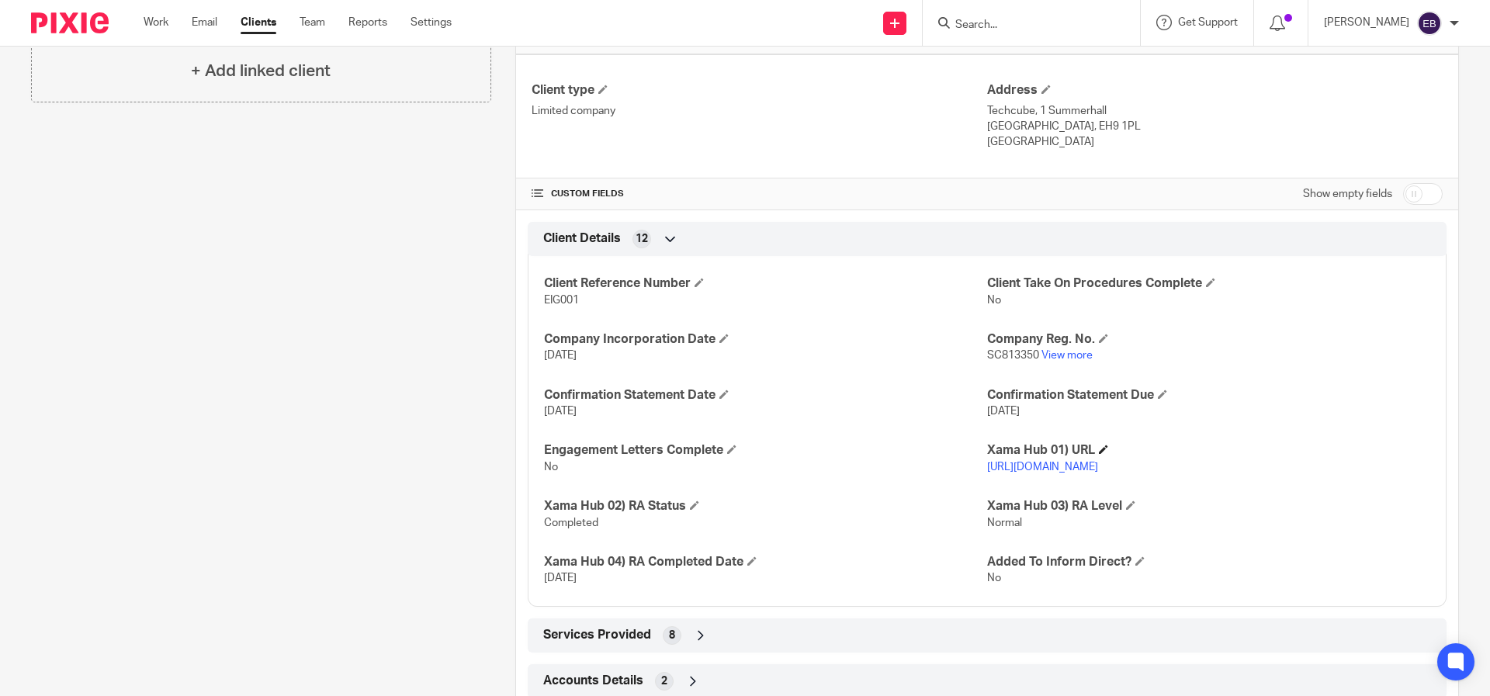
scroll to position [448, 0]
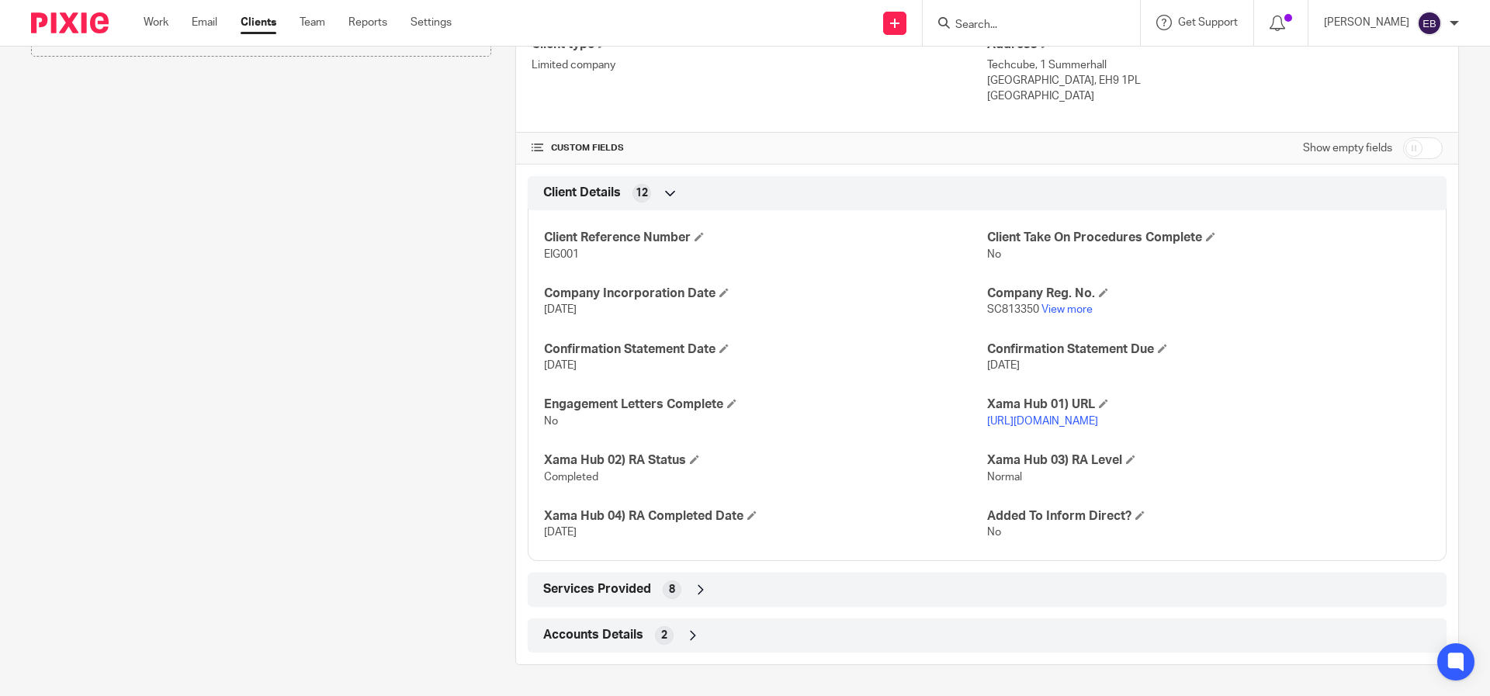
click at [1415, 137] on input "checkbox" at bounding box center [1423, 148] width 40 height 22
checkbox input "true"
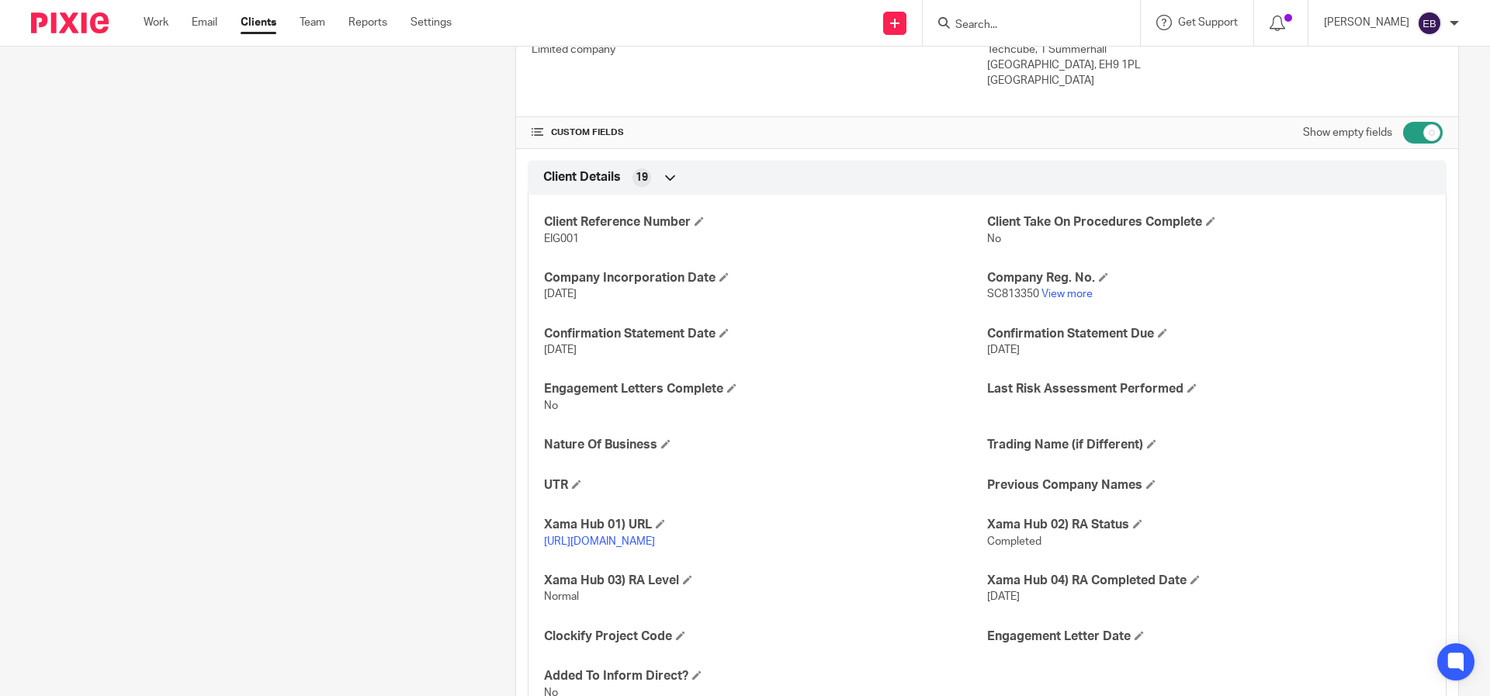
scroll to position [504, 0]
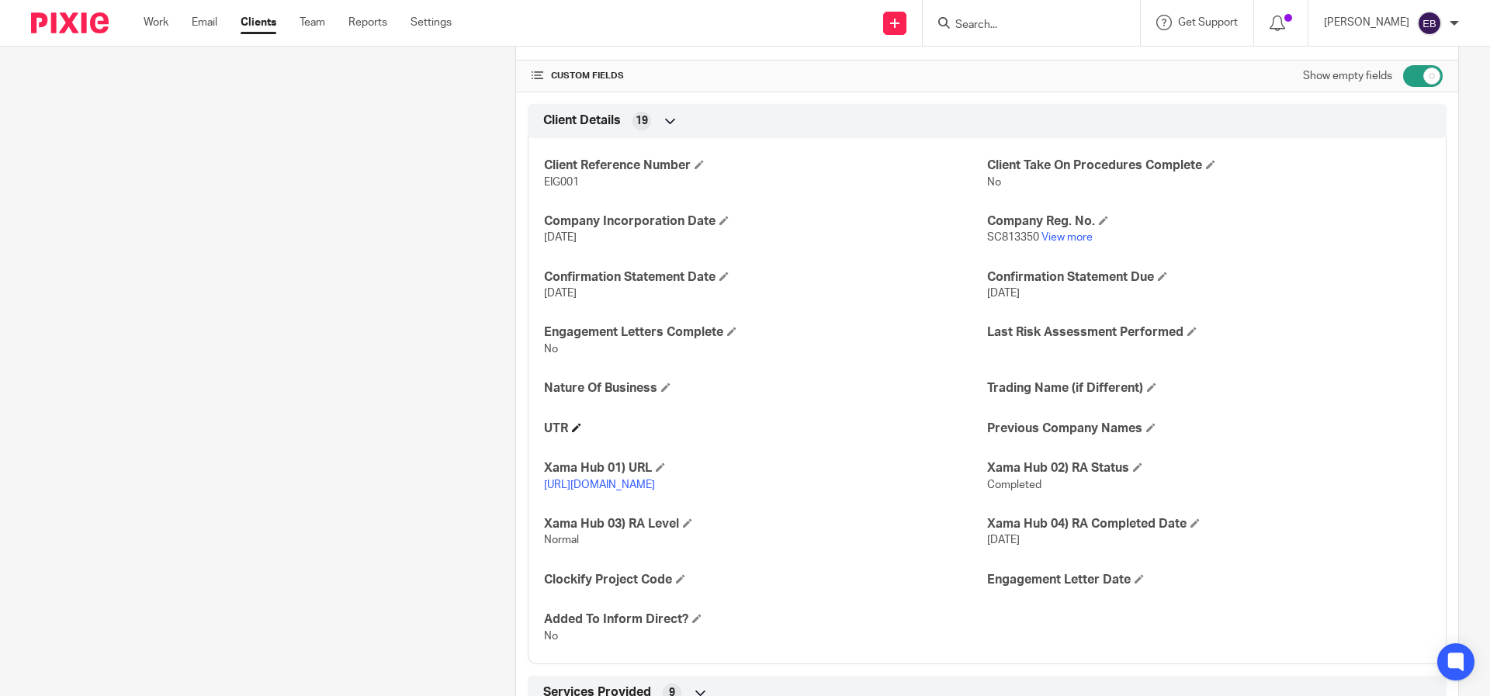
click at [568, 433] on h4 "UTR" at bounding box center [765, 429] width 443 height 16
click at [573, 431] on span at bounding box center [576, 427] width 9 height 9
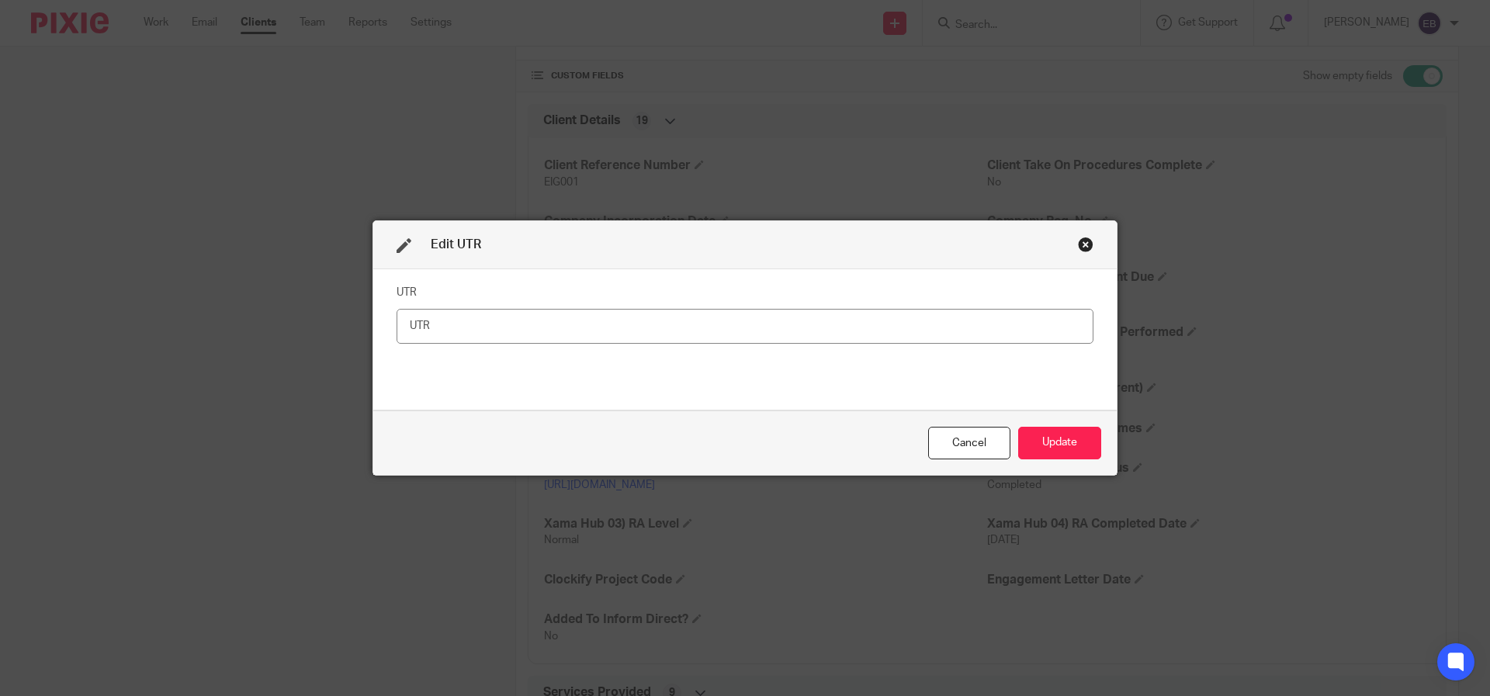
click at [469, 325] on input "text" at bounding box center [745, 326] width 697 height 35
click at [425, 322] on input "5020704603" at bounding box center [745, 326] width 697 height 35
click at [438, 327] on input "5020704603" at bounding box center [745, 326] width 697 height 35
type input "5020704603"
click at [1061, 437] on button "Update" at bounding box center [1059, 443] width 83 height 33
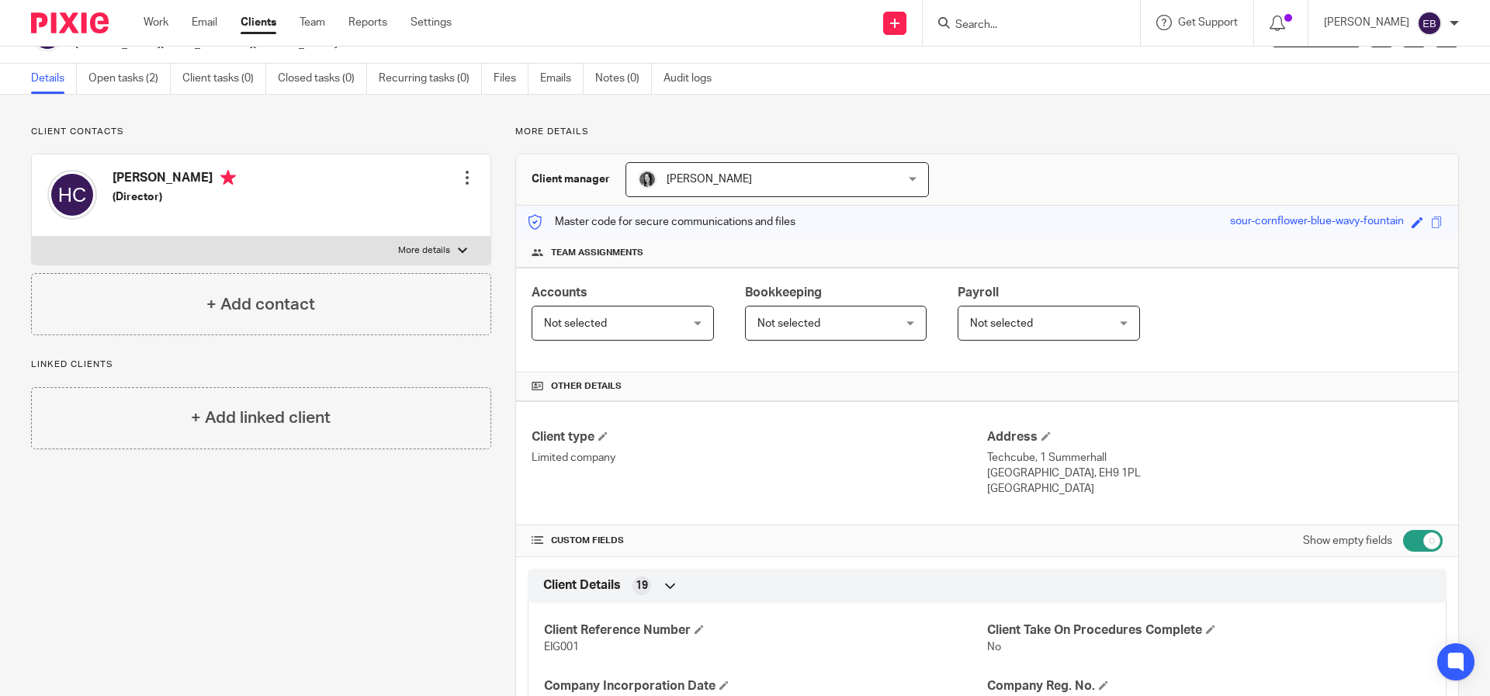
scroll to position [0, 0]
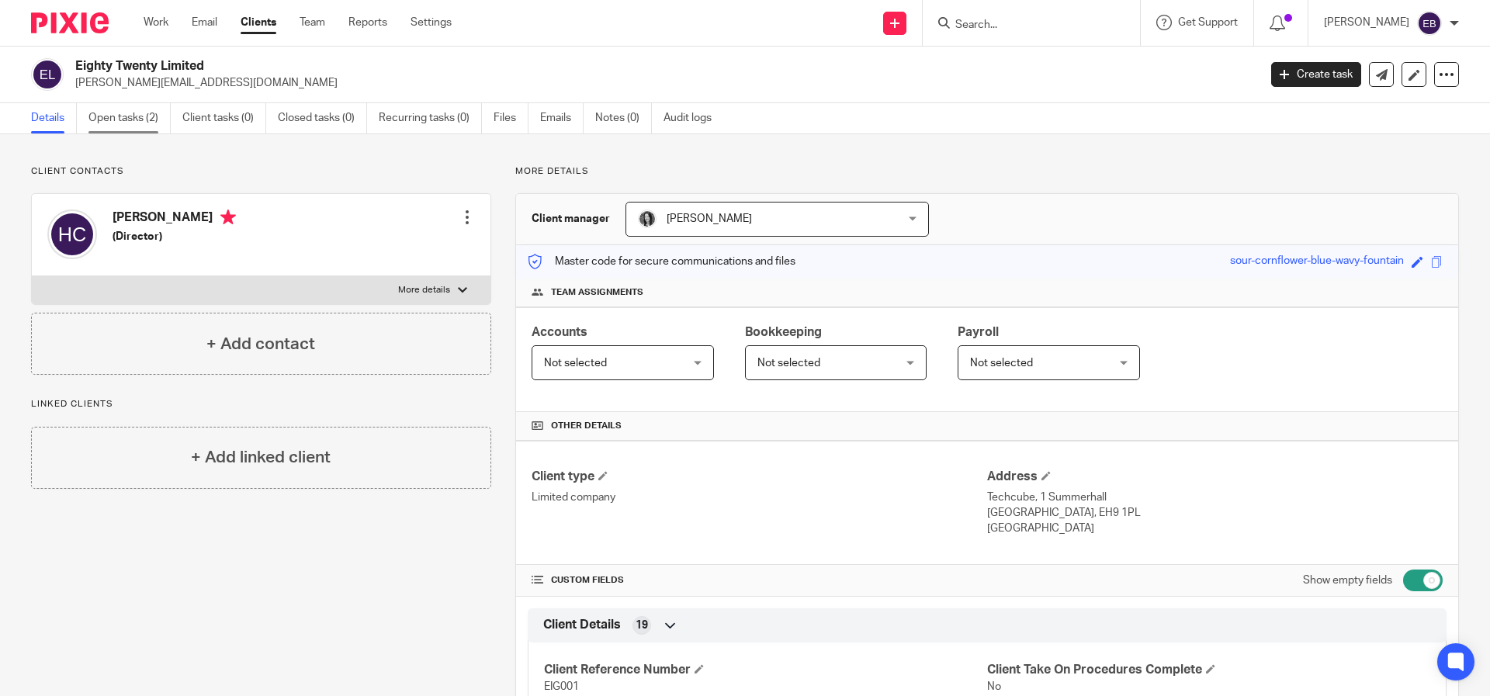
click at [100, 105] on link "Open tasks (2)" at bounding box center [129, 118] width 82 height 30
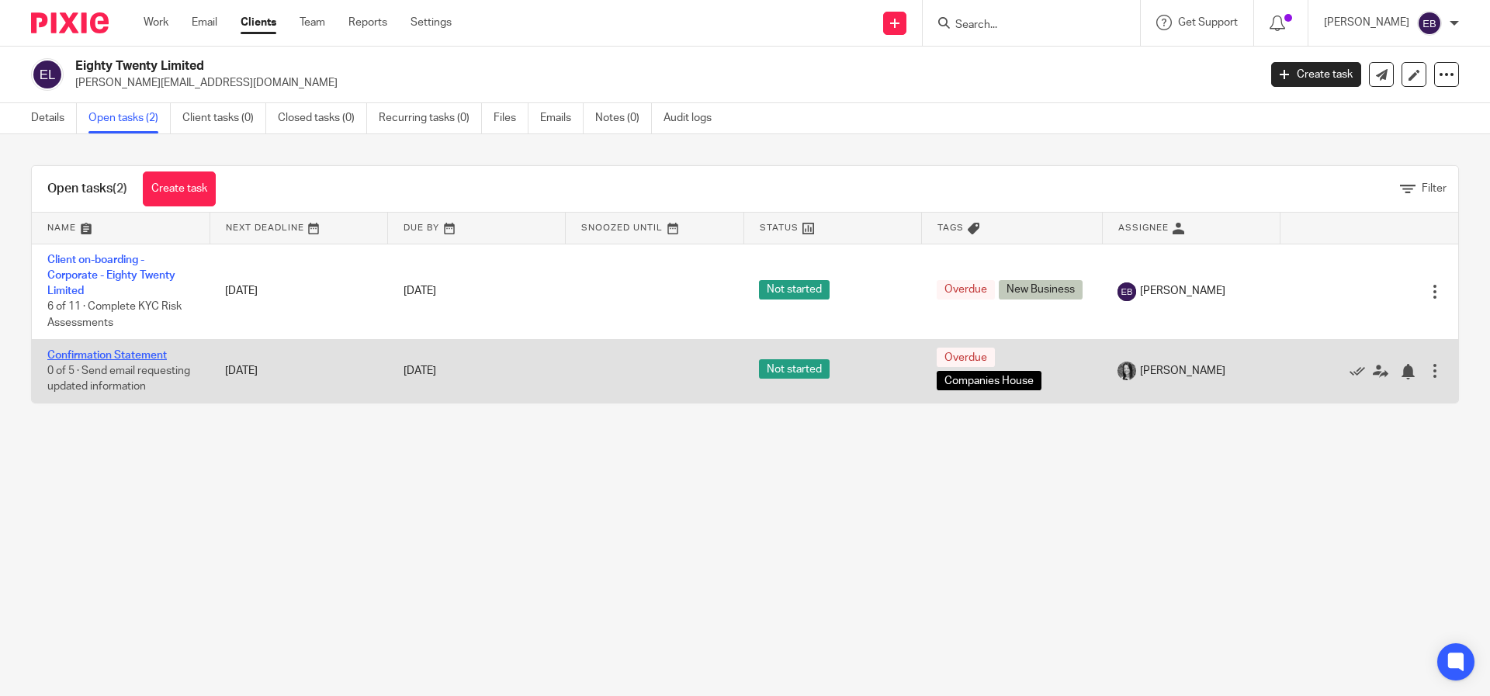
click at [71, 352] on link "Confirmation Statement" at bounding box center [107, 355] width 120 height 11
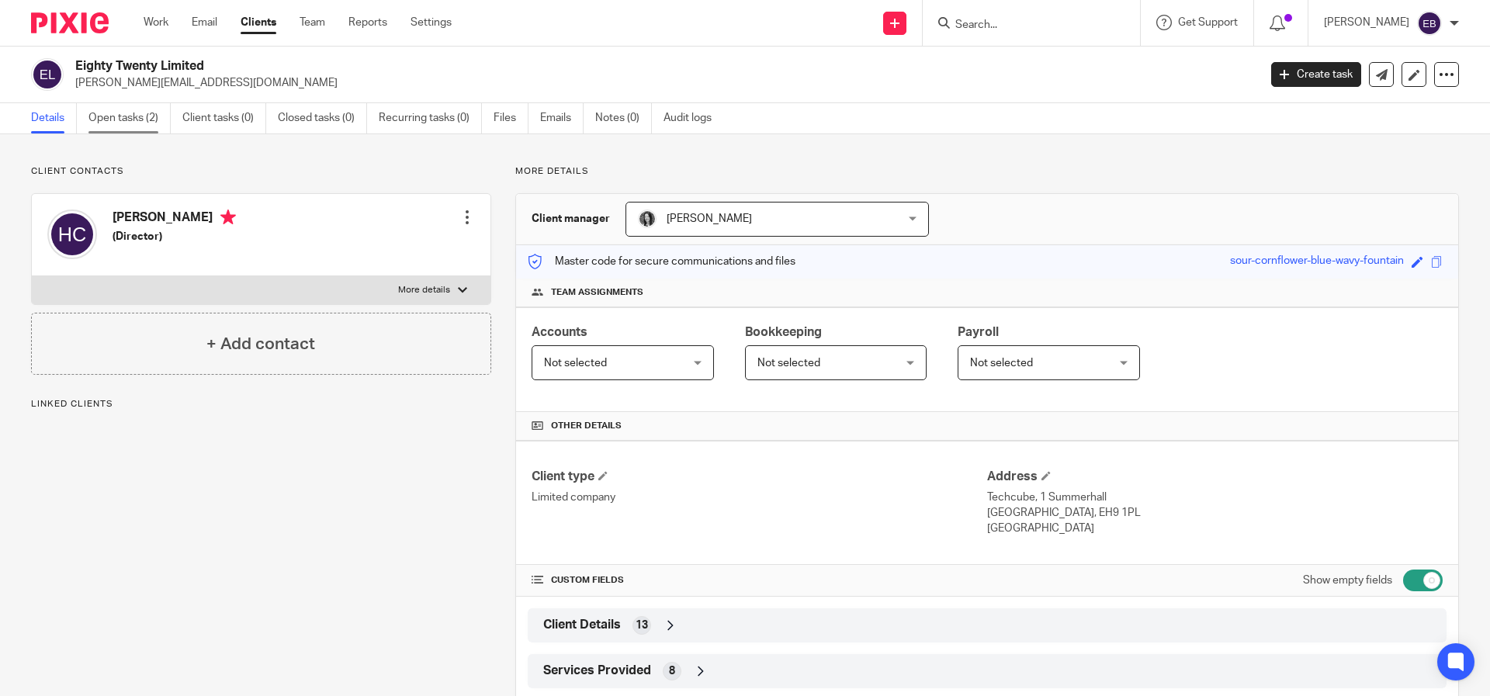
click at [123, 120] on link "Open tasks (2)" at bounding box center [129, 118] width 82 height 30
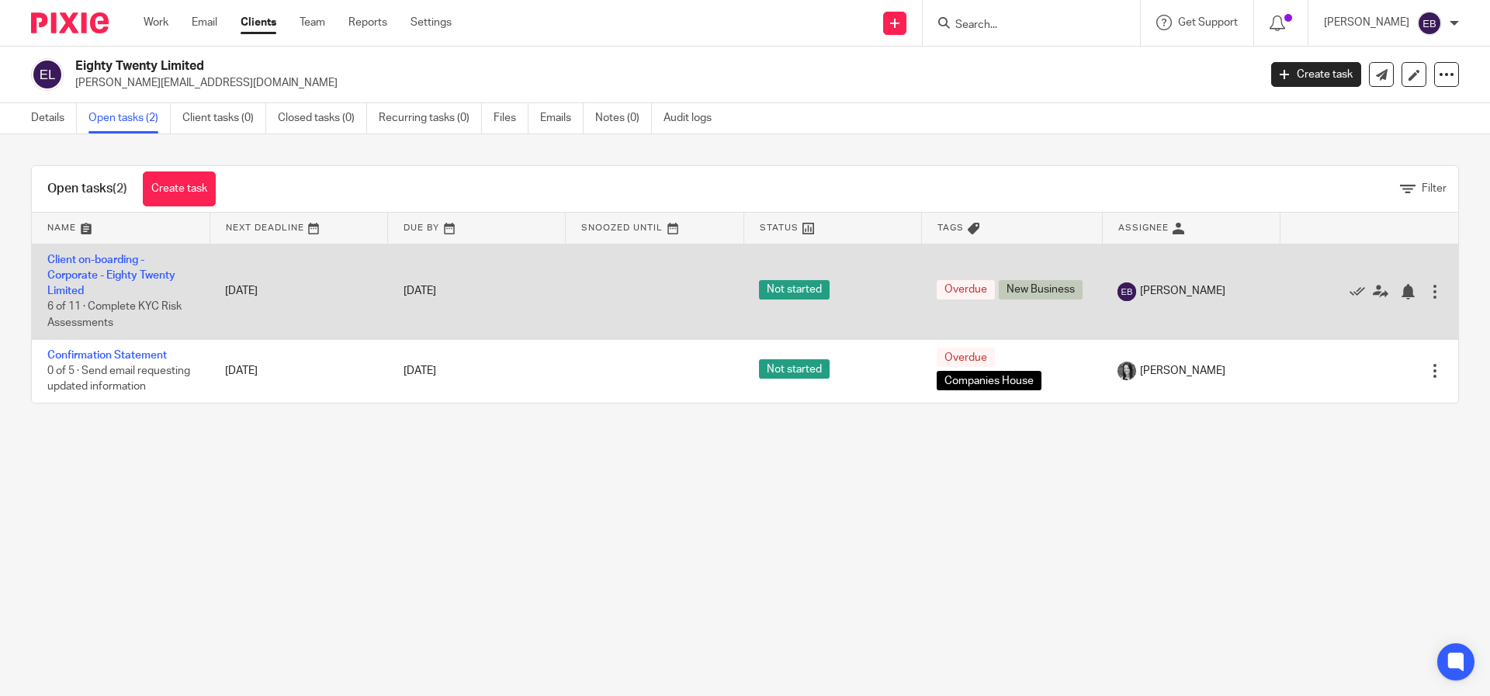
click at [66, 282] on td "Client on-boarding - Corporate - Eighty Twenty Limited 6 of 11 · Complete KYC R…" at bounding box center [121, 291] width 178 height 95
click at [68, 268] on link "Client on-boarding - Corporate - Eighty Twenty Limited" at bounding box center [111, 276] width 128 height 43
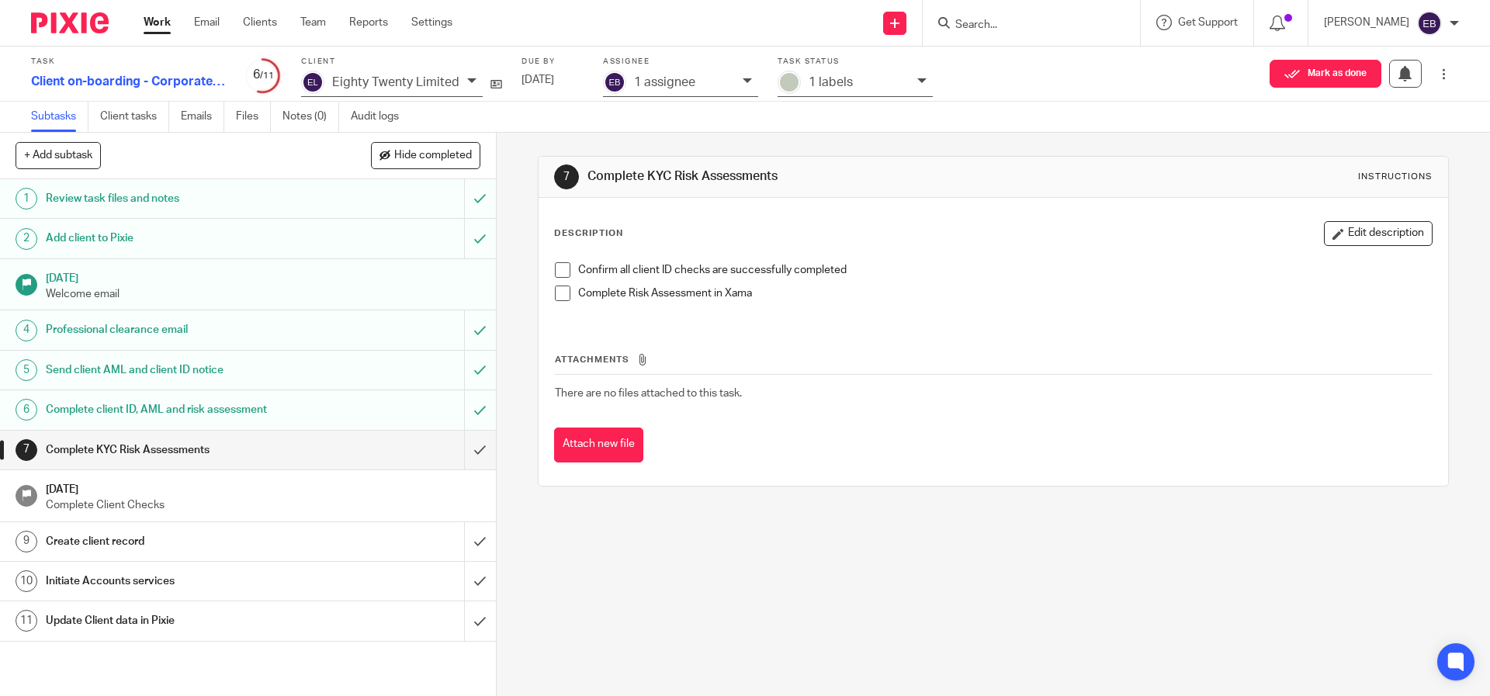
click at [264, 584] on h1 "Initiate Accounts services" at bounding box center [180, 581] width 268 height 23
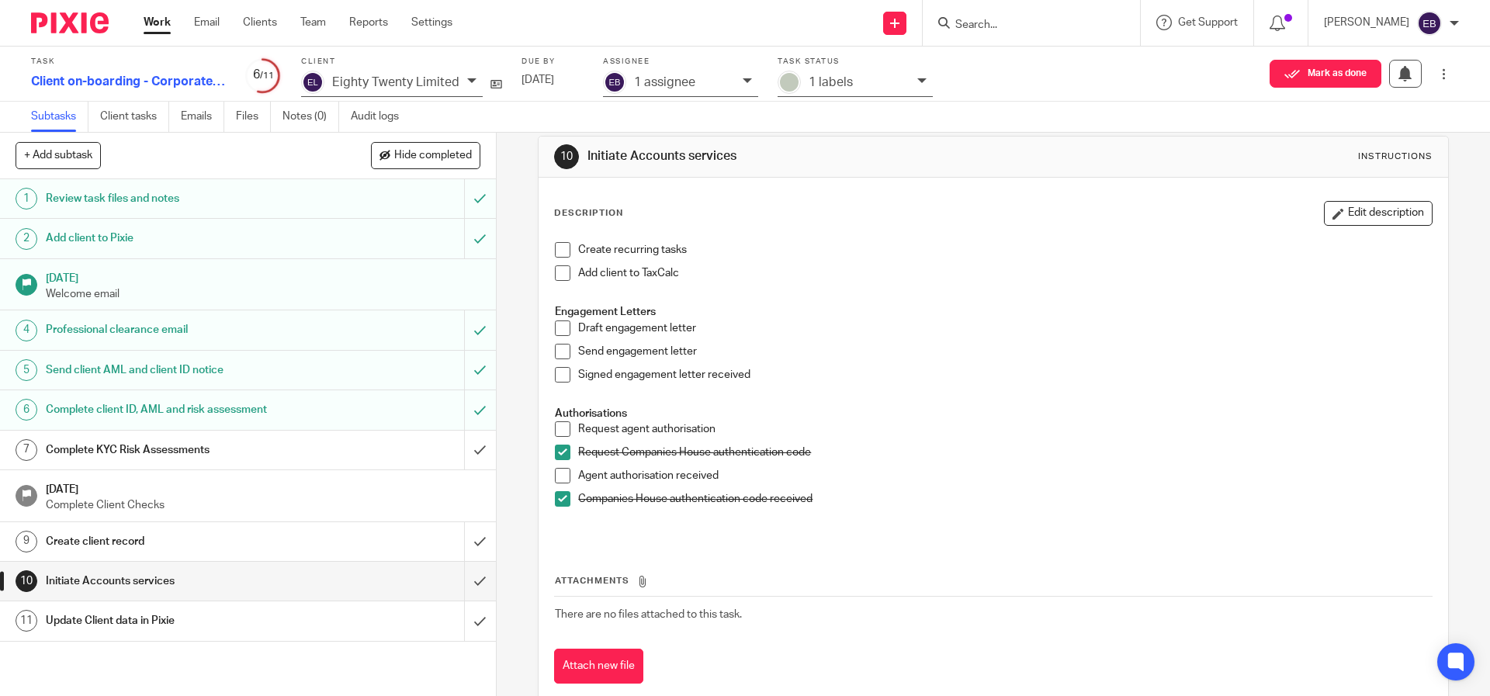
scroll to position [40, 0]
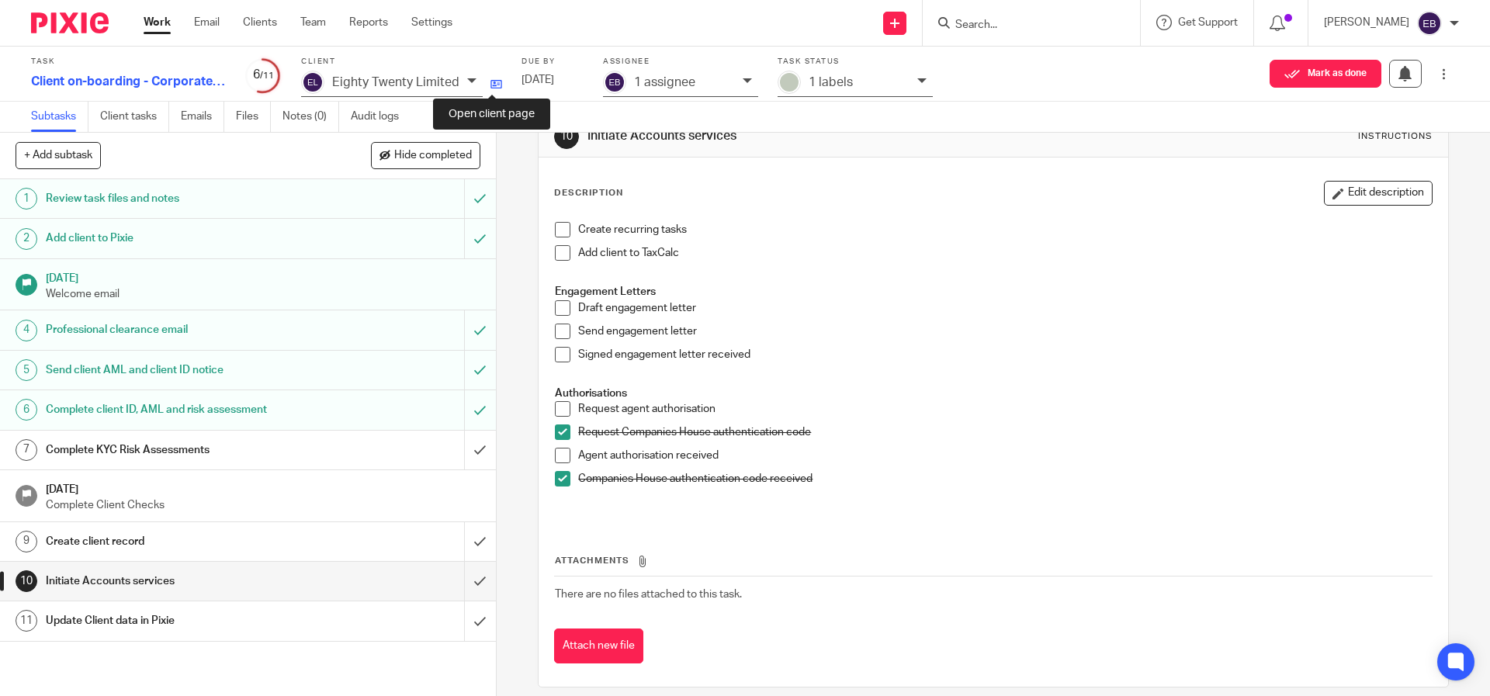
click at [490, 83] on icon at bounding box center [496, 84] width 12 height 12
click at [139, 196] on h1 "Review task files and notes" at bounding box center [180, 198] width 268 height 23
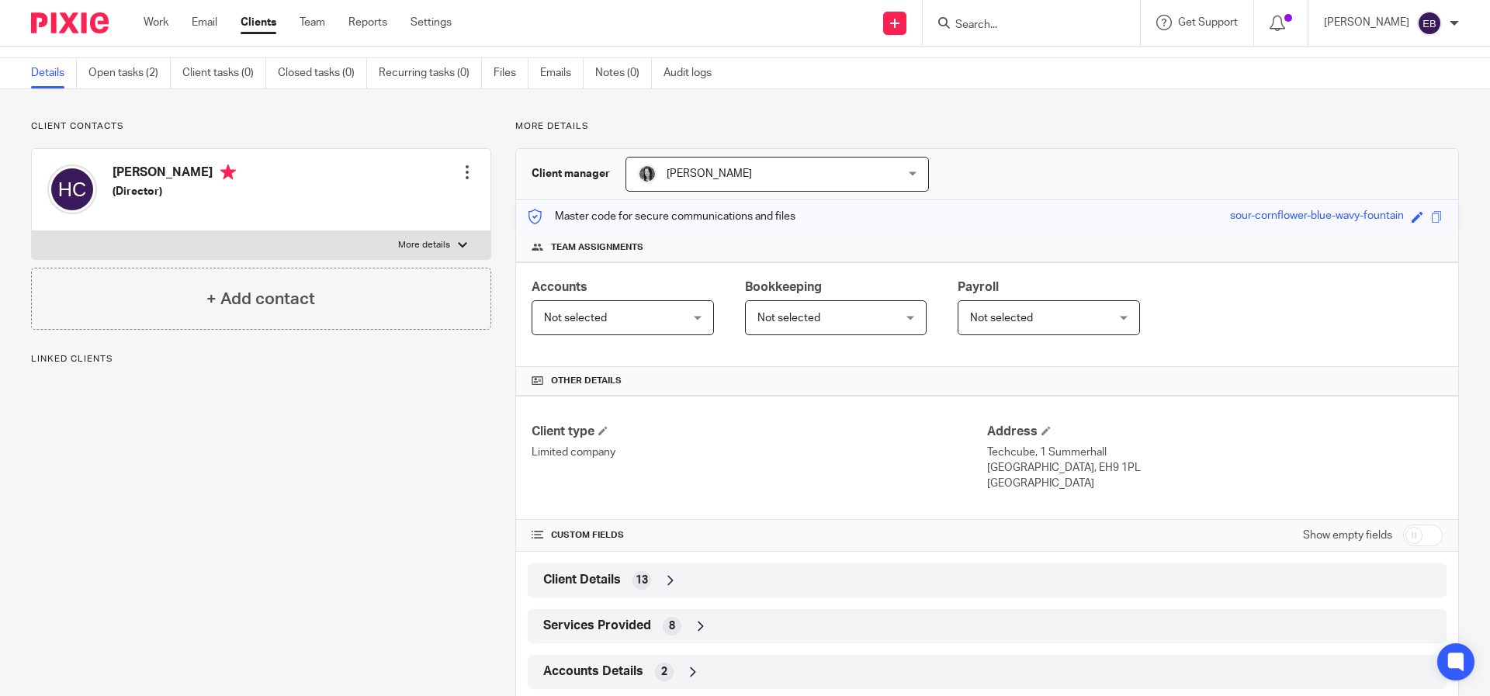
scroll to position [81, 0]
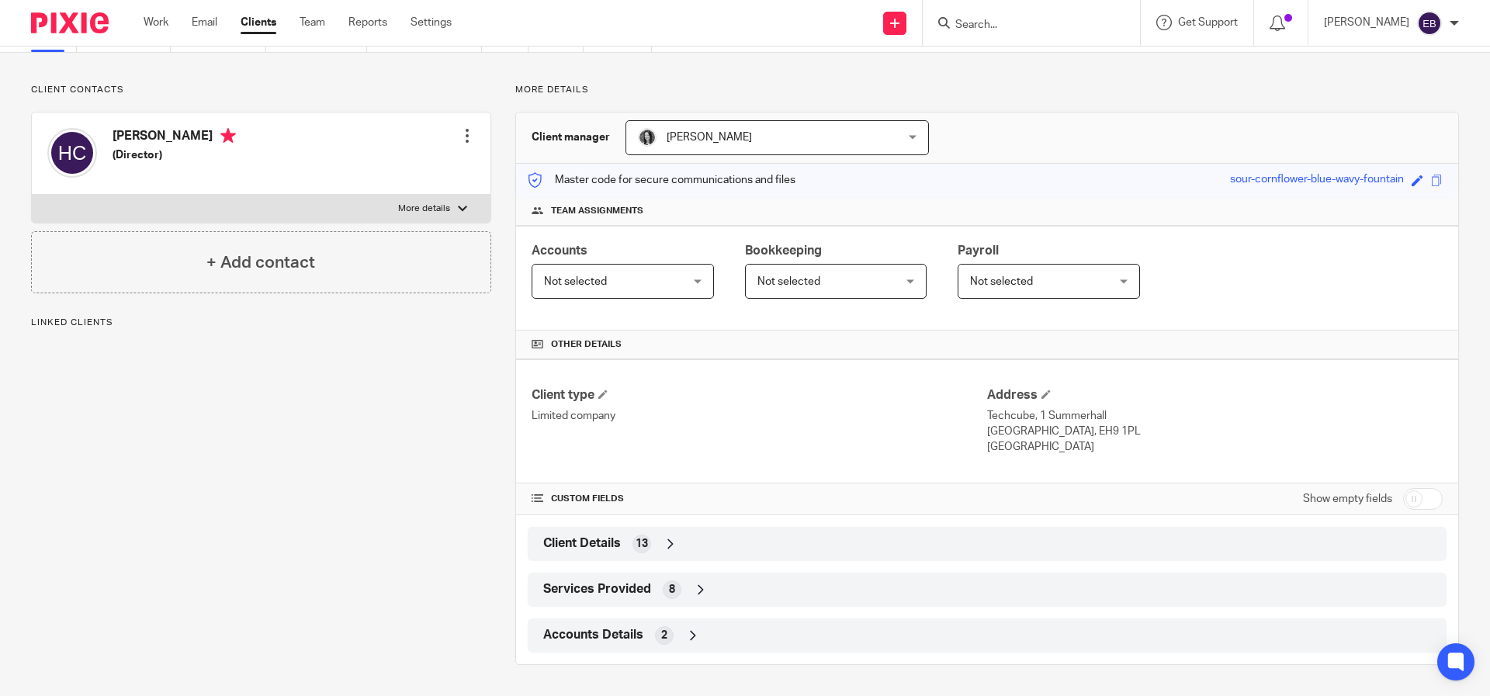
click at [583, 546] on span "Client Details" at bounding box center [582, 543] width 78 height 16
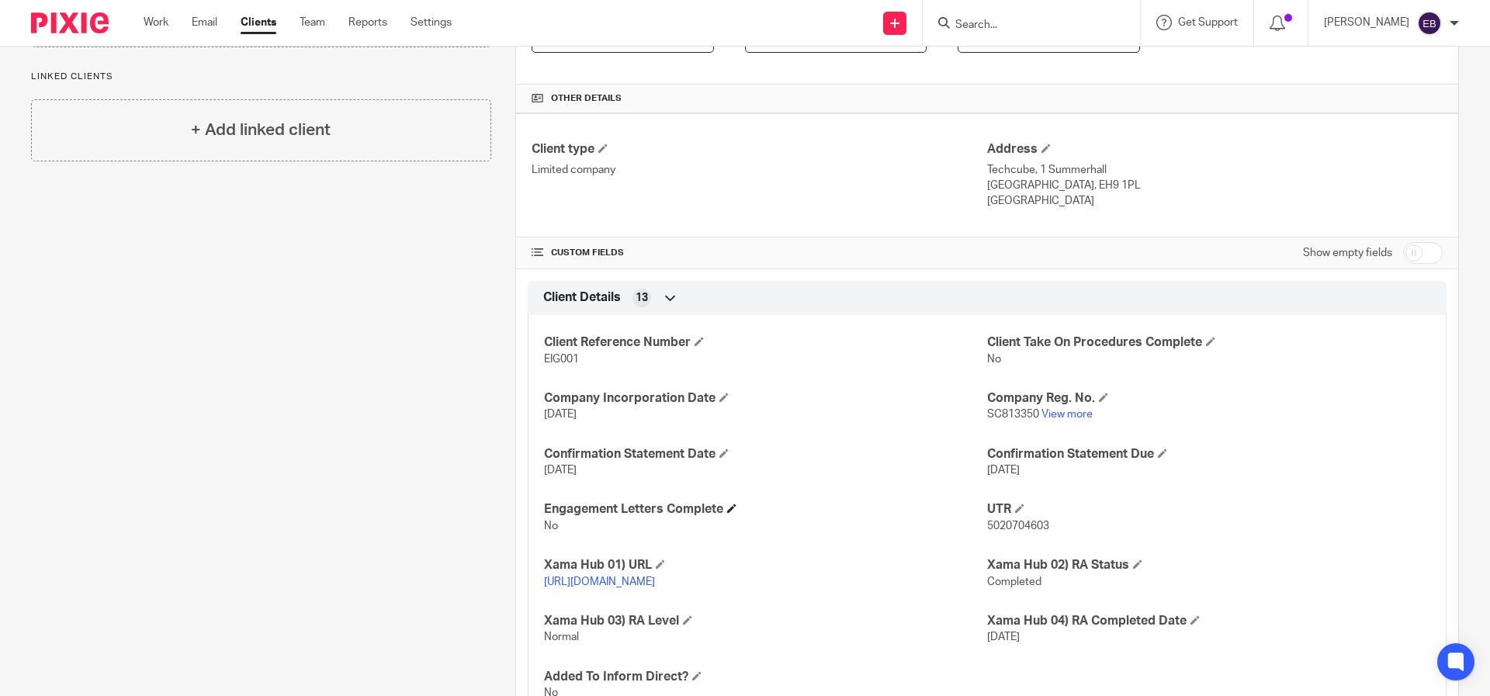
scroll to position [504, 0]
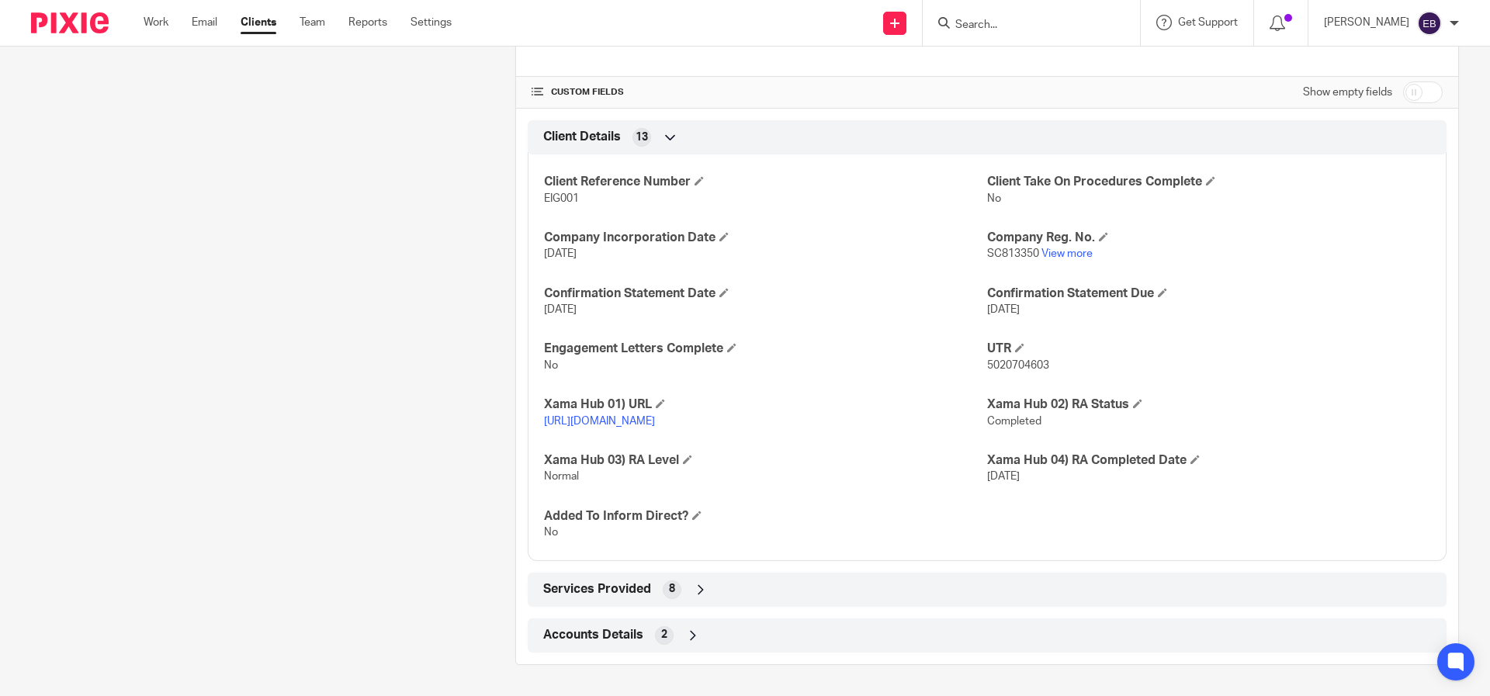
click at [596, 577] on div "Services Provided 8" at bounding box center [987, 590] width 919 height 34
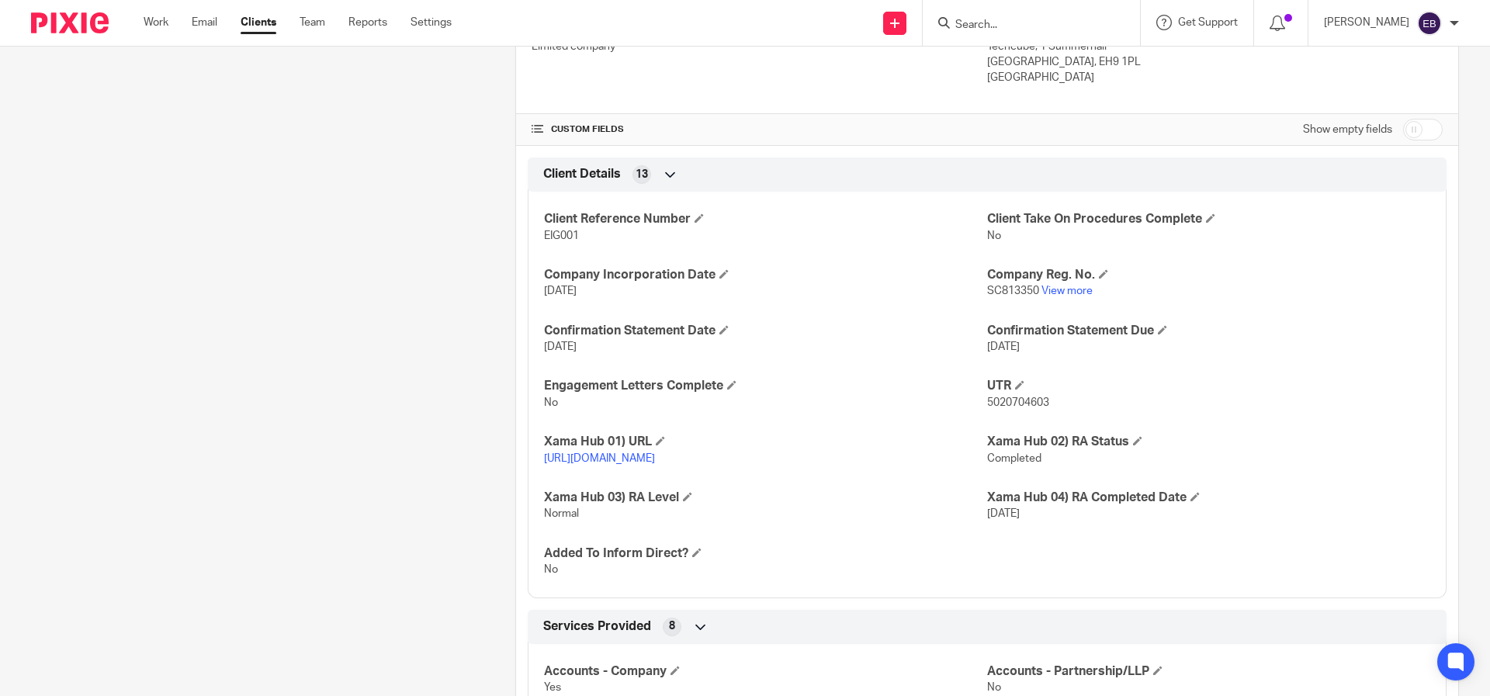
scroll to position [442, 0]
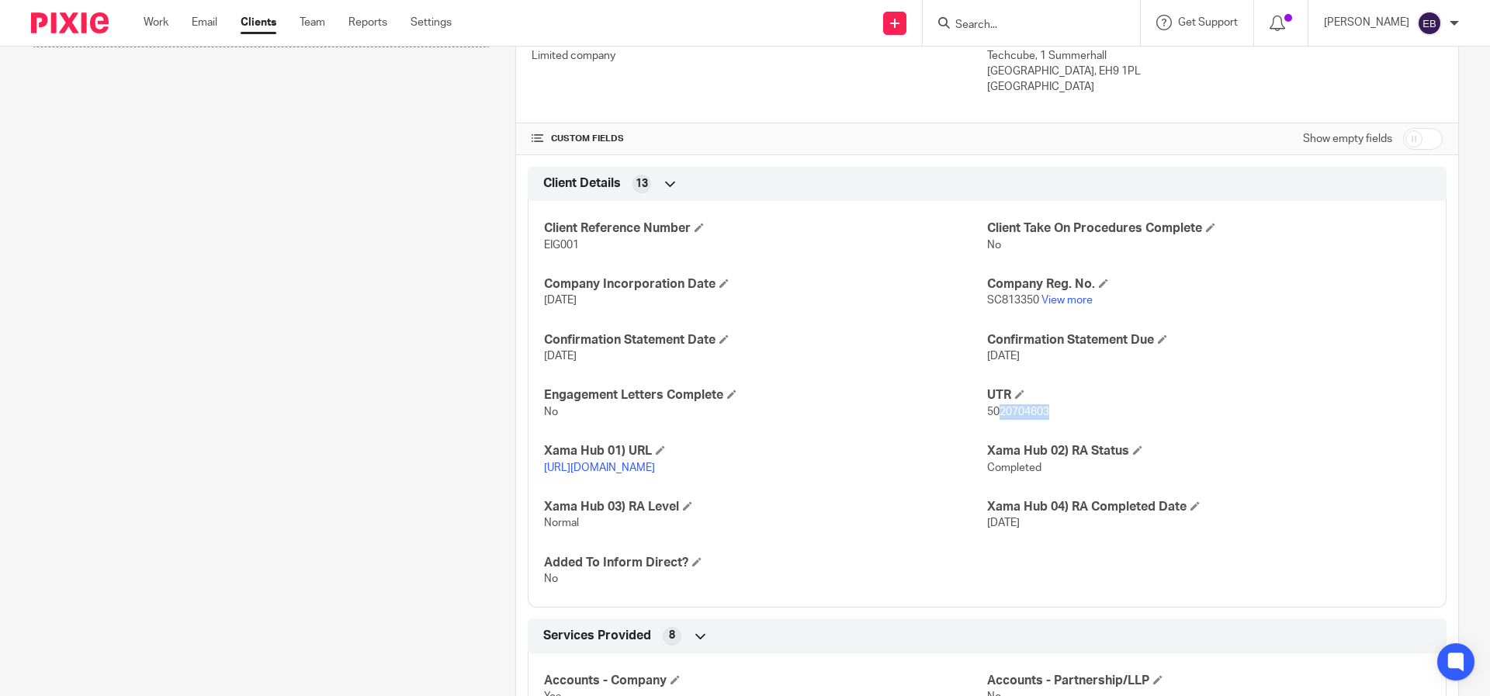
drag, startPoint x: 1048, startPoint y: 418, endPoint x: 995, endPoint y: 413, distance: 53.8
click at [992, 414] on p "5020704603" at bounding box center [1208, 412] width 443 height 16
click at [1072, 414] on p "5020704603" at bounding box center [1208, 412] width 443 height 16
drag, startPoint x: 1063, startPoint y: 415, endPoint x: 980, endPoint y: 412, distance: 83.1
click at [987, 412] on p "5020704603" at bounding box center [1208, 412] width 443 height 16
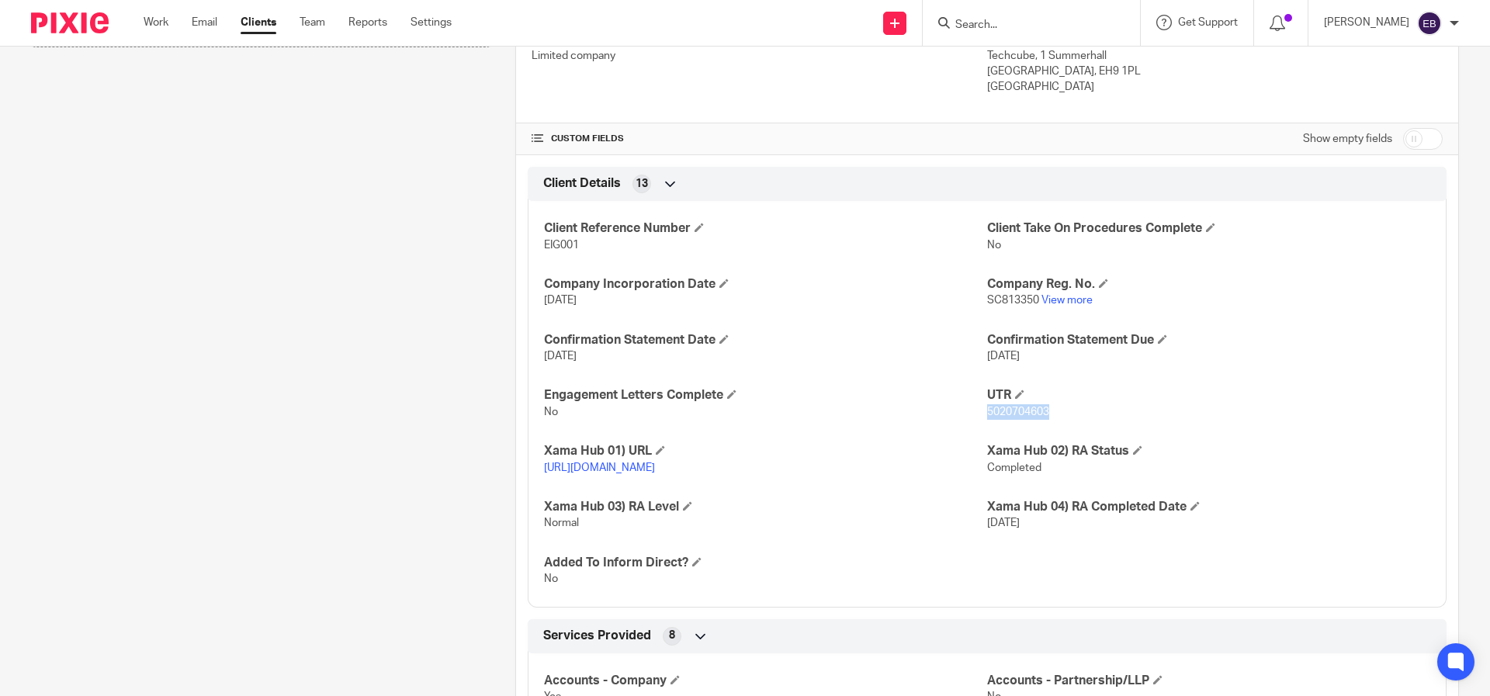
copy span "5020704603"
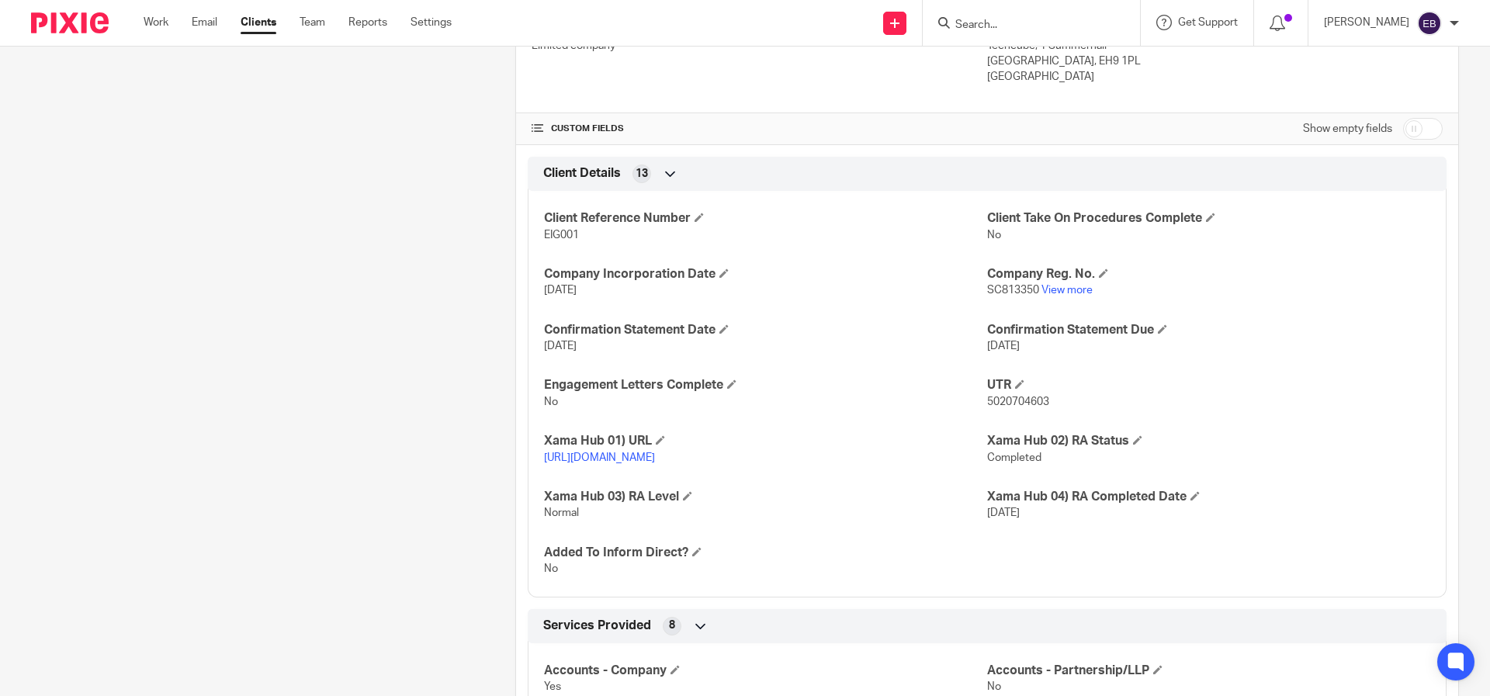
click at [1026, 291] on span "SC813350" at bounding box center [1013, 290] width 52 height 11
drag, startPoint x: 1030, startPoint y: 293, endPoint x: 996, endPoint y: 296, distance: 34.4
click at [996, 296] on span "SC813350" at bounding box center [1013, 290] width 52 height 11
copy span "813350"
drag, startPoint x: 575, startPoint y: 238, endPoint x: 539, endPoint y: 236, distance: 35.8
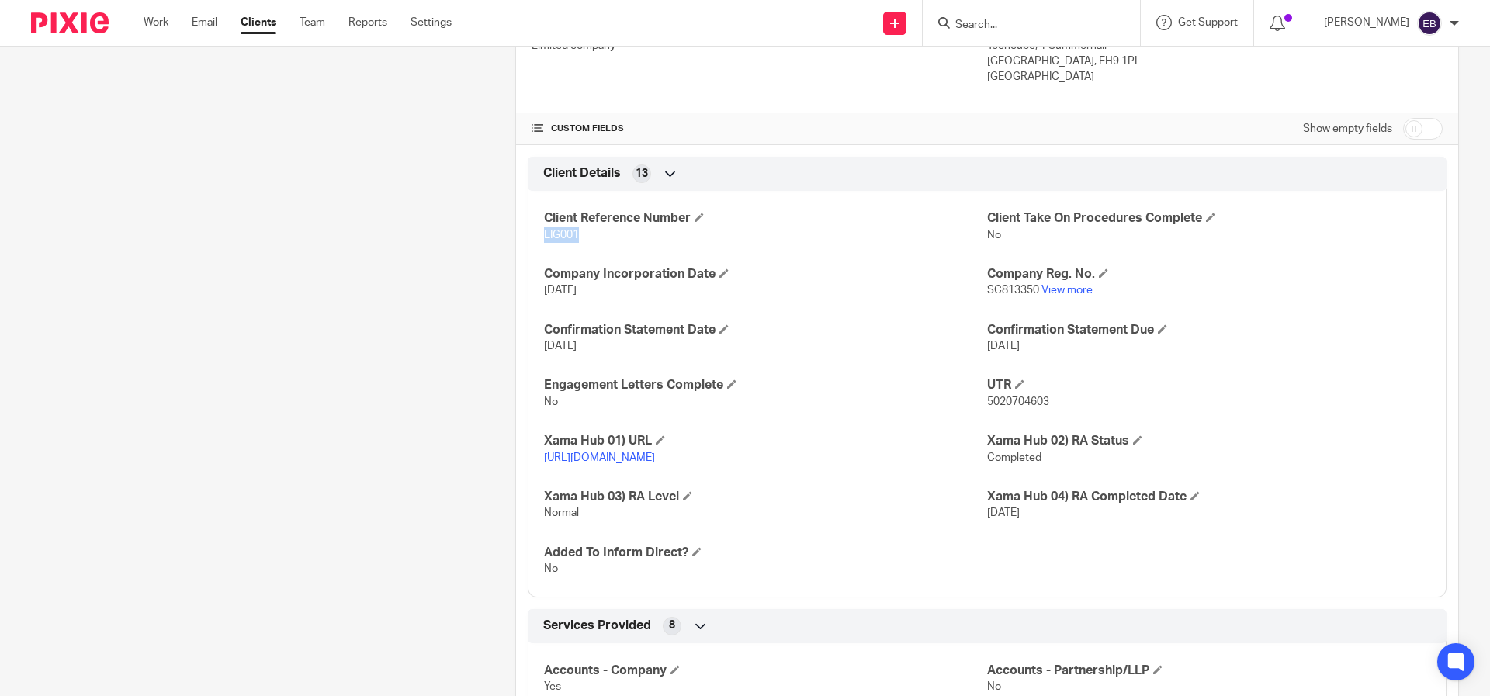
click at [544, 236] on span "EIG001" at bounding box center [561, 235] width 35 height 11
copy span "EIG001"
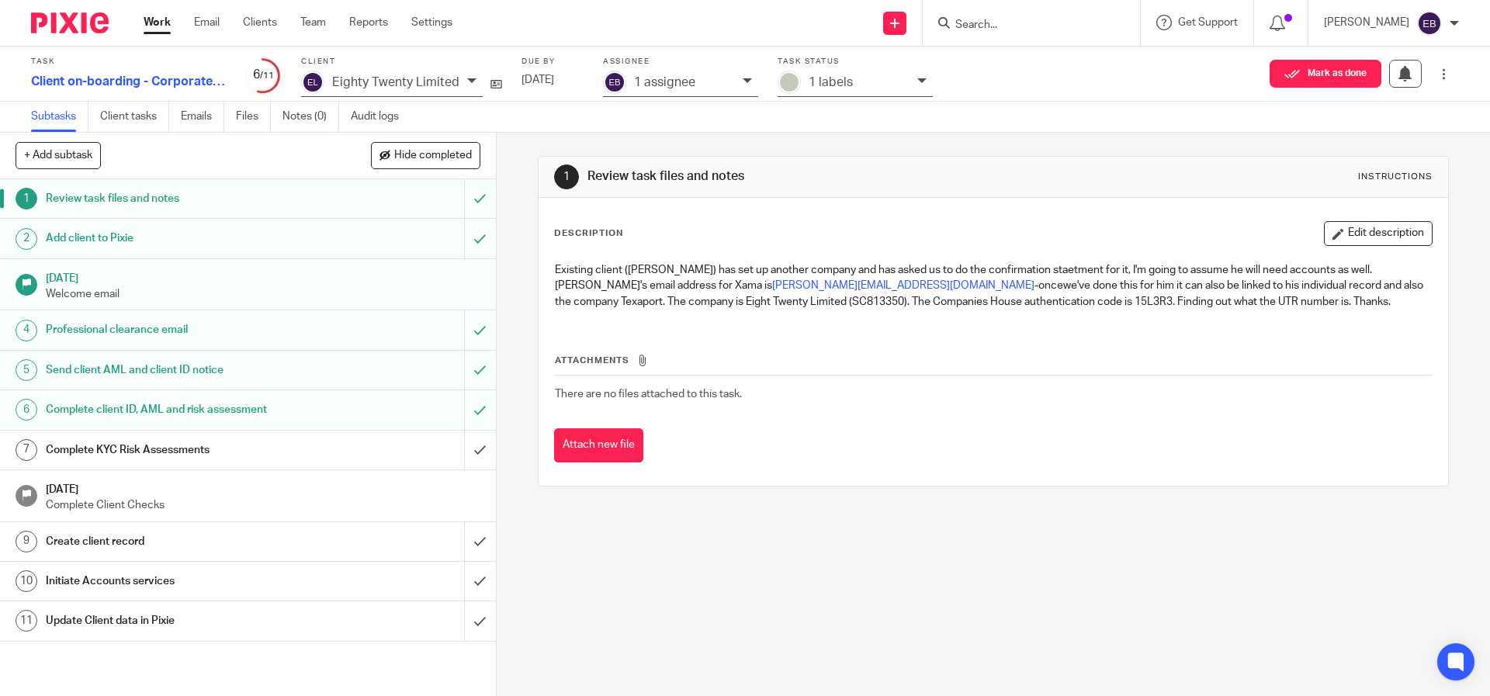
click at [270, 593] on link "10 Initiate Accounts services" at bounding box center [232, 581] width 464 height 39
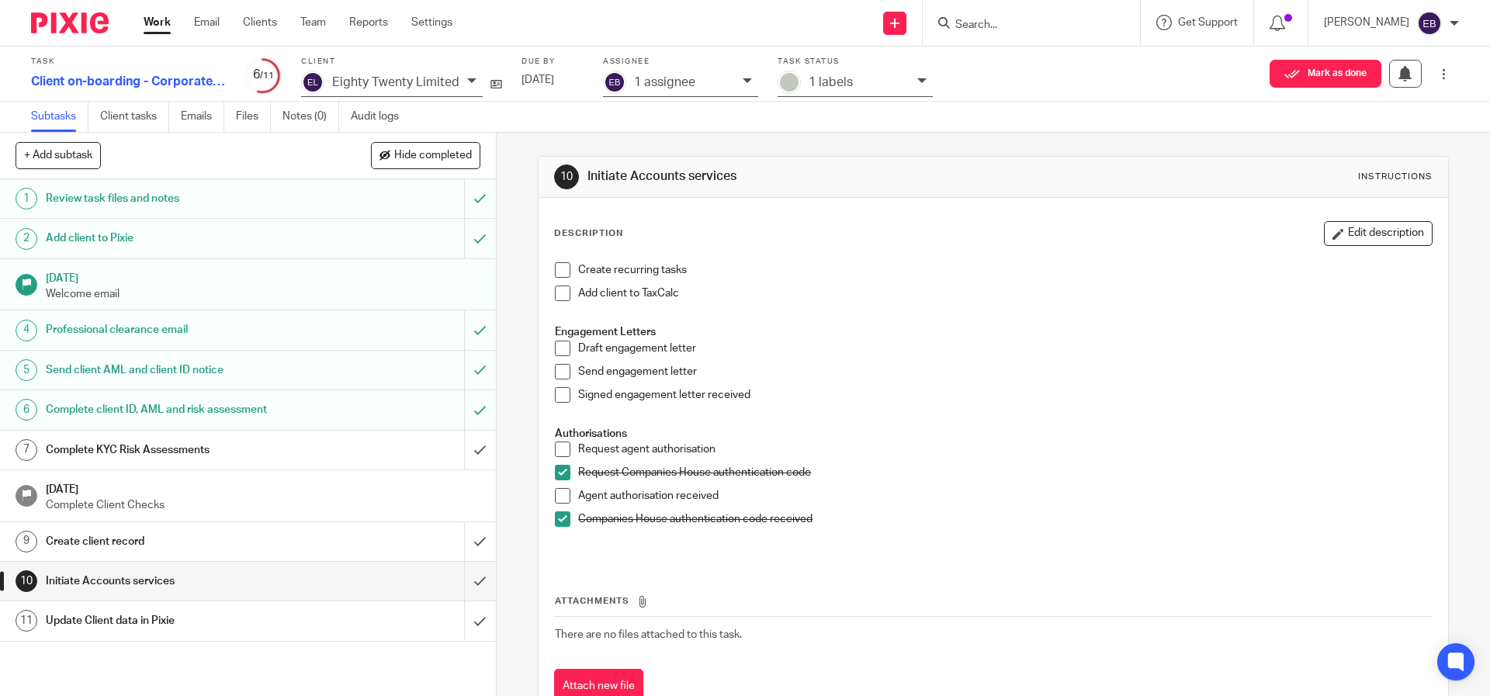
click at [567, 456] on li "Request agent authorisation" at bounding box center [993, 453] width 876 height 23
click at [564, 452] on span at bounding box center [563, 450] width 16 height 16
click at [965, 462] on div "Request agent authorisation" at bounding box center [1004, 453] width 853 height 23
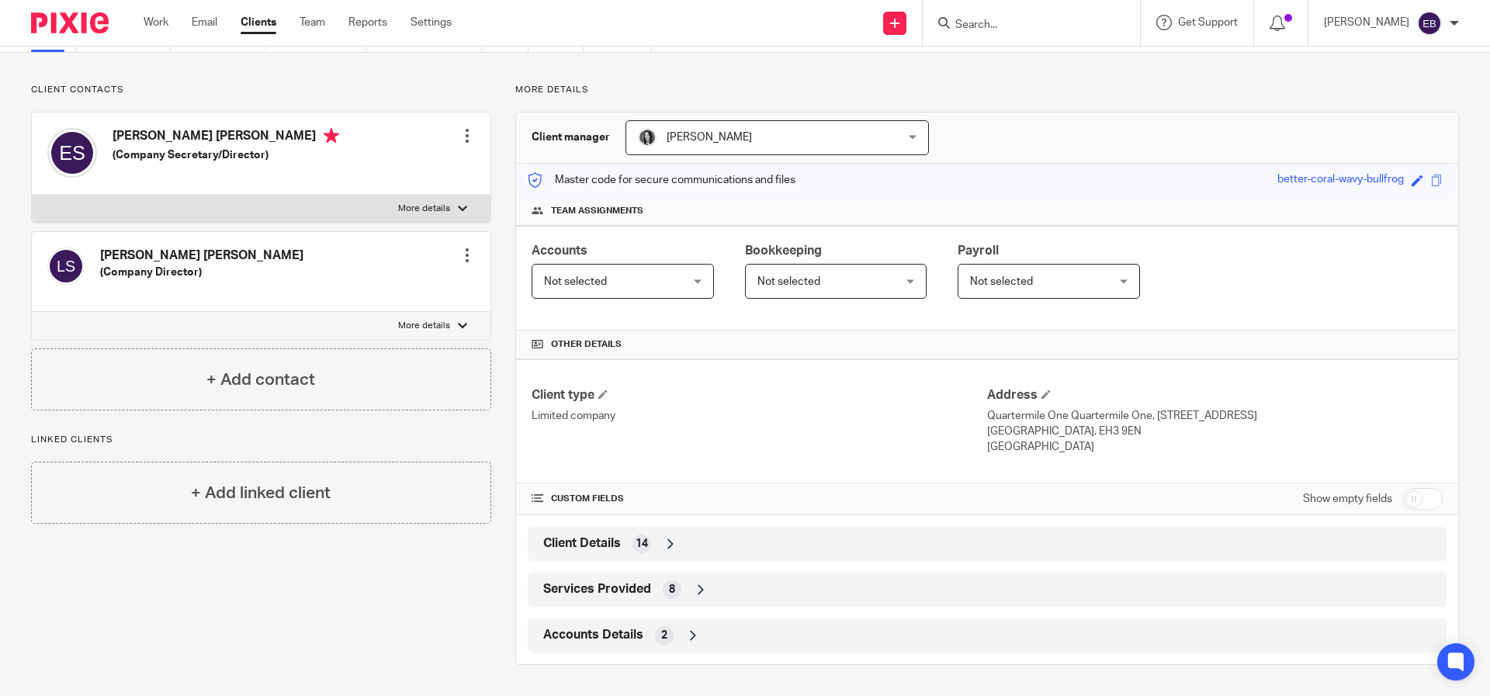
scroll to position [72, 0]
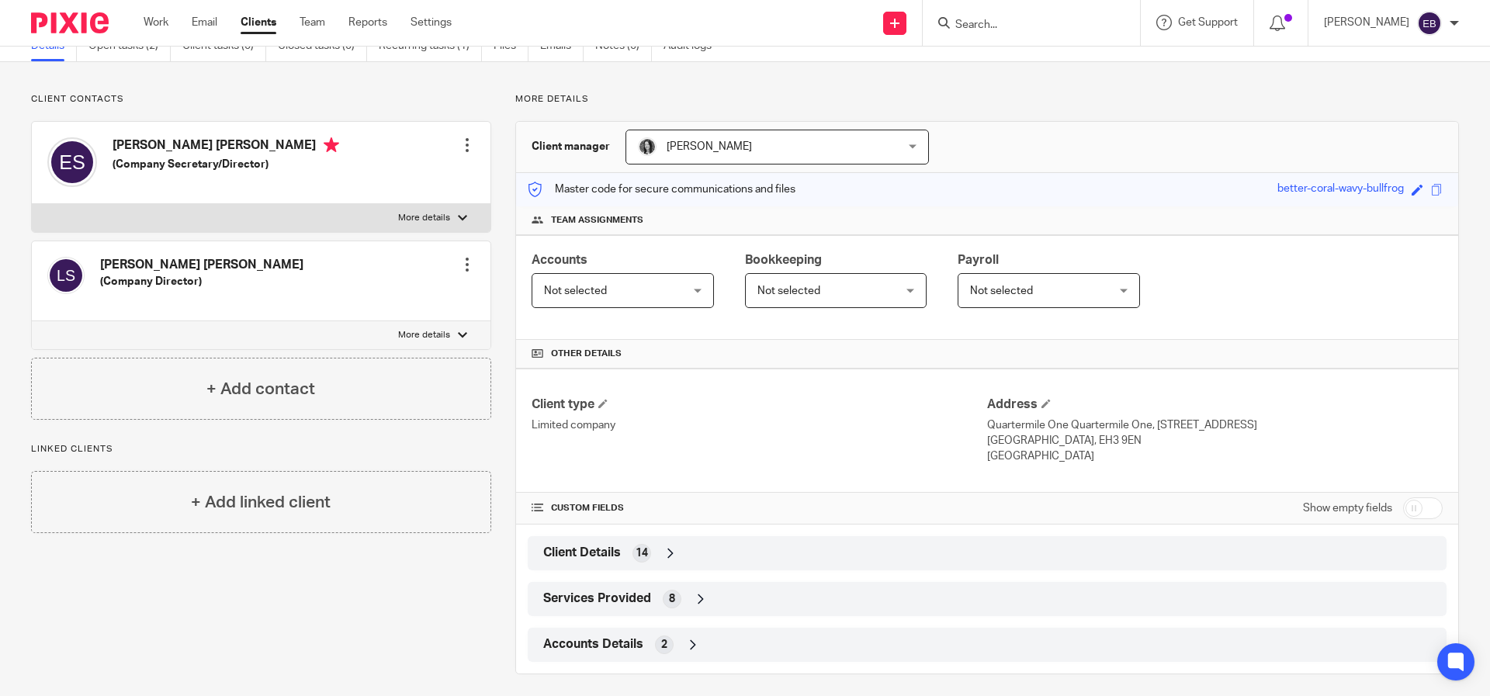
click at [641, 550] on span "14" at bounding box center [642, 554] width 12 height 16
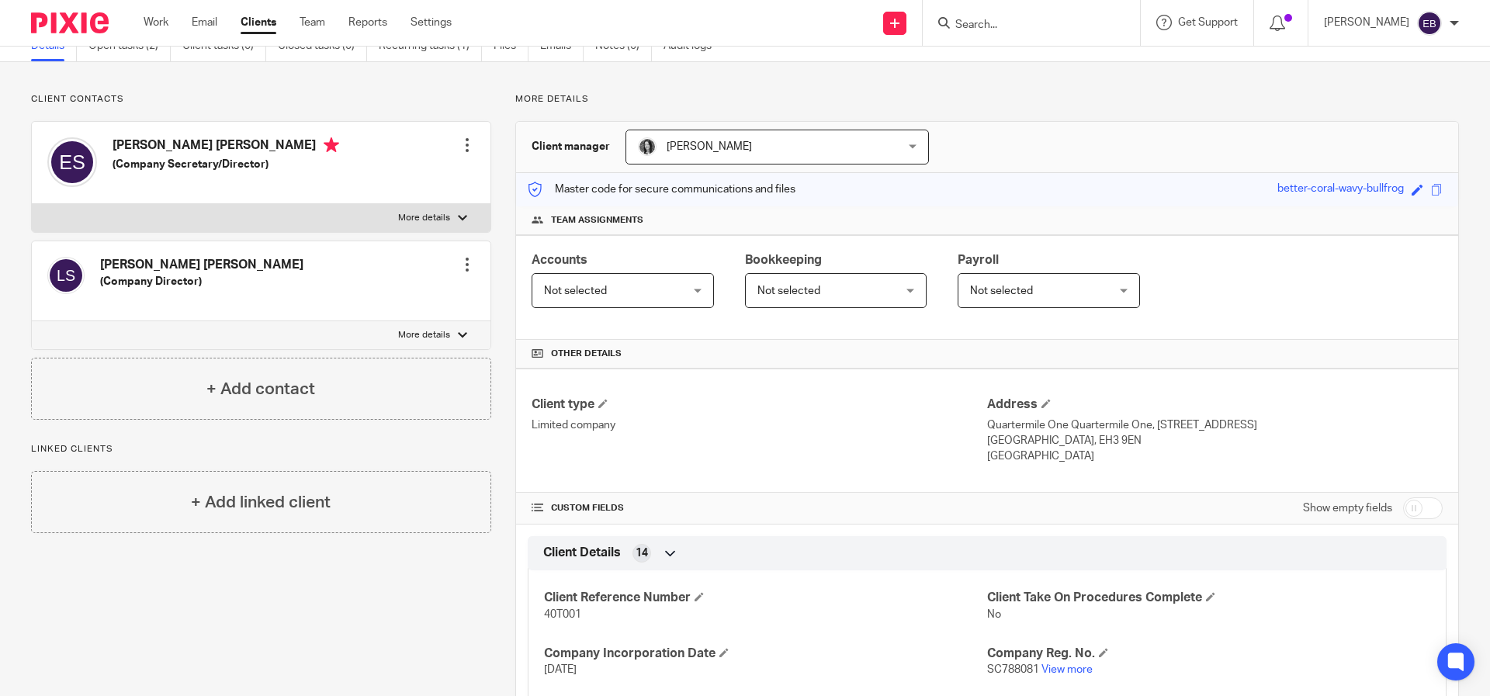
scroll to position [410, 0]
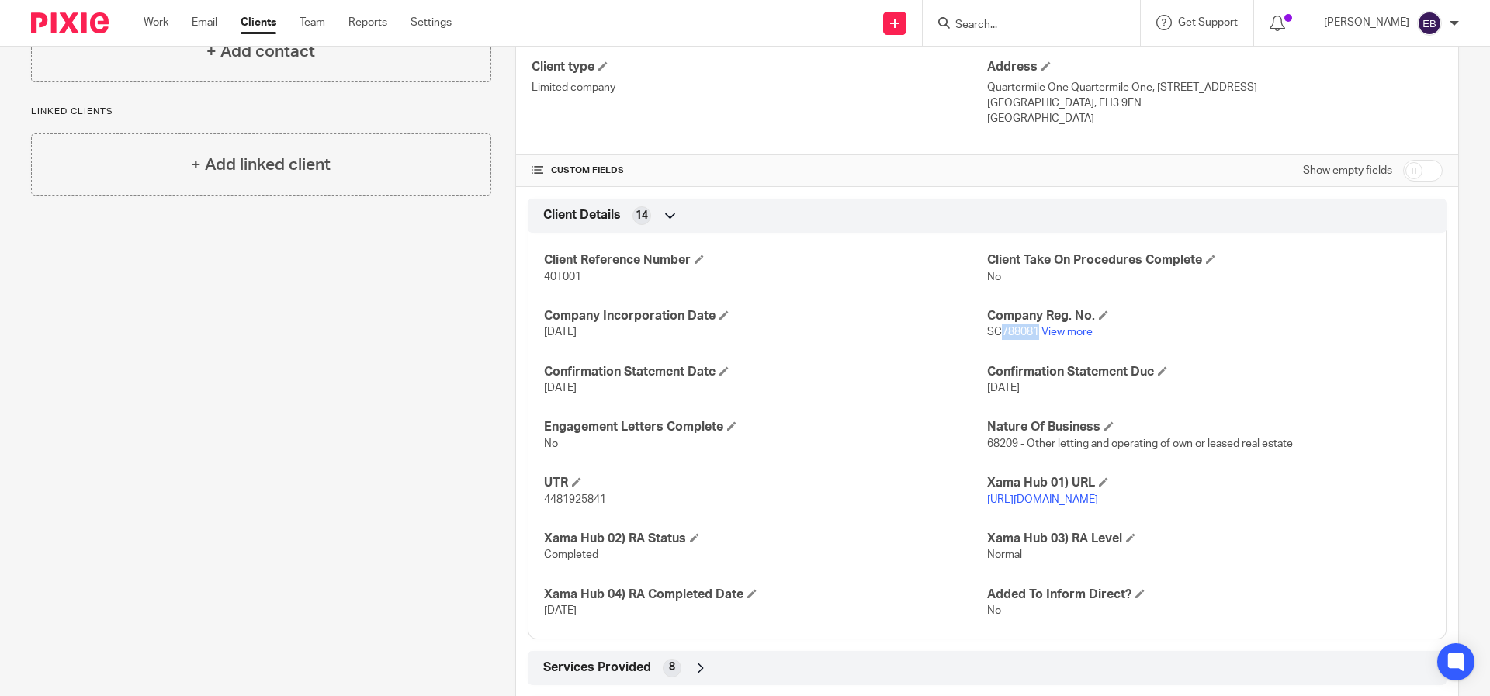
drag, startPoint x: 1032, startPoint y: 331, endPoint x: 993, endPoint y: 340, distance: 40.5
click at [993, 340] on p "SC788081 View more" at bounding box center [1208, 332] width 443 height 16
copy span "788081"
drag, startPoint x: 615, startPoint y: 505, endPoint x: 542, endPoint y: 500, distance: 73.9
click at [544, 500] on p "4481925841" at bounding box center [765, 500] width 443 height 16
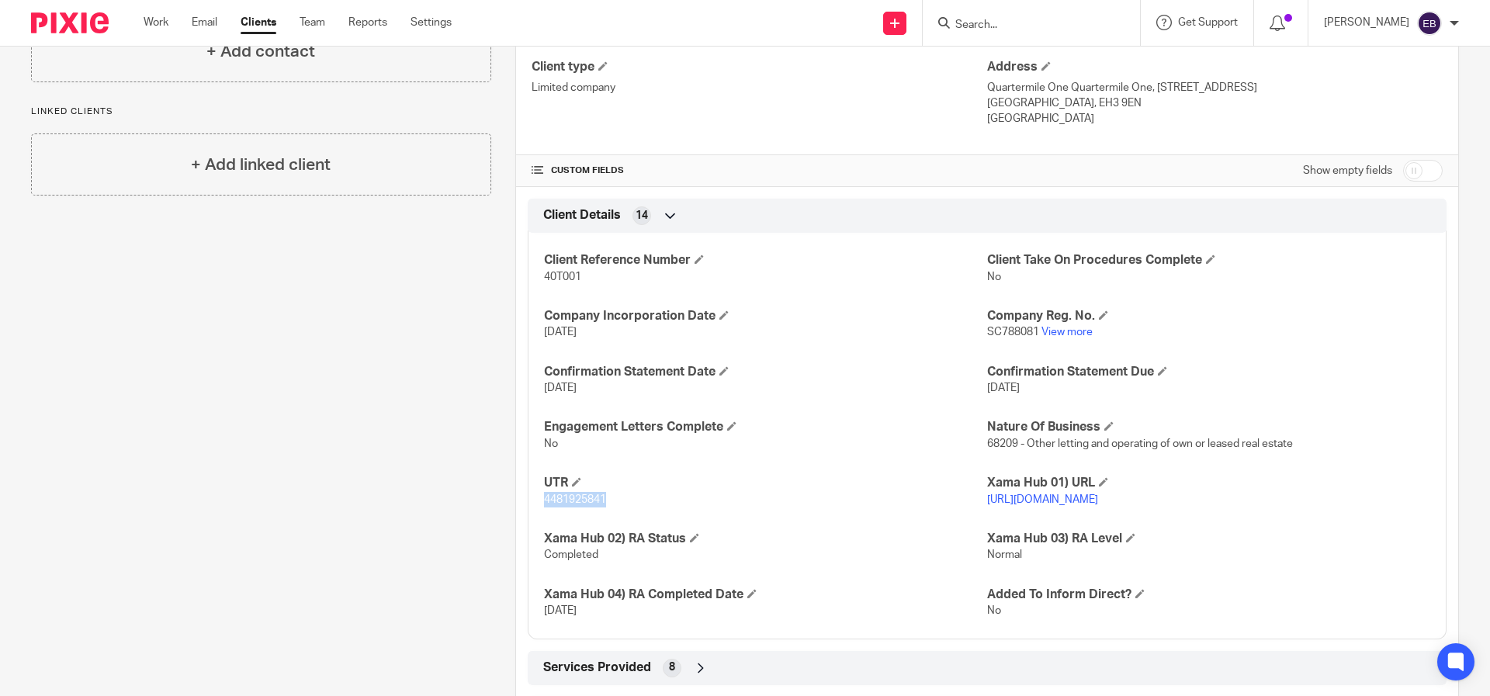
copy span "4481925841"
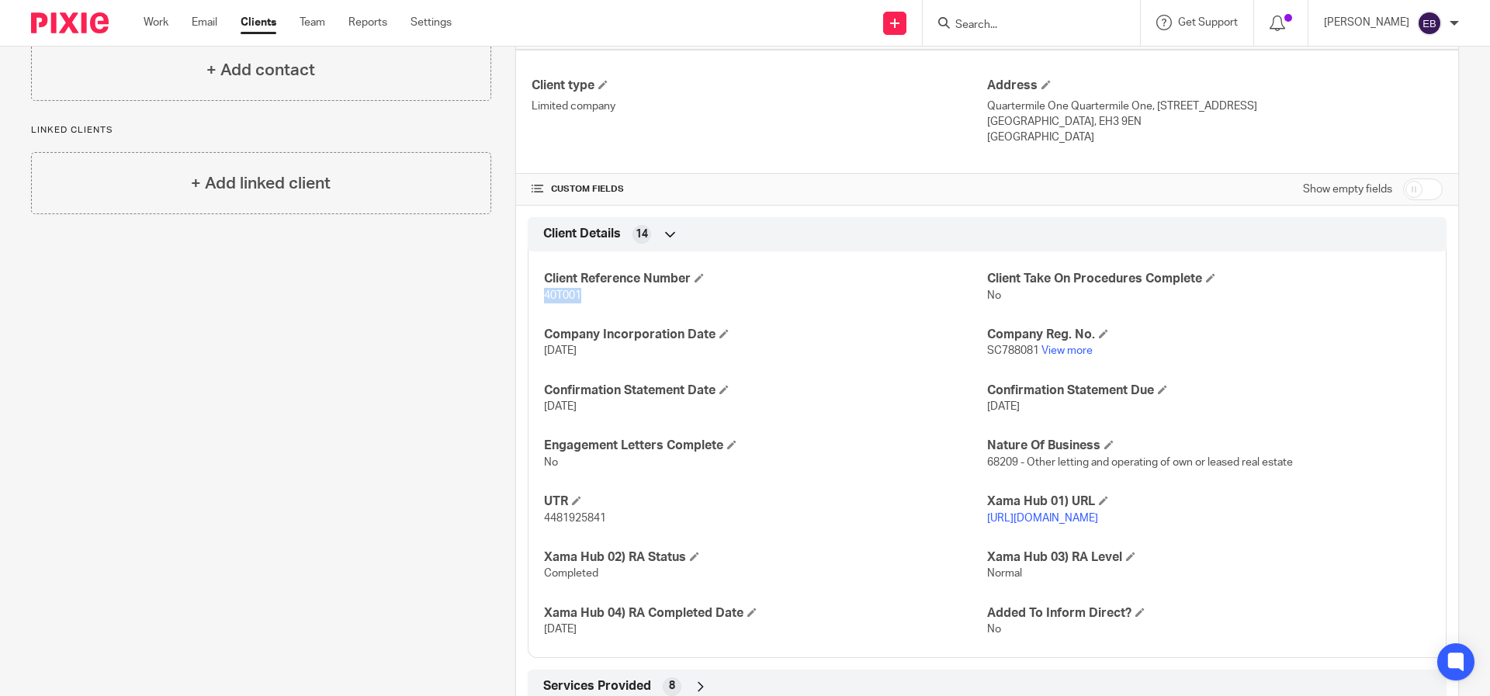
drag, startPoint x: 589, startPoint y: 300, endPoint x: 523, endPoint y: 296, distance: 66.1
click at [528, 296] on div "Client Reference Number 40T001 Client Take On Procedures Complete No Company In…" at bounding box center [987, 449] width 919 height 418
copy span "40T001"
